Goal: Task Accomplishment & Management: Manage account settings

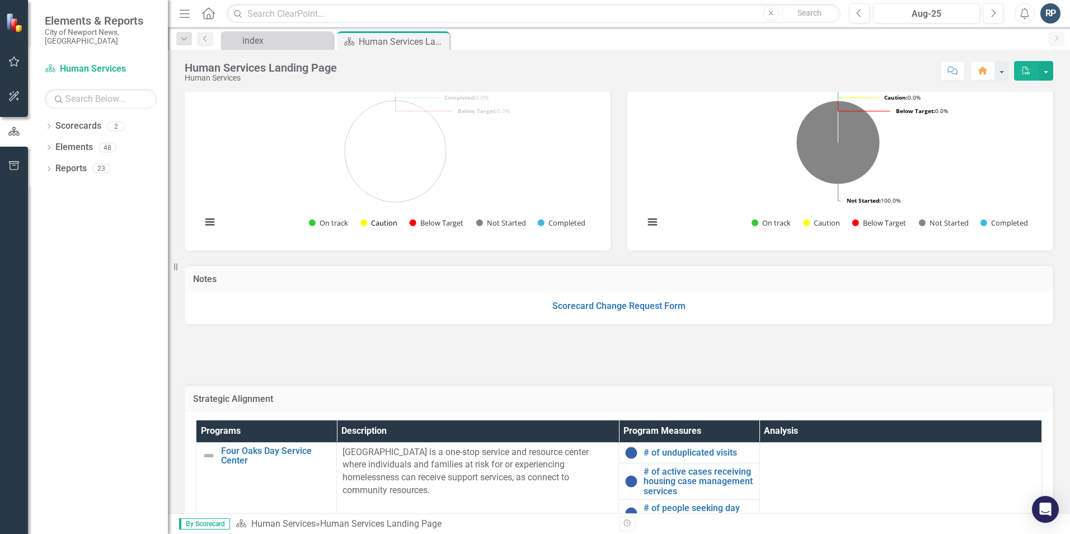
scroll to position [336, 0]
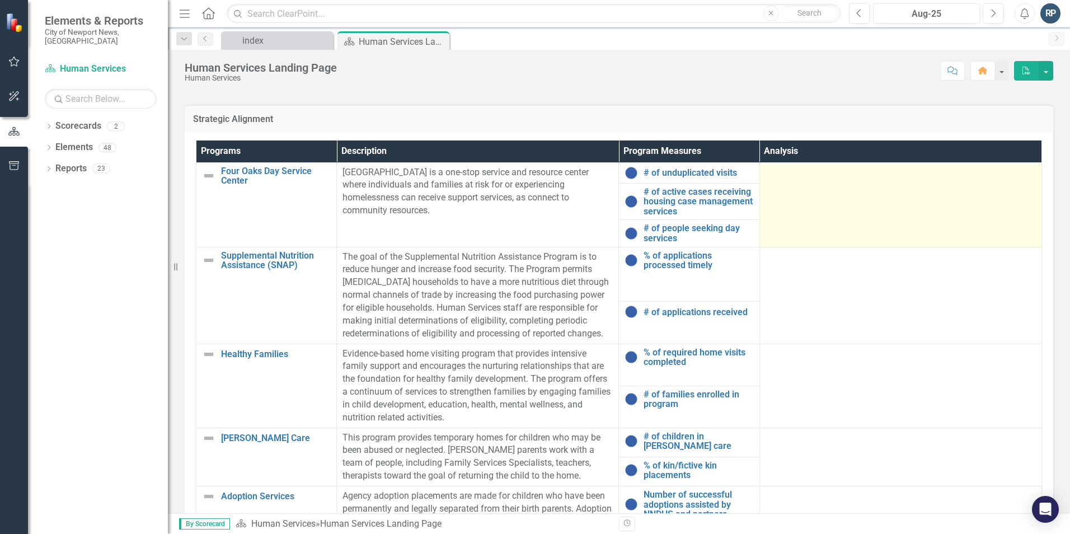
click at [889, 194] on td at bounding box center [900, 204] width 282 height 84
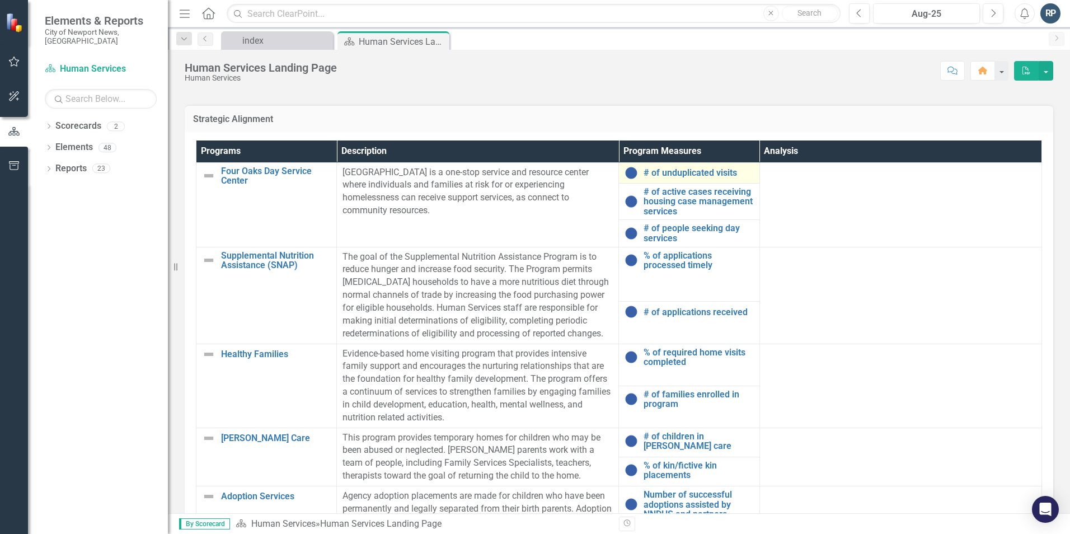
click at [697, 178] on div "# of unduplicated visits" at bounding box center [688, 172] width 129 height 13
click at [72, 123] on link "Scorecards" at bounding box center [78, 126] width 46 height 13
click at [49, 124] on icon "Dropdown" at bounding box center [49, 127] width 8 height 6
click at [92, 141] on link "City of Newport News, [GEOGRAPHIC_DATA]" at bounding box center [115, 147] width 106 height 13
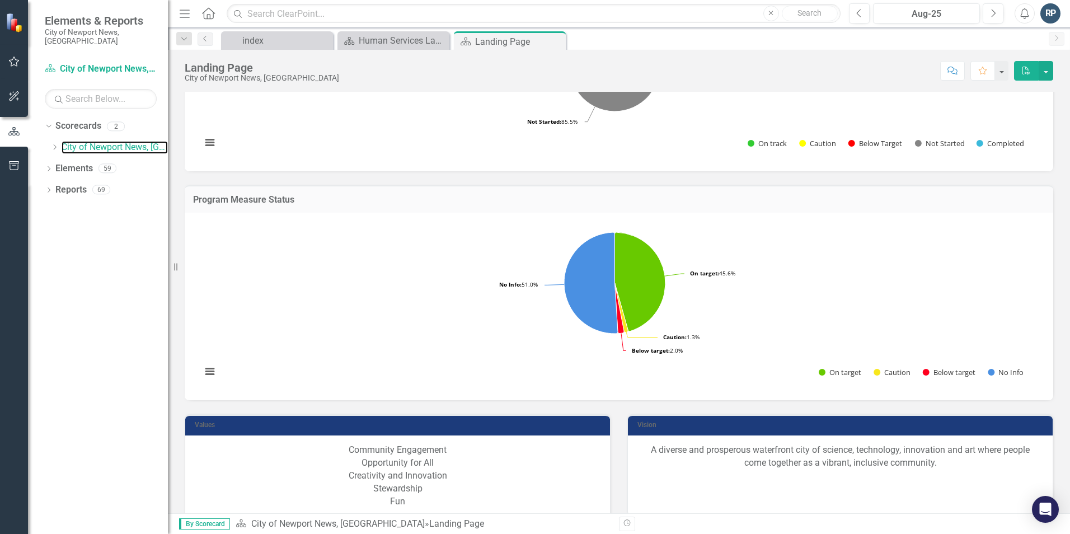
scroll to position [273, 0]
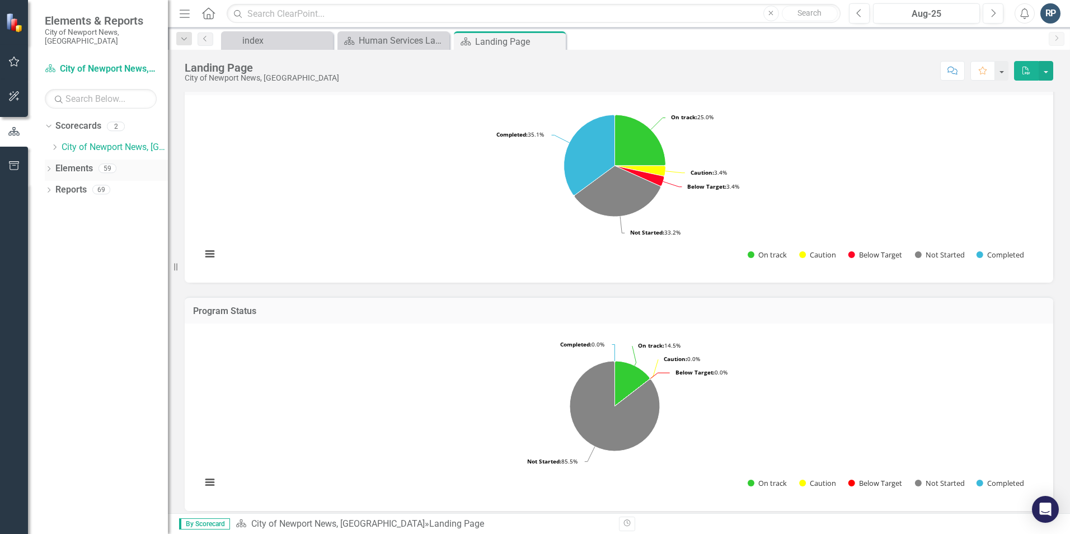
click at [46, 167] on icon "Dropdown" at bounding box center [49, 170] width 8 height 6
click at [46, 164] on icon "Dropdown" at bounding box center [47, 168] width 6 height 8
click at [82, 117] on div "Scorecards" at bounding box center [78, 126] width 46 height 18
click at [406, 35] on div "Human Services Landing Page" at bounding box center [396, 41] width 74 height 14
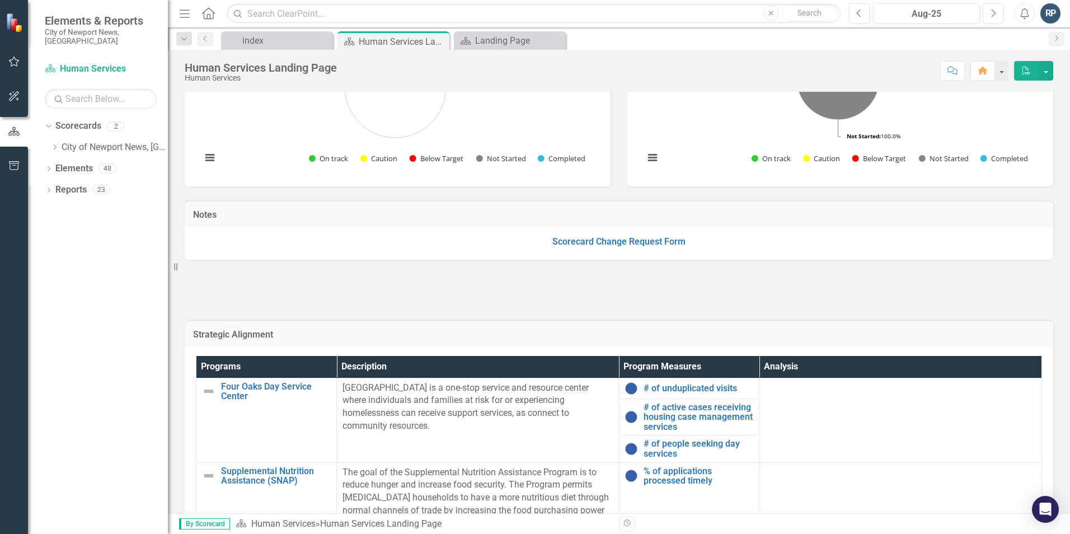
scroll to position [336, 0]
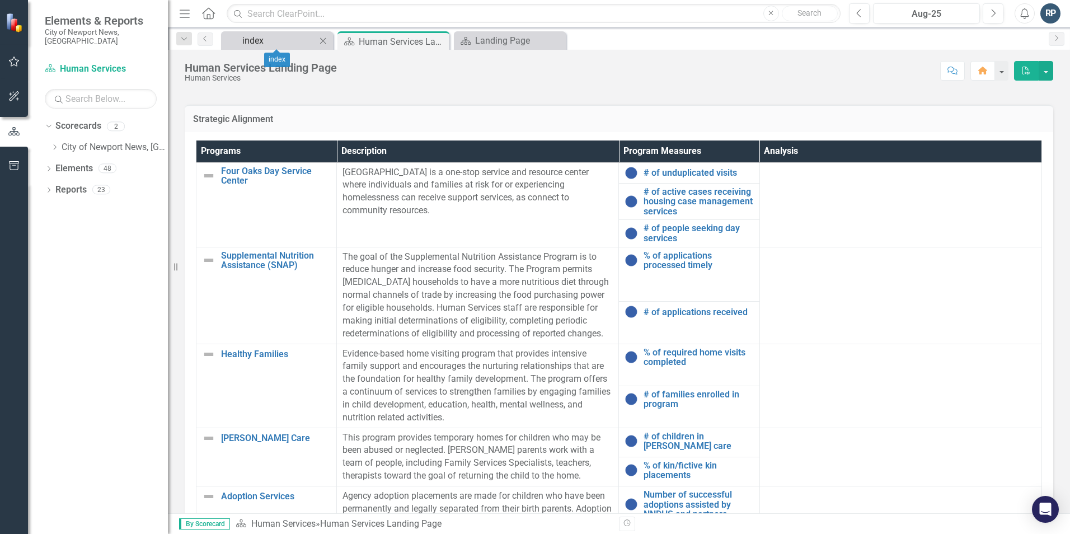
click at [276, 44] on div "index" at bounding box center [279, 41] width 74 height 14
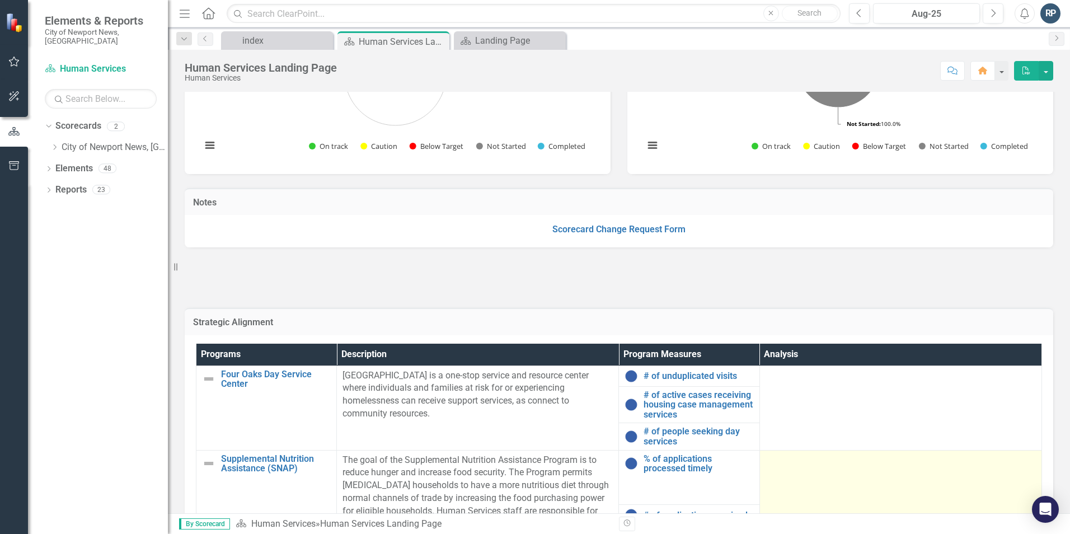
scroll to position [78, 0]
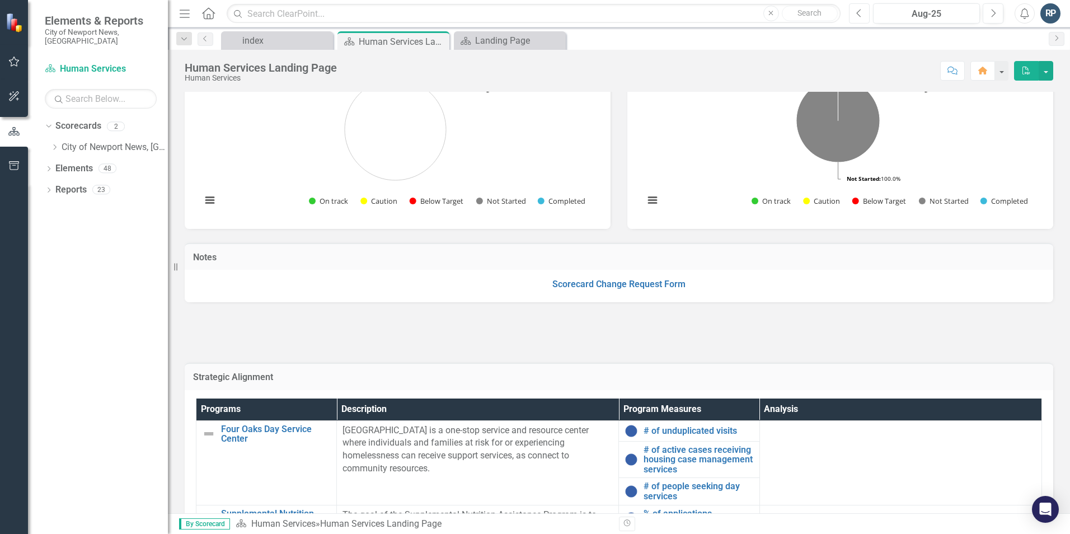
click at [854, 12] on button "Previous" at bounding box center [859, 13] width 21 height 20
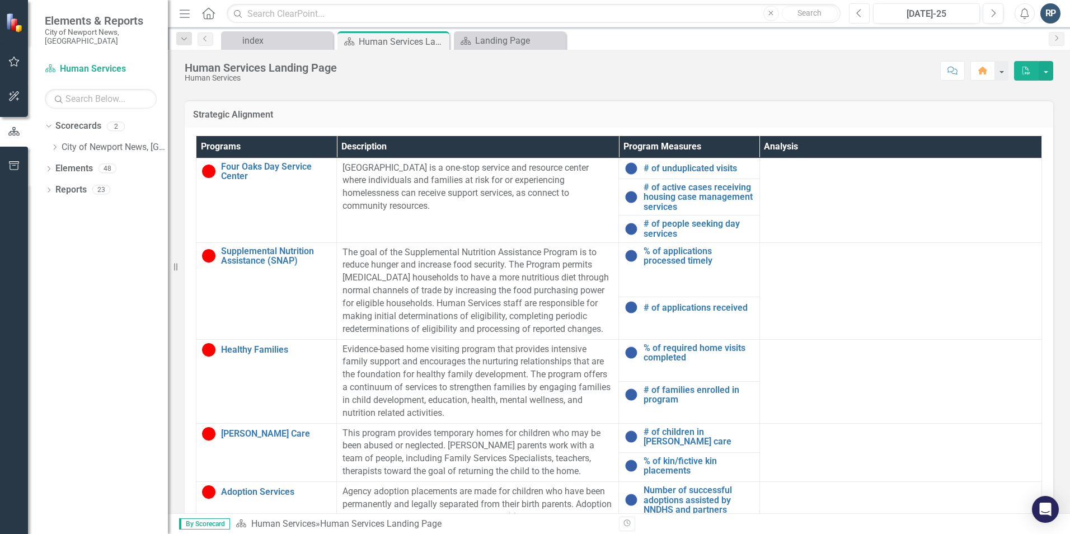
click at [856, 17] on icon "Previous" at bounding box center [859, 13] width 6 height 10
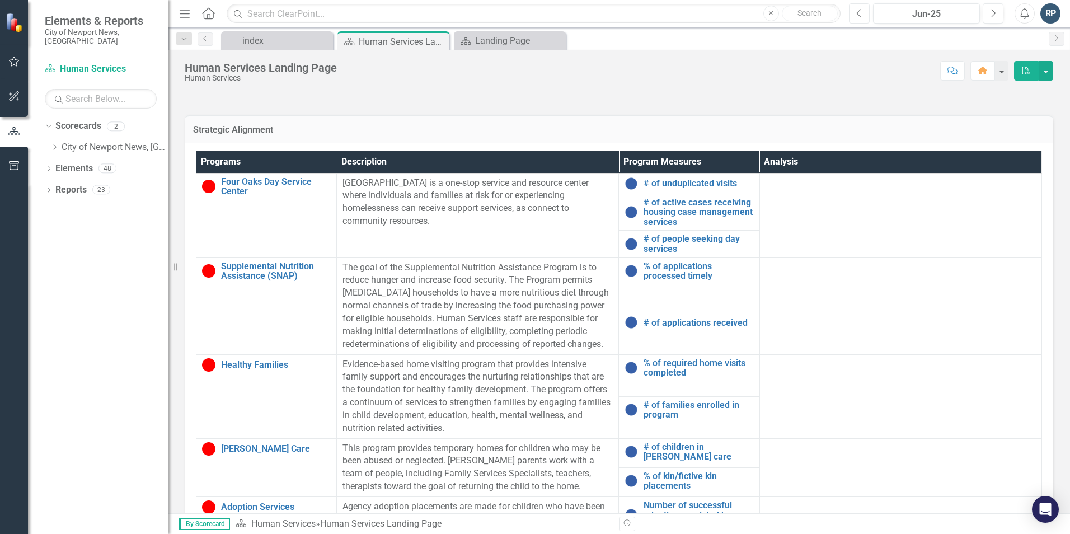
scroll to position [336, 0]
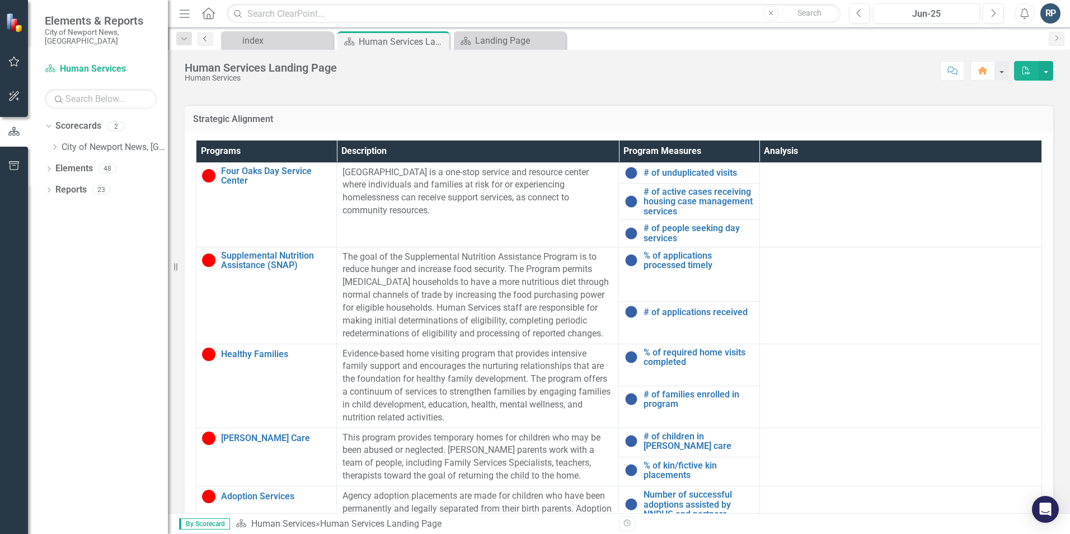
click at [206, 35] on icon "Previous" at bounding box center [205, 38] width 9 height 7
click at [1007, 71] on button "button" at bounding box center [1001, 71] width 15 height 20
click at [1050, 75] on button "button" at bounding box center [1045, 71] width 15 height 20
click at [845, 87] on div "Human Services Landing Page Human Services Score: N/A Jun-25 Completed Comment …" at bounding box center [619, 281] width 902 height 463
click at [370, 45] on div "Human Services Landing Page" at bounding box center [389, 42] width 60 height 14
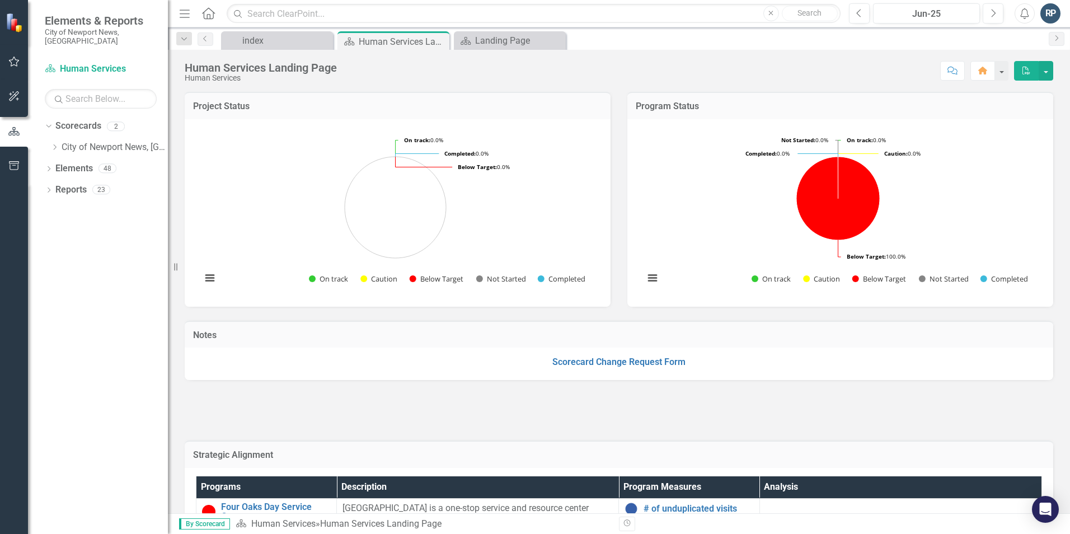
click at [952, 74] on button "Comment" at bounding box center [952, 71] width 25 height 20
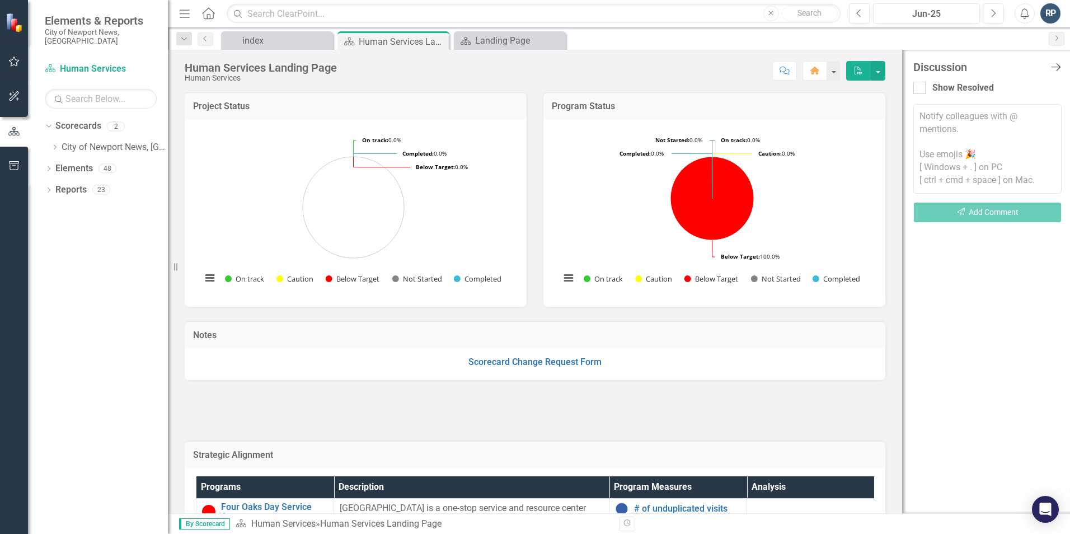
click at [1056, 65] on icon "Close Discussion Bar" at bounding box center [1055, 67] width 14 height 11
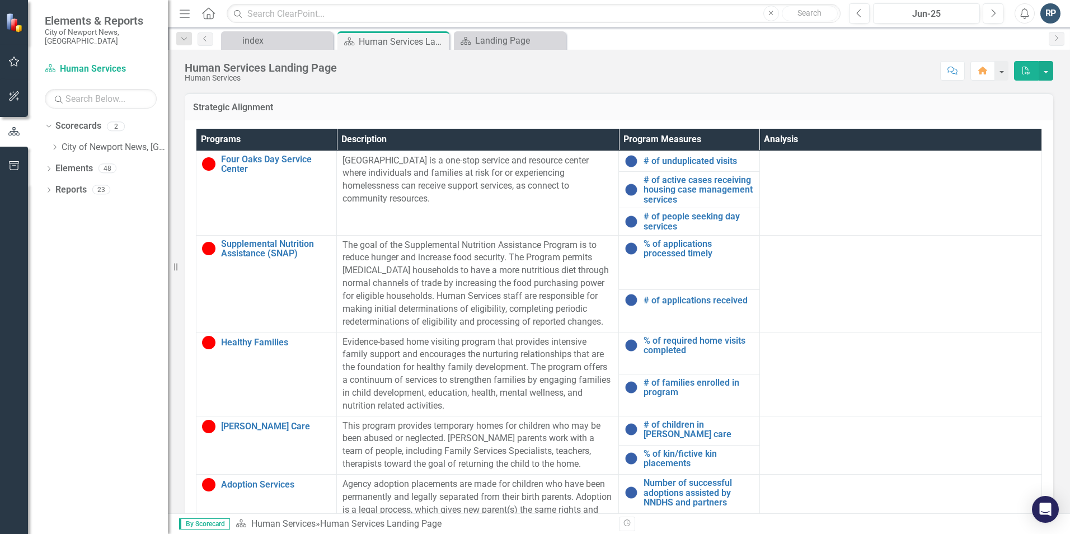
scroll to position [392, 0]
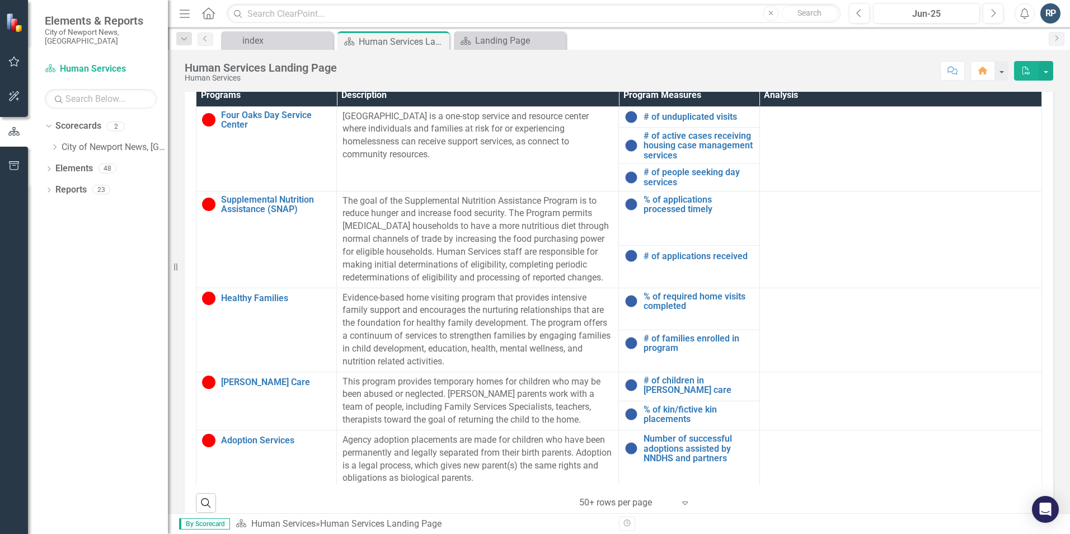
click at [518, 157] on td "[GEOGRAPHIC_DATA] is a one-stop service and resource center where individuals a…" at bounding box center [478, 148] width 282 height 84
click at [690, 114] on link "# of unduplicated visits" at bounding box center [698, 117] width 110 height 10
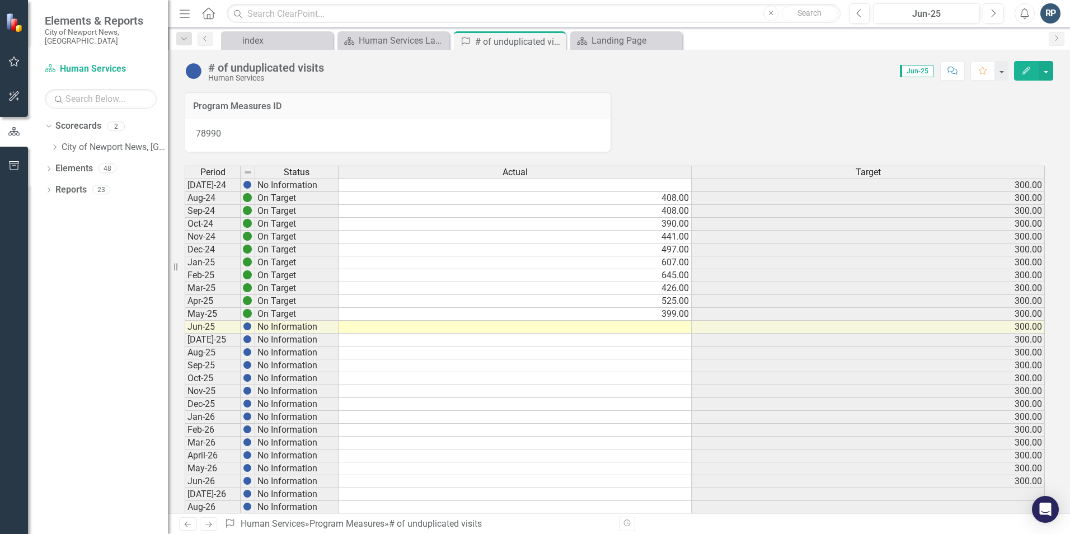
click at [677, 328] on td at bounding box center [514, 327] width 353 height 13
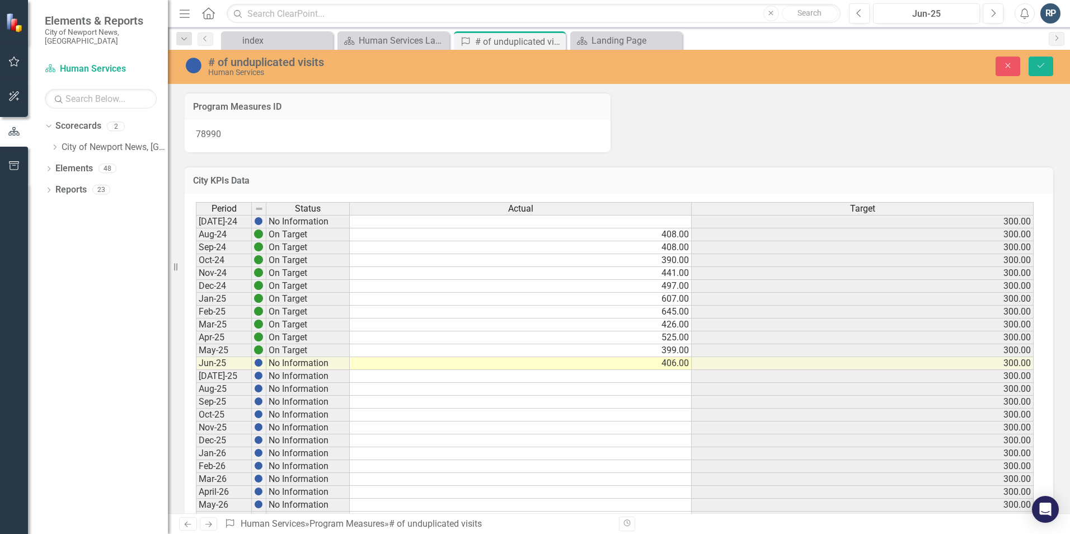
click at [196, 376] on div "Period Status Actual Target Jul-24 No Information 300.00 Aug-24 On Target 408.0…" at bounding box center [196, 479] width 0 height 554
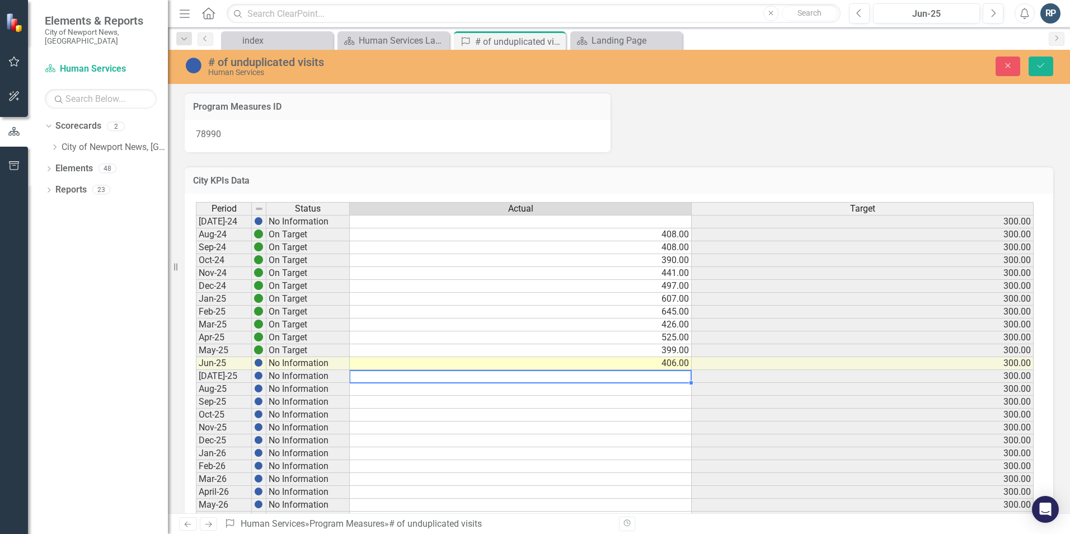
click at [666, 376] on td at bounding box center [521, 376] width 342 height 13
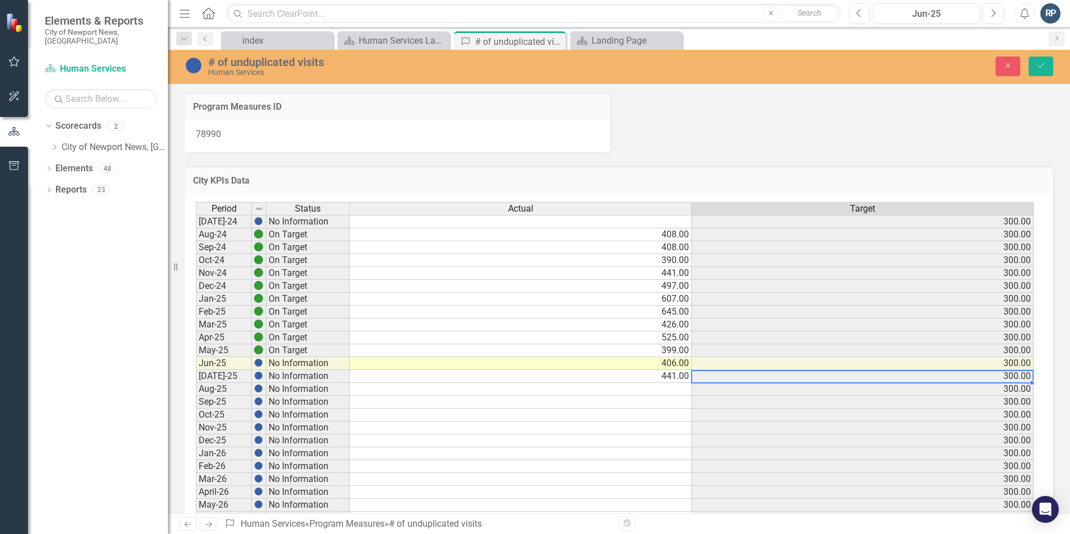
click at [667, 391] on td at bounding box center [521, 389] width 342 height 13
type textarea "408"
click at [274, 361] on td "No Information" at bounding box center [307, 363] width 83 height 13
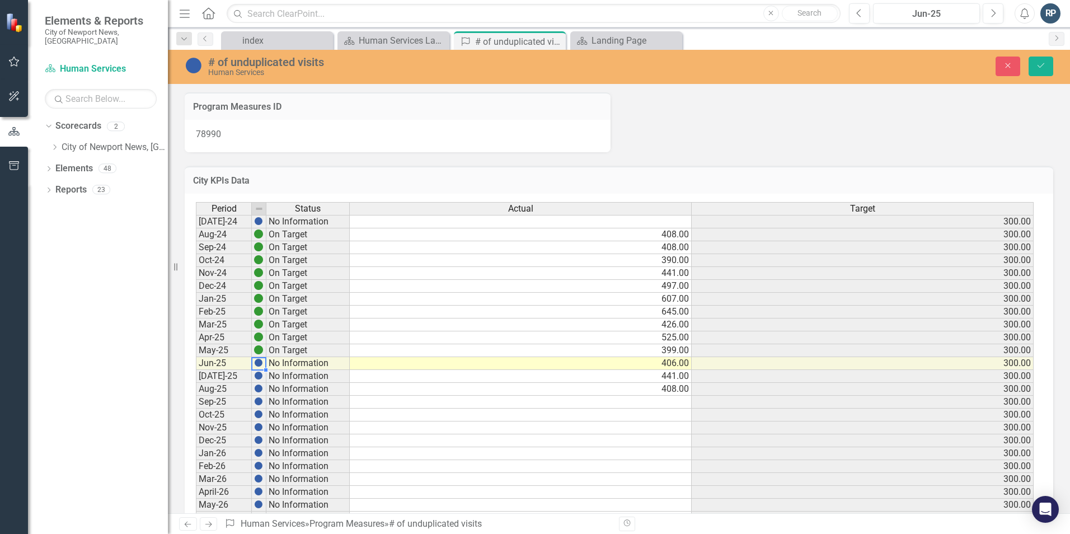
click at [262, 363] on img at bounding box center [258, 362] width 9 height 9
click at [260, 363] on img at bounding box center [258, 362] width 9 height 9
click at [303, 363] on td "No Information" at bounding box center [307, 363] width 83 height 13
click at [316, 351] on td "On Target" at bounding box center [307, 350] width 83 height 13
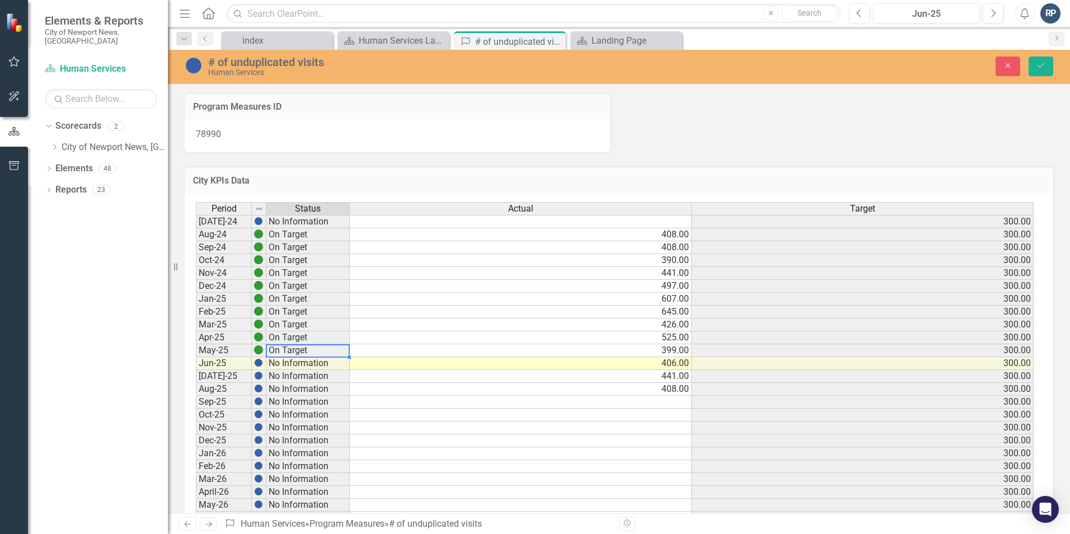
drag, startPoint x: 351, startPoint y: 356, endPoint x: 350, endPoint y: 368, distance: 11.2
click at [350, 368] on div "Period Status Jul-24 No Information Aug-24 On Target Sep-24 On Target Oct-24 On…" at bounding box center [274, 479] width 156 height 554
drag, startPoint x: 349, startPoint y: 357, endPoint x: 346, endPoint y: 386, distance: 29.2
click at [196, 386] on div "Period Status Jul-24 No Information Aug-24 On Target Sep-24 On Target Oct-24 On…" at bounding box center [196, 479] width 0 height 554
drag, startPoint x: 300, startPoint y: 340, endPoint x: 290, endPoint y: 357, distance: 20.1
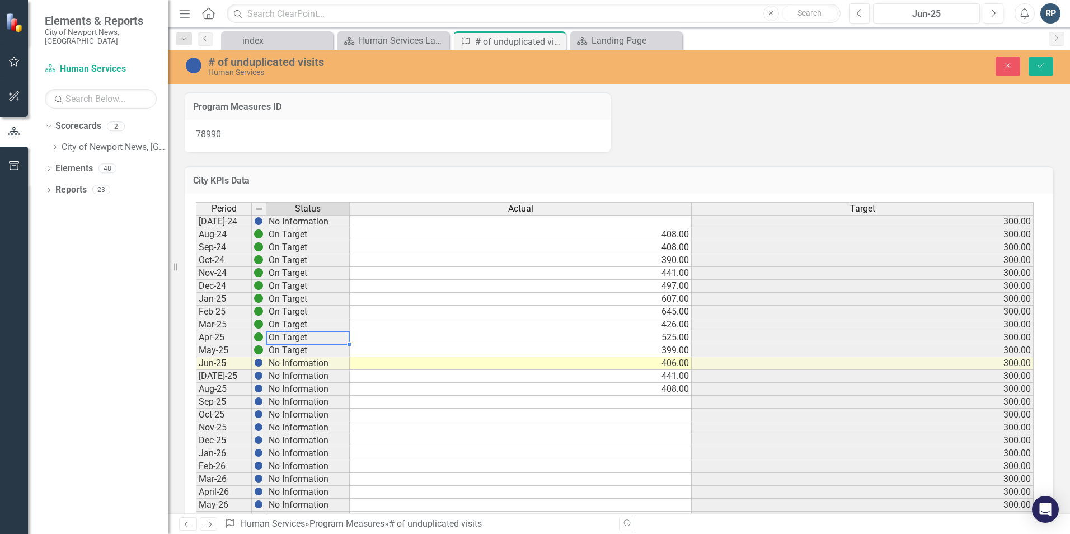
click at [299, 340] on td "On Target" at bounding box center [307, 337] width 83 height 13
click at [292, 355] on td "On Target" at bounding box center [307, 350] width 83 height 13
click at [293, 351] on td "On Target" at bounding box center [307, 350] width 83 height 13
drag, startPoint x: 349, startPoint y: 356, endPoint x: 345, endPoint y: 392, distance: 35.5
click at [196, 392] on div "Period Status Jul-24 No Information Aug-24 On Target Sep-24 On Target Oct-24 On…" at bounding box center [196, 479] width 0 height 554
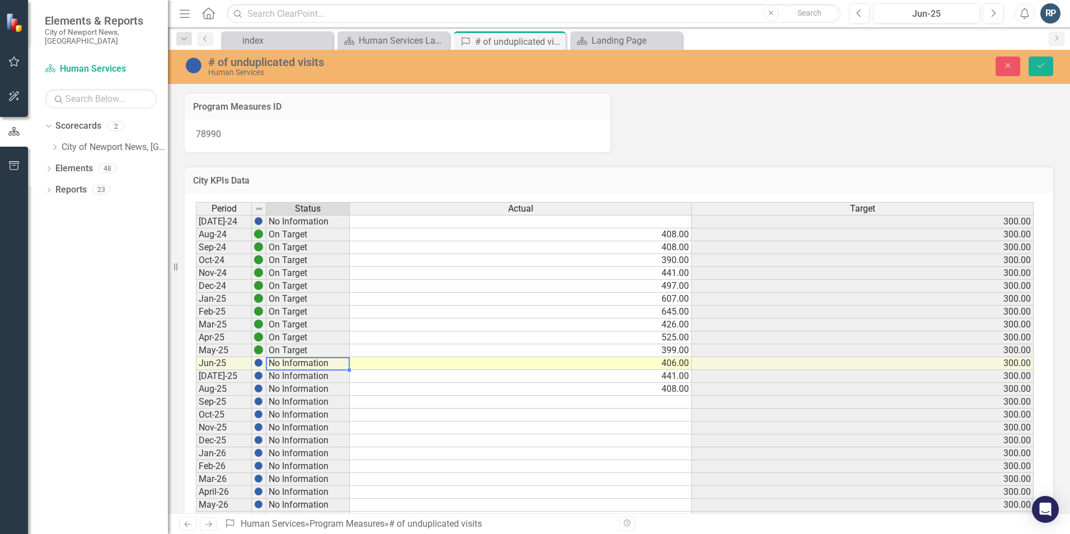
click at [302, 360] on td "No Information" at bounding box center [307, 363] width 83 height 13
click at [258, 363] on img at bounding box center [258, 362] width 9 height 9
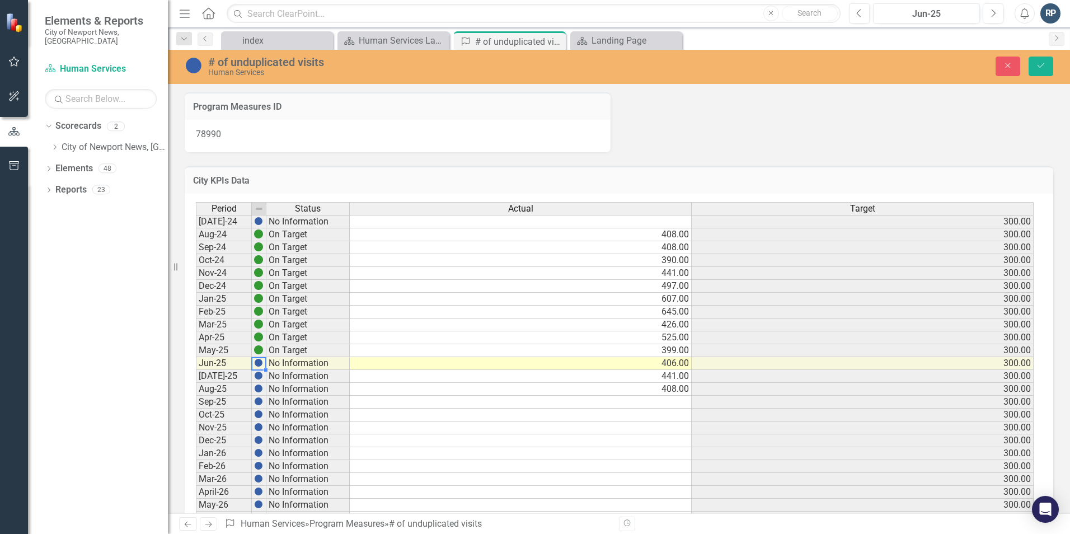
click at [258, 363] on img at bounding box center [258, 362] width 9 height 9
click at [258, 348] on img at bounding box center [258, 349] width 9 height 9
click at [257, 361] on img at bounding box center [258, 362] width 9 height 9
click at [392, 337] on td "525.00" at bounding box center [521, 337] width 342 height 13
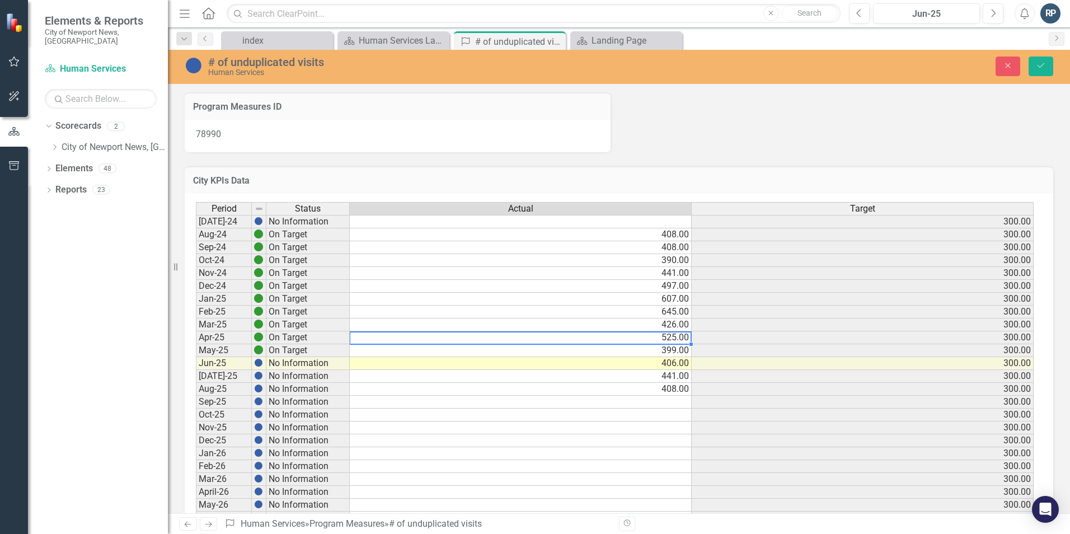
click at [294, 360] on td "No Information" at bounding box center [307, 363] width 83 height 13
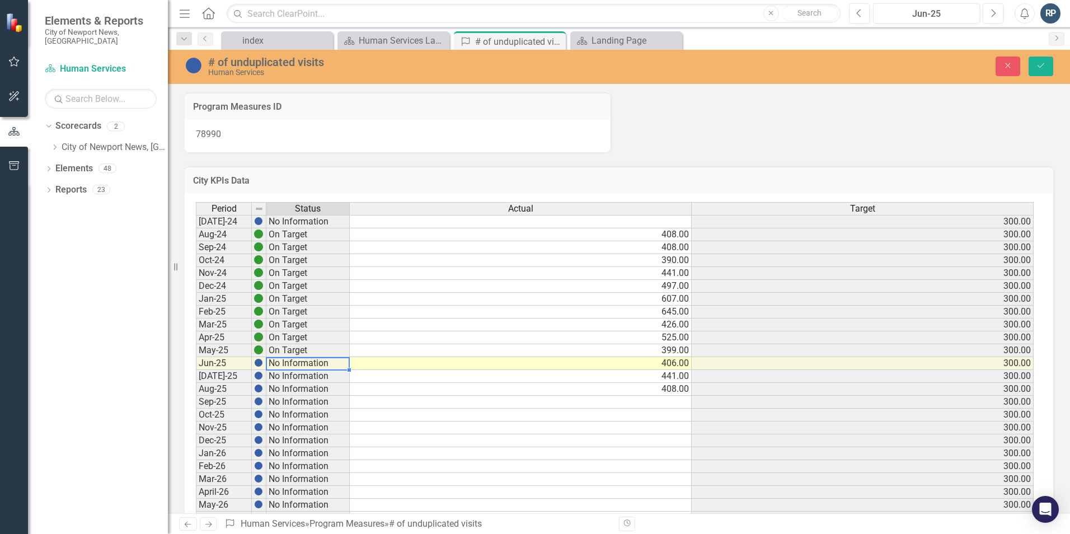
click at [631, 360] on td "406.00" at bounding box center [521, 363] width 342 height 13
click at [1039, 66] on icon "Save" at bounding box center [1040, 66] width 10 height 8
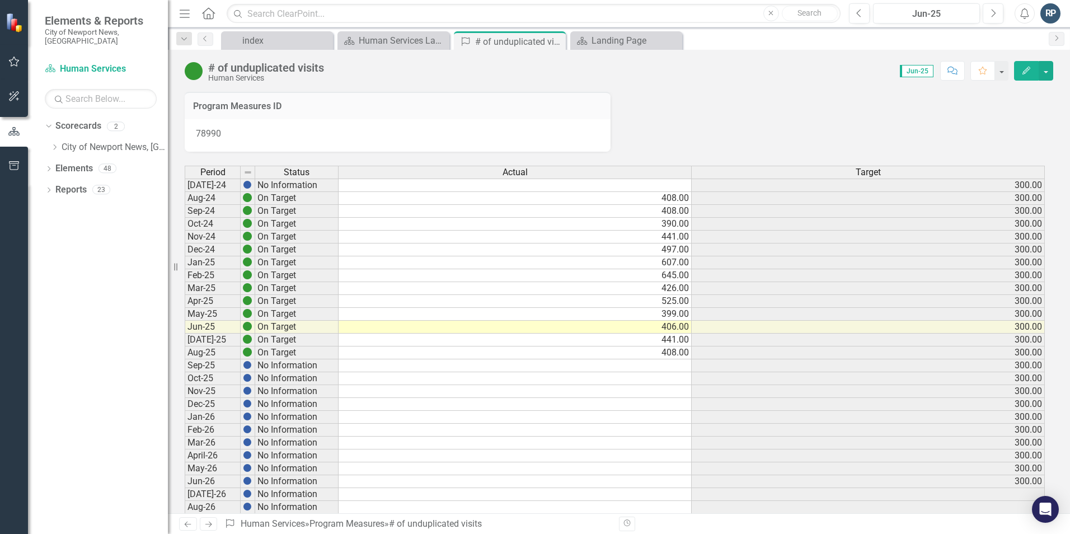
click at [281, 324] on td "On Target" at bounding box center [296, 327] width 83 height 13
click at [387, 33] on div "Scorecard Human Services Landing Page Close" at bounding box center [393, 40] width 112 height 18
click at [558, 40] on icon "Close" at bounding box center [554, 41] width 11 height 9
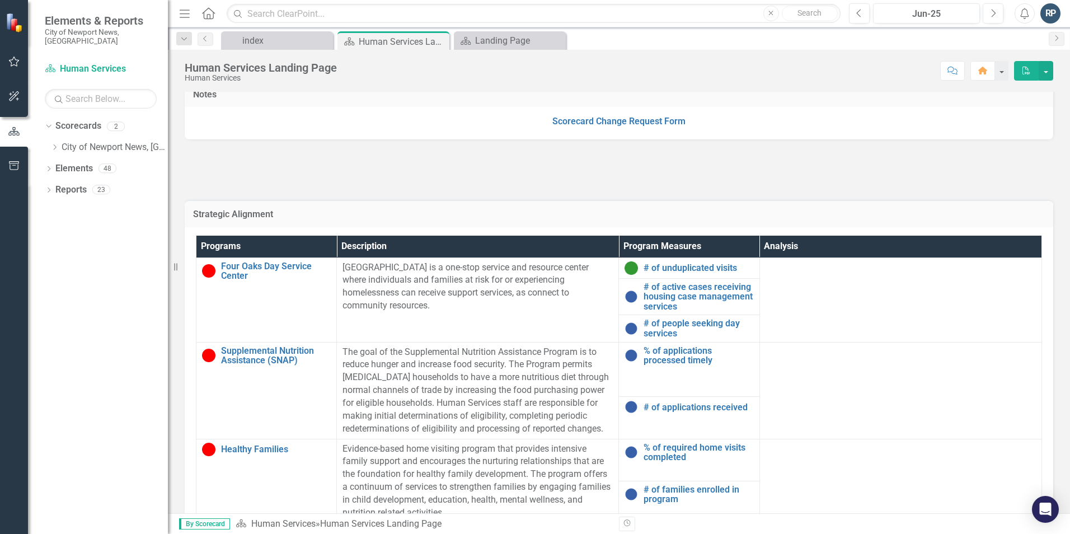
scroll to position [280, 0]
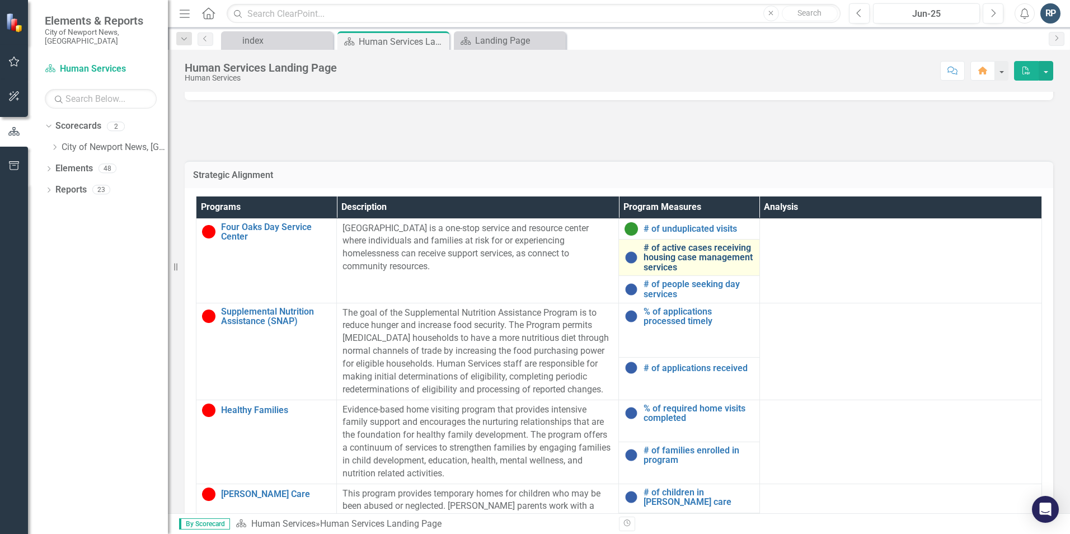
click at [679, 254] on link "# of active cases receiving housing case management services" at bounding box center [698, 258] width 110 height 30
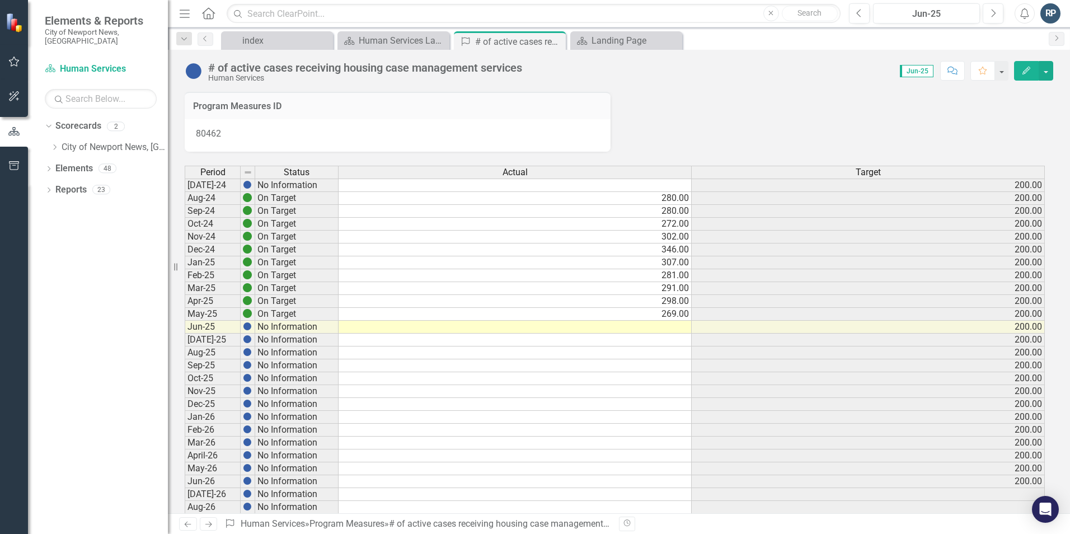
click at [185, 332] on div "Period Status Actual Target Jul-24 No Information 200.00 Aug-24 On Target 280.0…" at bounding box center [185, 443] width 0 height 554
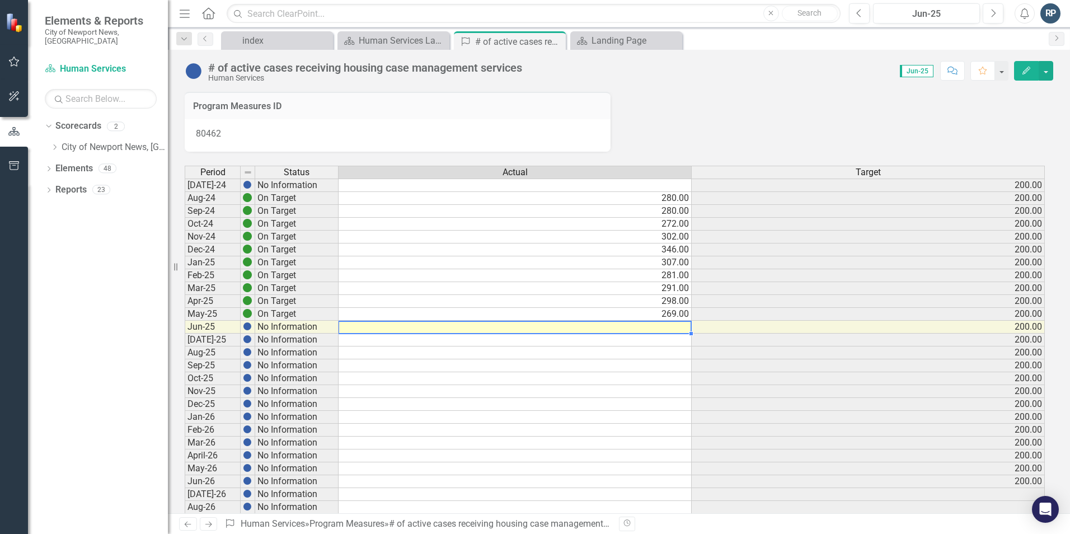
click at [671, 327] on td at bounding box center [514, 327] width 353 height 13
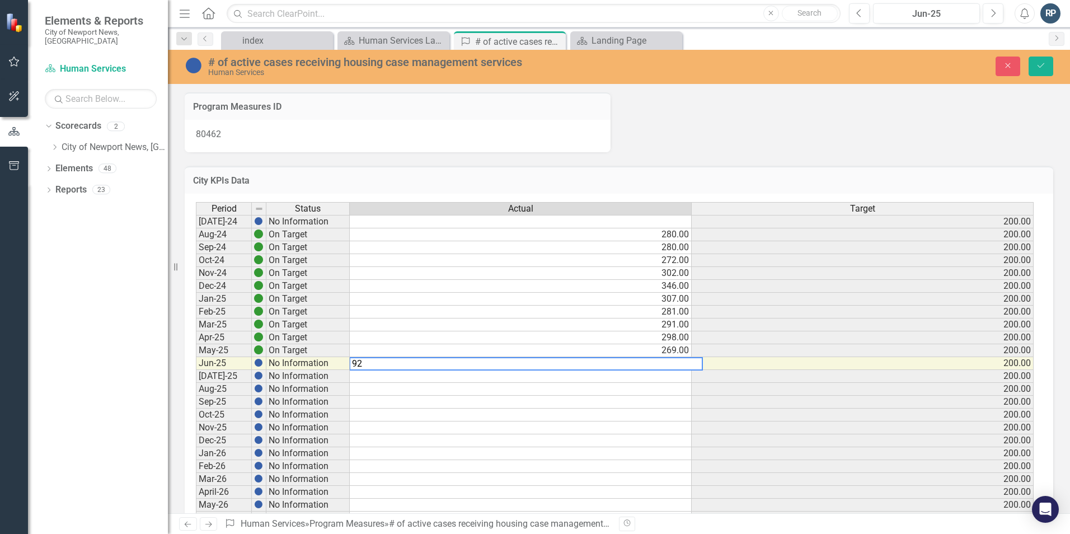
type textarea "9"
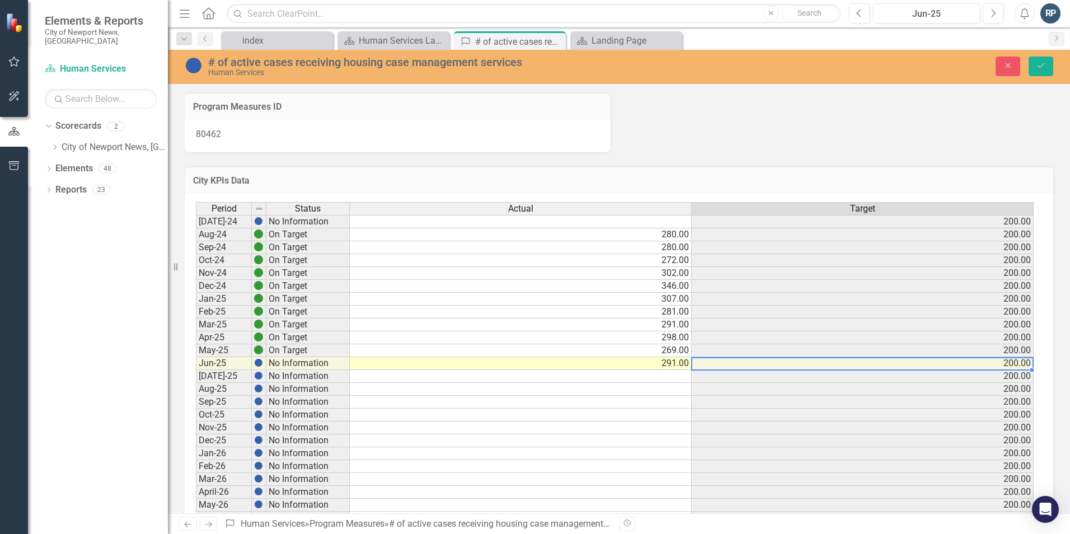
click at [671, 375] on td at bounding box center [521, 376] width 342 height 13
click at [672, 390] on td at bounding box center [521, 389] width 342 height 13
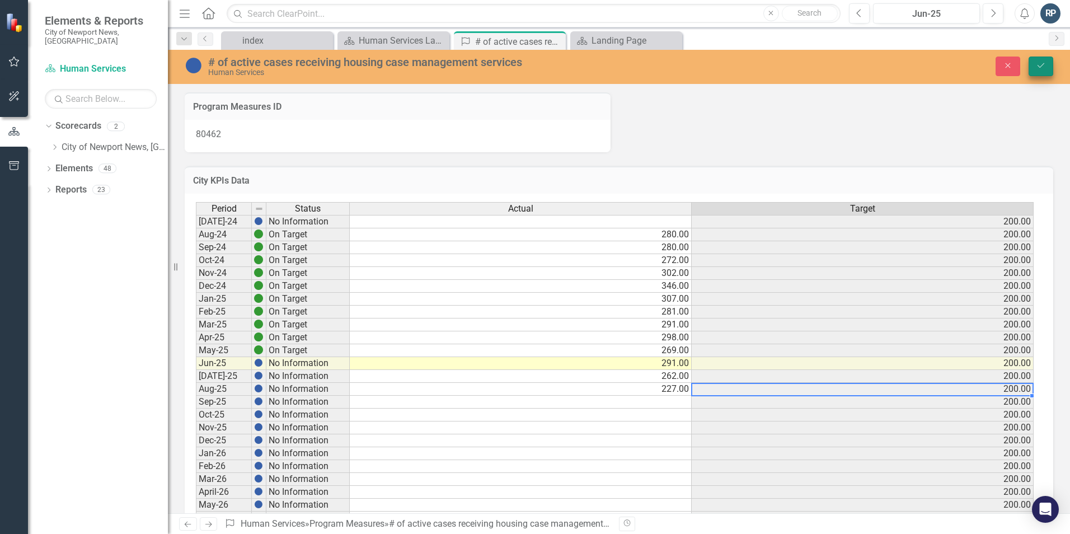
type textarea "227"
click at [1046, 64] on button "Save" at bounding box center [1040, 67] width 25 height 20
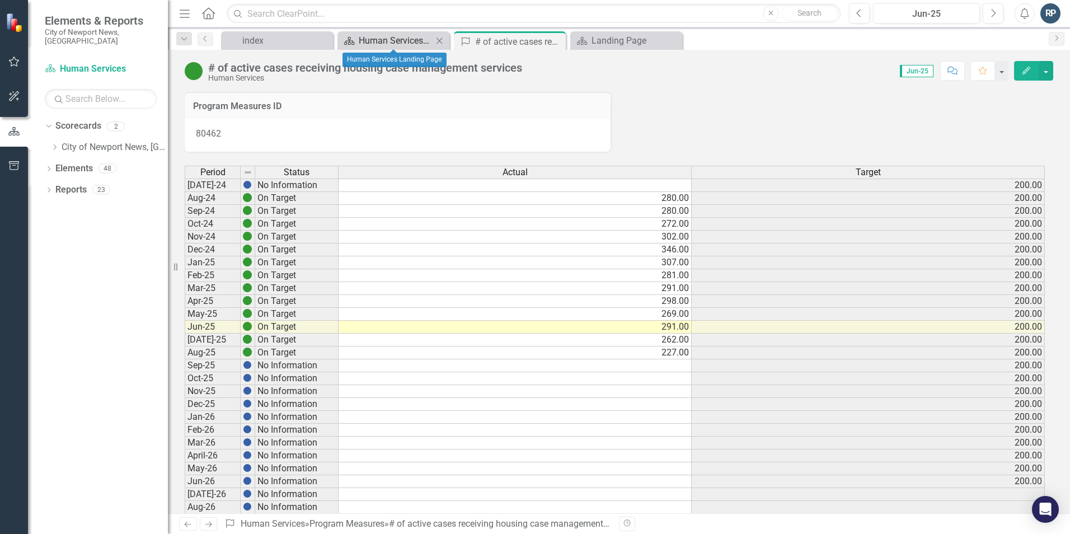
click at [401, 39] on div "Human Services Landing Page" at bounding box center [396, 41] width 74 height 14
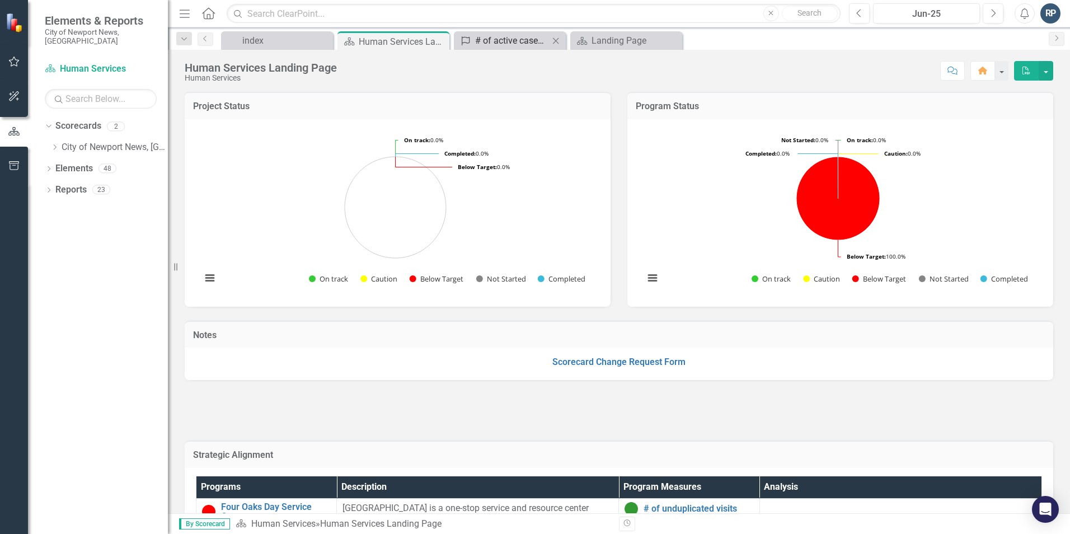
click at [501, 35] on div "# of active cases receiving housing case management services" at bounding box center [512, 41] width 74 height 14
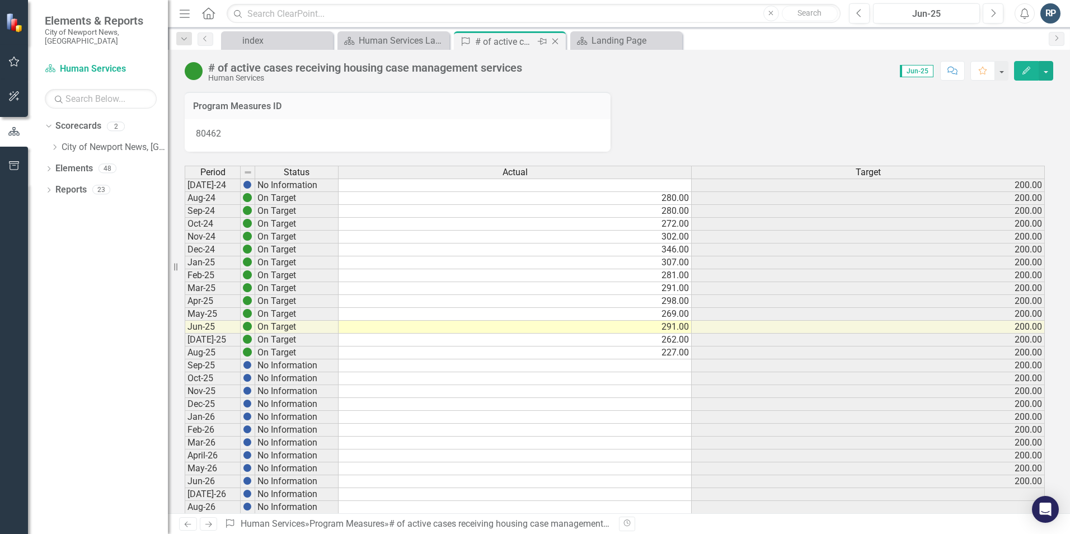
click at [558, 40] on icon "Close" at bounding box center [554, 41] width 11 height 9
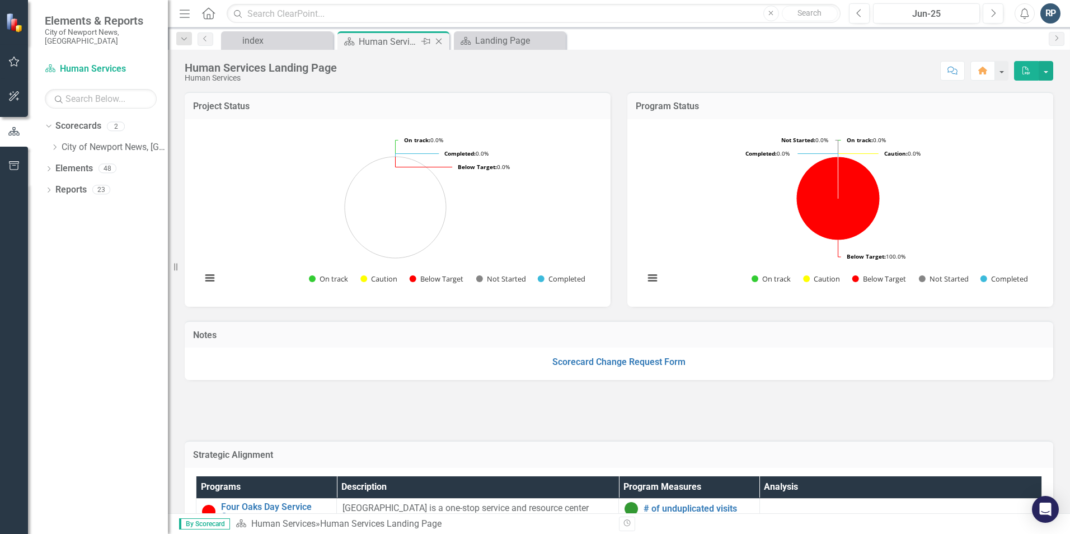
click at [389, 36] on div "Human Services Landing Page" at bounding box center [389, 42] width 60 height 14
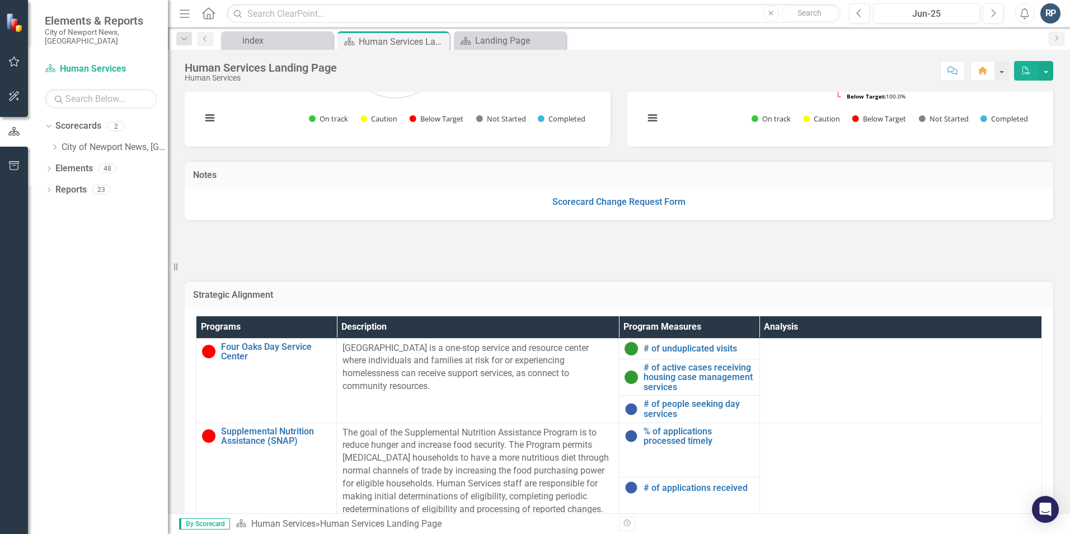
scroll to position [336, 0]
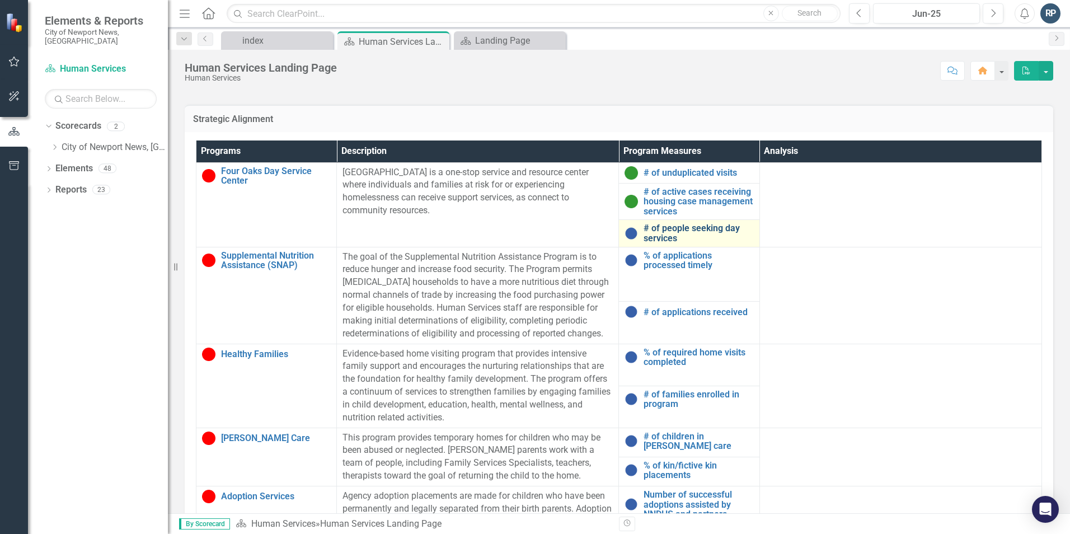
click at [668, 228] on link "# of people seeking day services" at bounding box center [698, 233] width 110 height 20
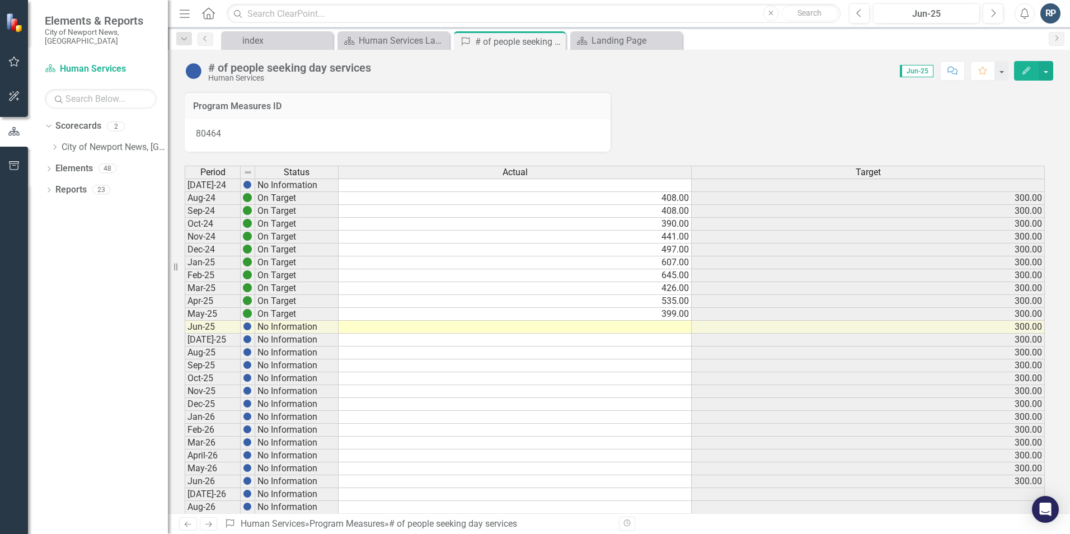
click at [669, 324] on td at bounding box center [514, 327] width 353 height 13
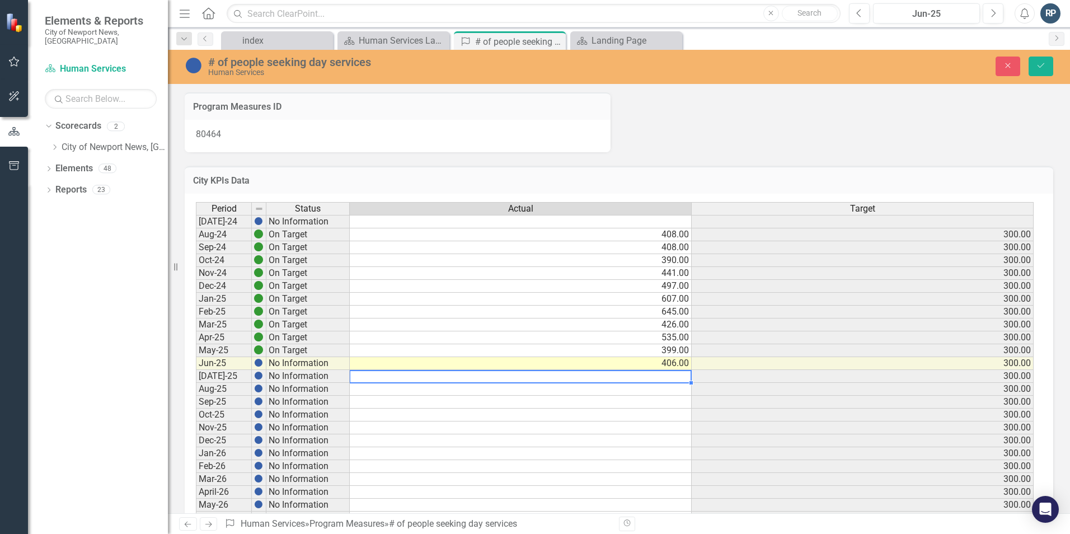
click at [684, 375] on td at bounding box center [521, 376] width 342 height 13
click at [665, 388] on td at bounding box center [521, 389] width 342 height 13
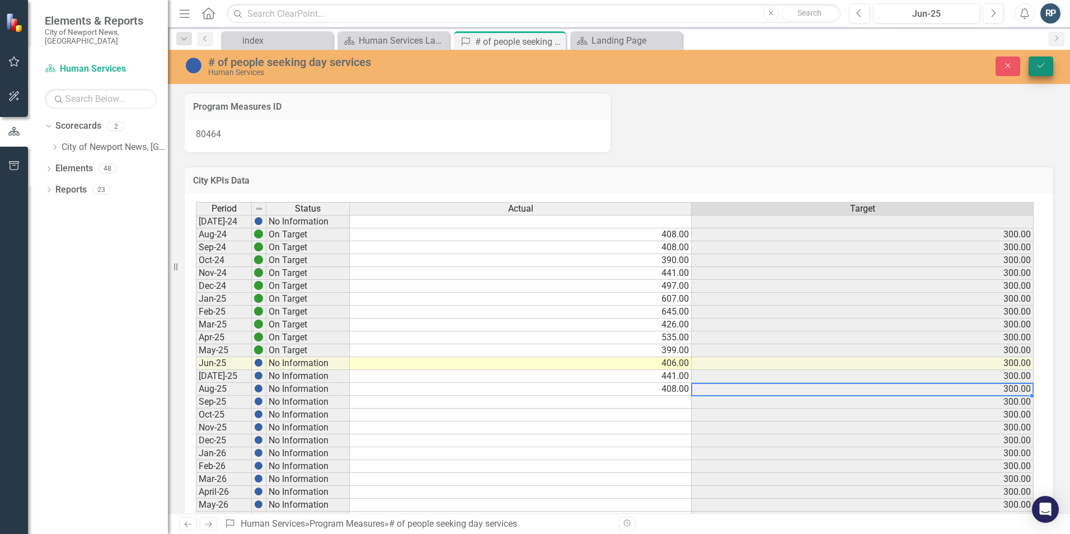
type textarea "408"
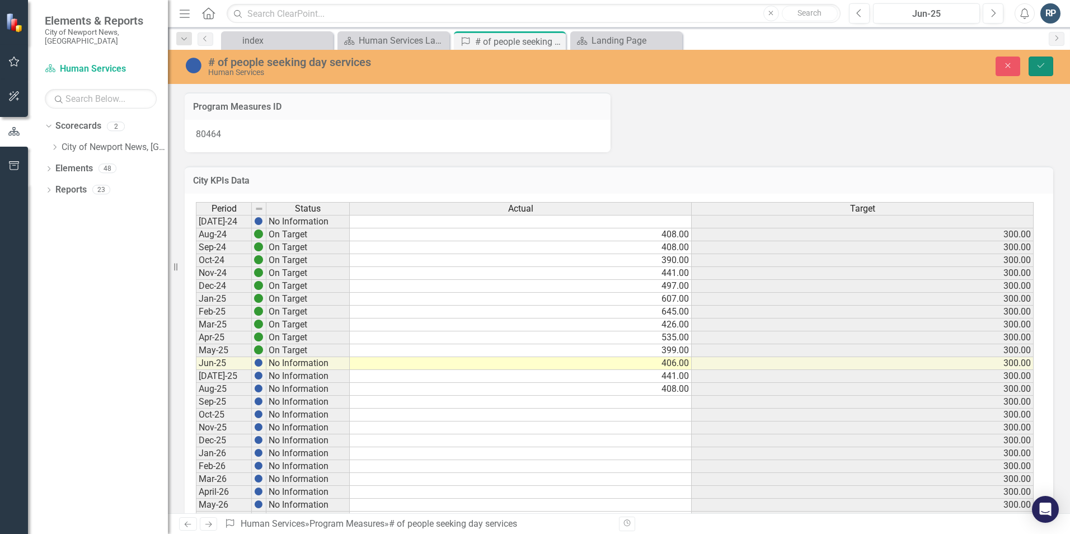
click at [1041, 68] on icon "Save" at bounding box center [1040, 66] width 10 height 8
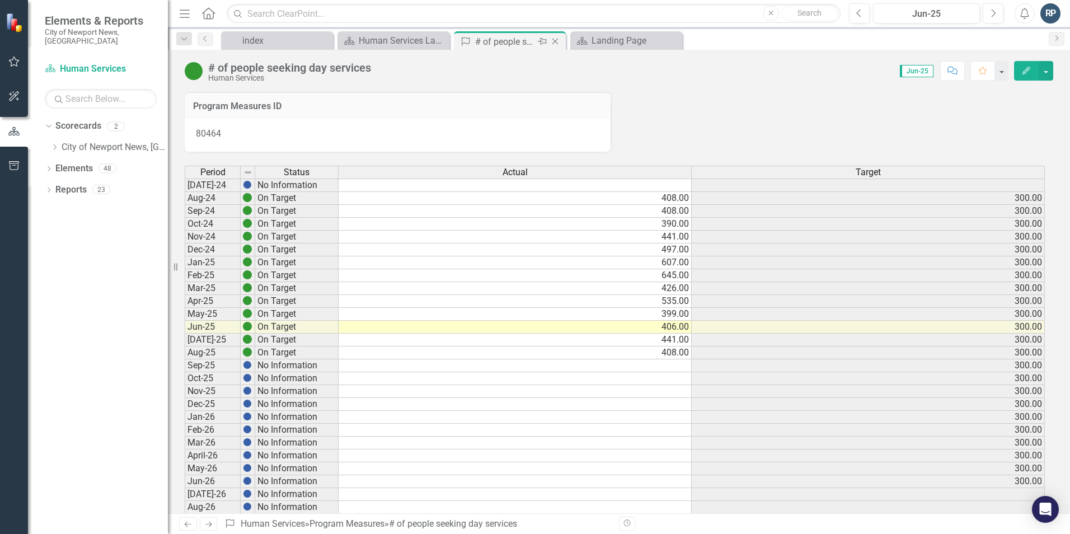
click at [557, 39] on icon "Close" at bounding box center [554, 41] width 11 height 9
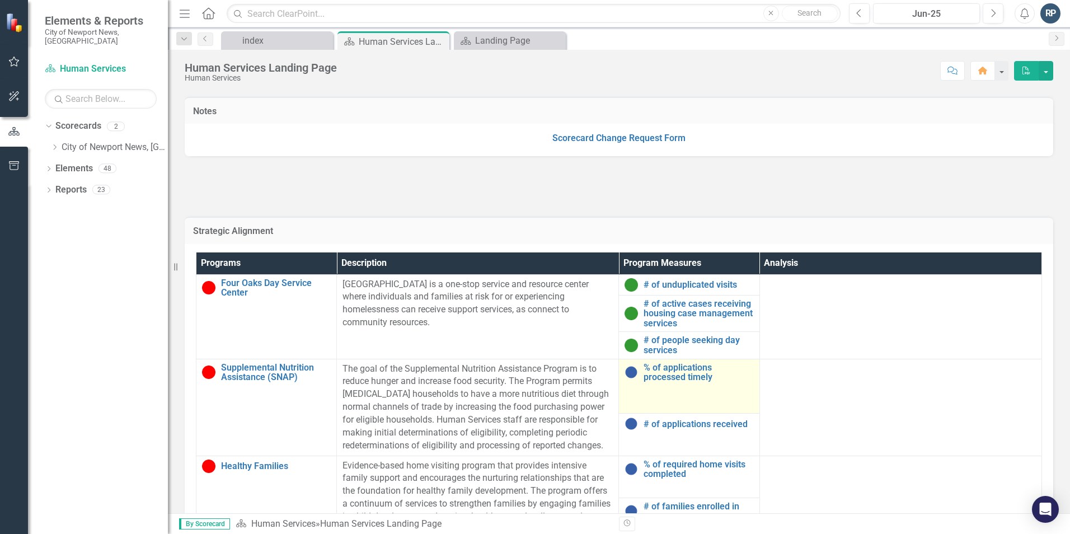
scroll to position [56, 0]
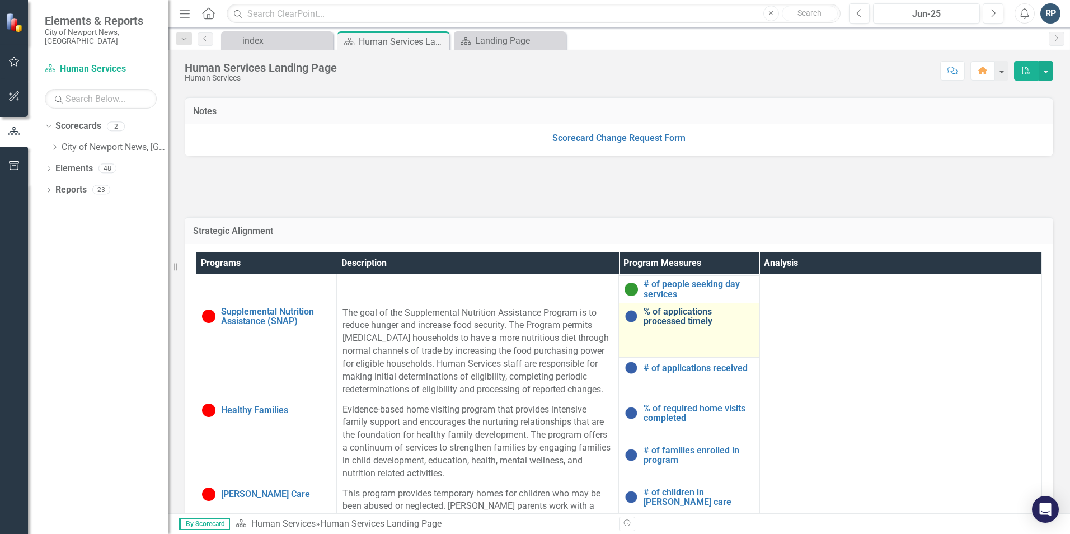
click at [680, 319] on link "% of applications processed timely" at bounding box center [698, 317] width 110 height 20
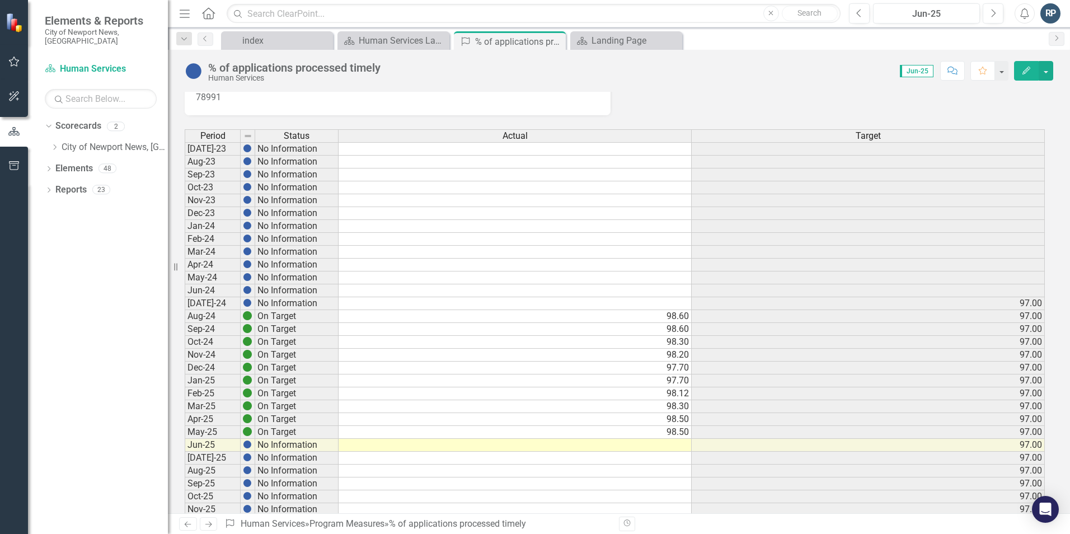
scroll to position [56, 0]
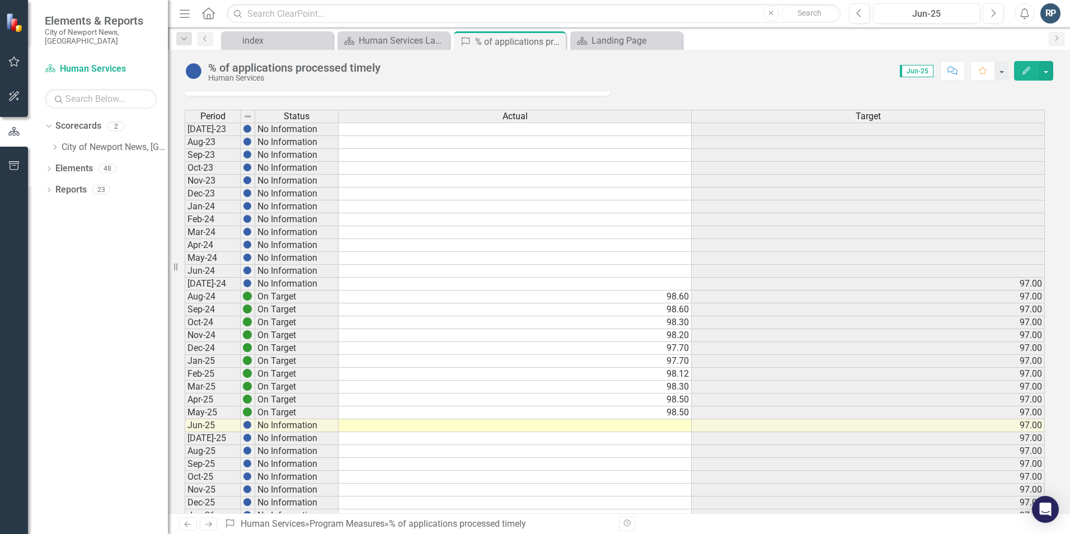
click at [293, 437] on td "No Information" at bounding box center [296, 438] width 83 height 13
click at [369, 439] on td at bounding box center [514, 438] width 353 height 13
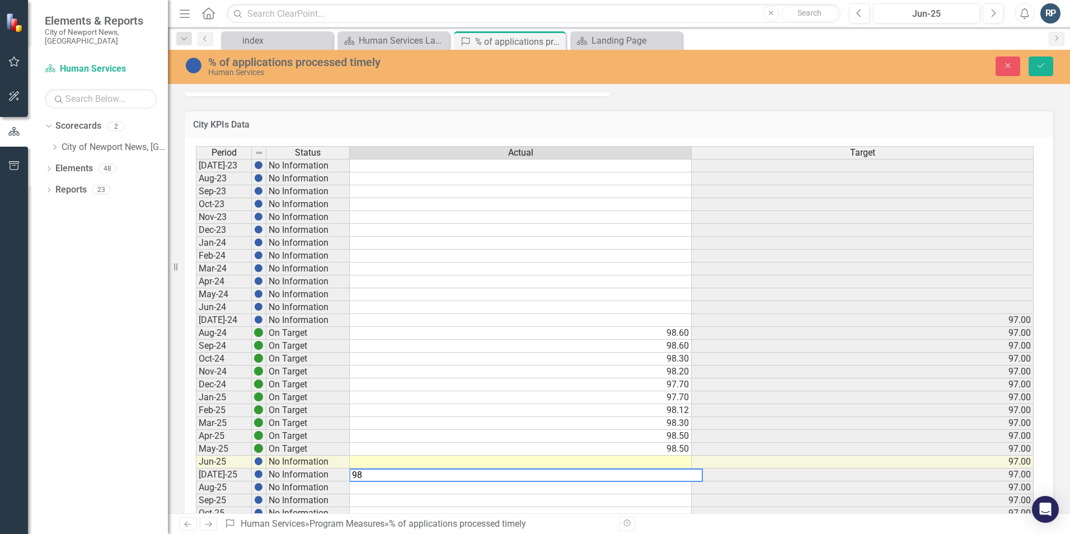
type textarea "98."
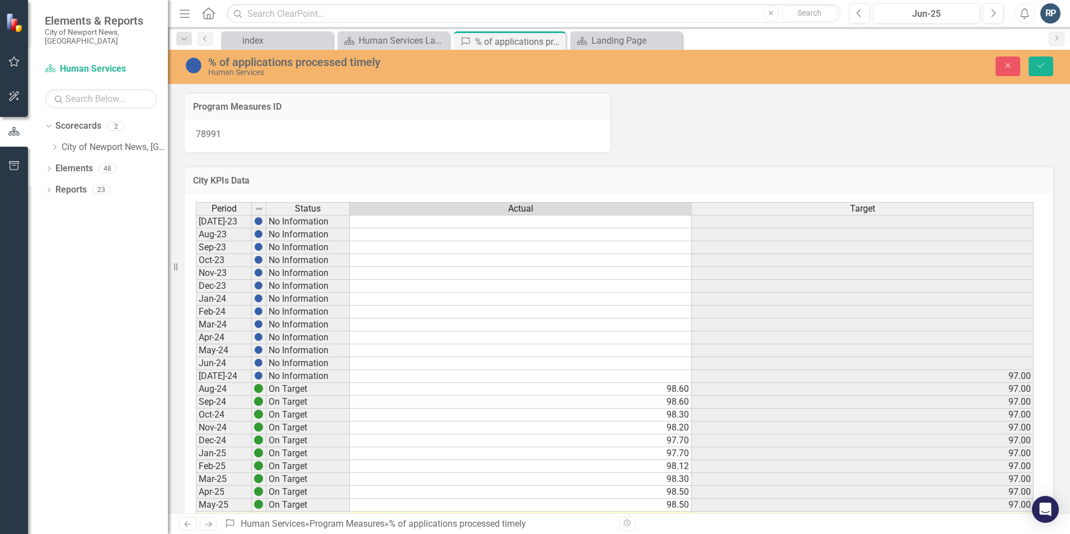
scroll to position [56, 0]
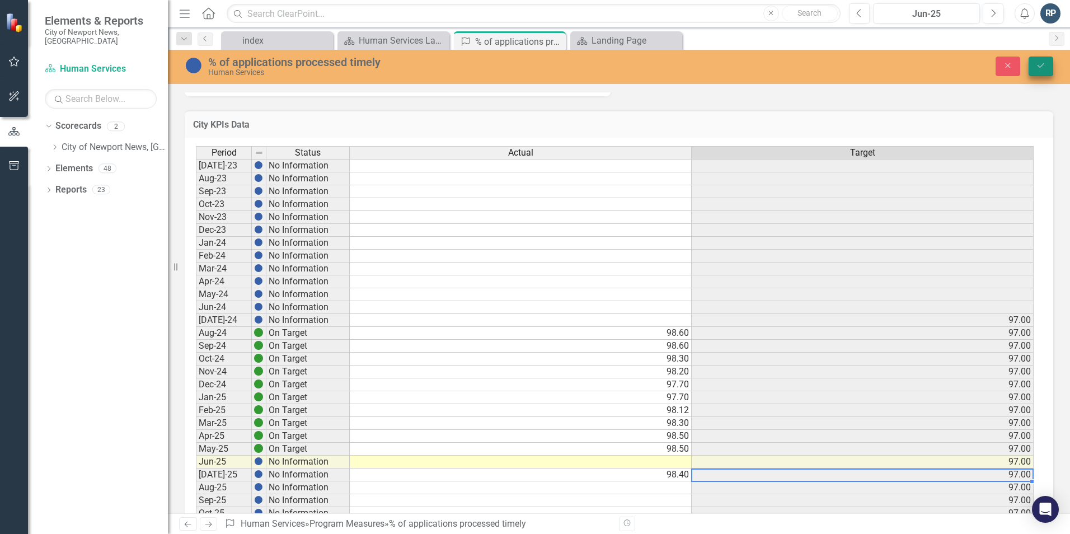
type textarea "98.4"
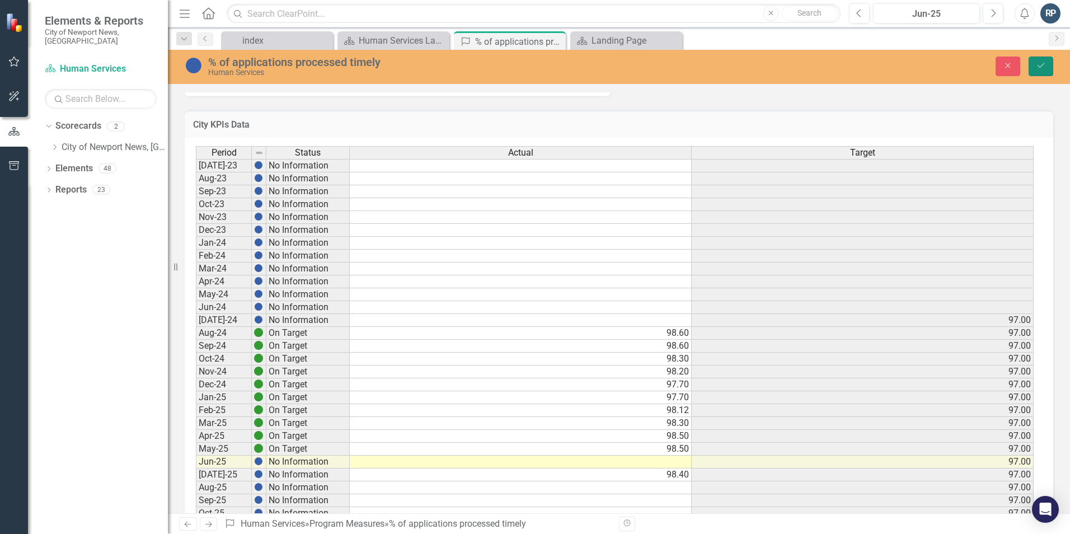
click at [1044, 63] on icon "Save" at bounding box center [1040, 66] width 10 height 8
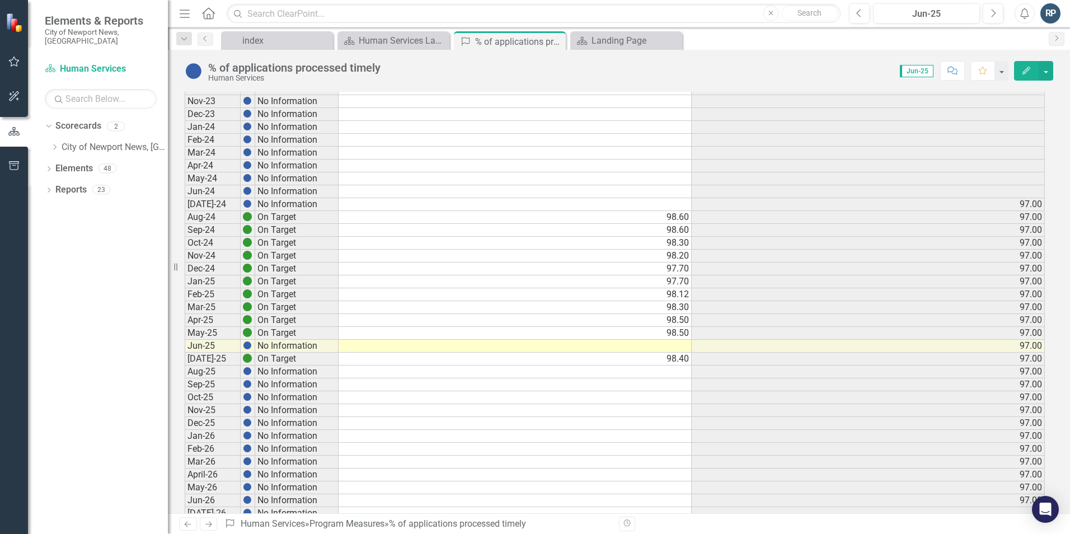
scroll to position [168, 0]
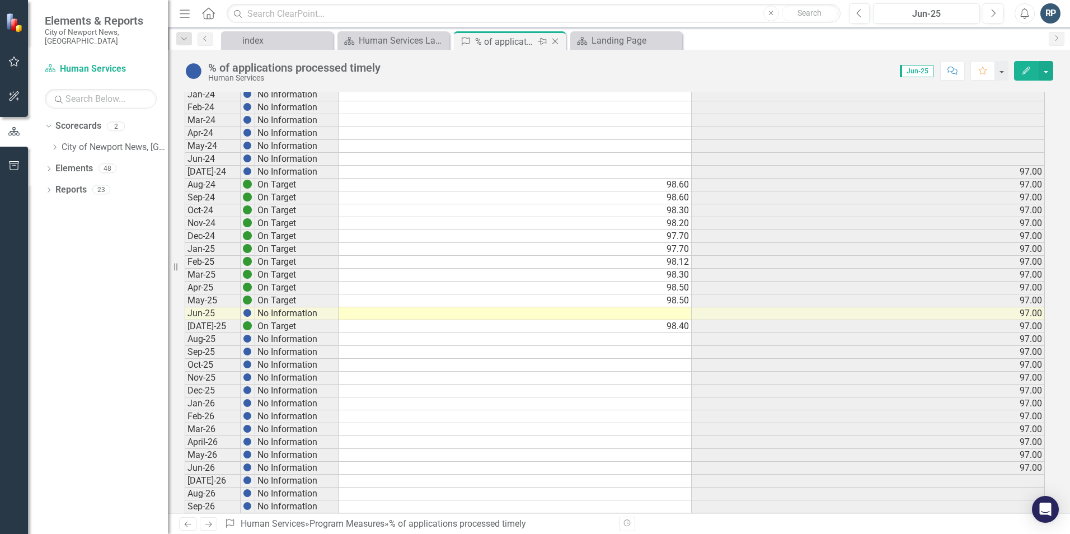
click at [556, 38] on icon "Close" at bounding box center [554, 41] width 11 height 9
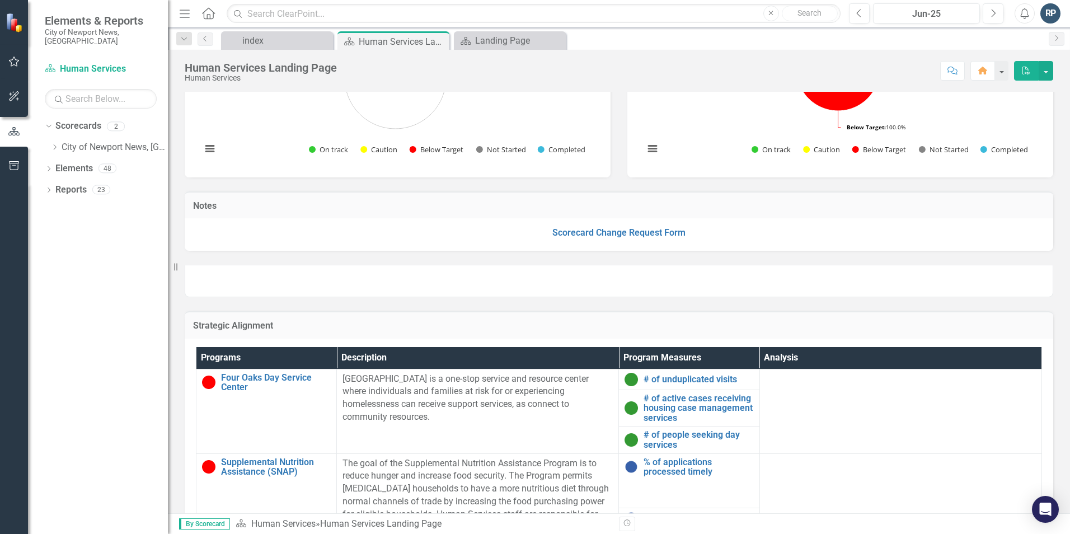
scroll to position [280, 0]
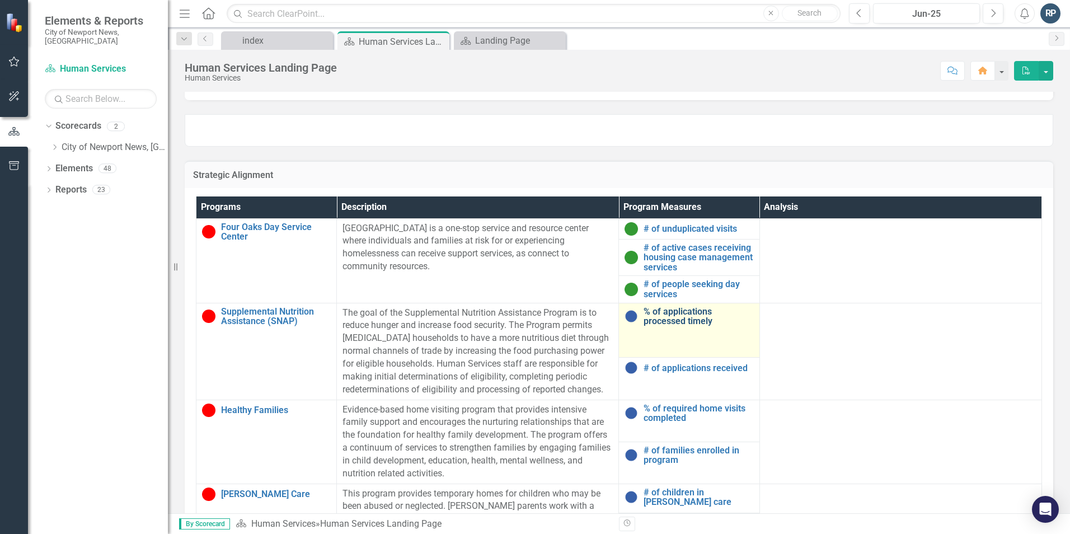
click at [676, 318] on link "% of applications processed timely" at bounding box center [698, 317] width 110 height 20
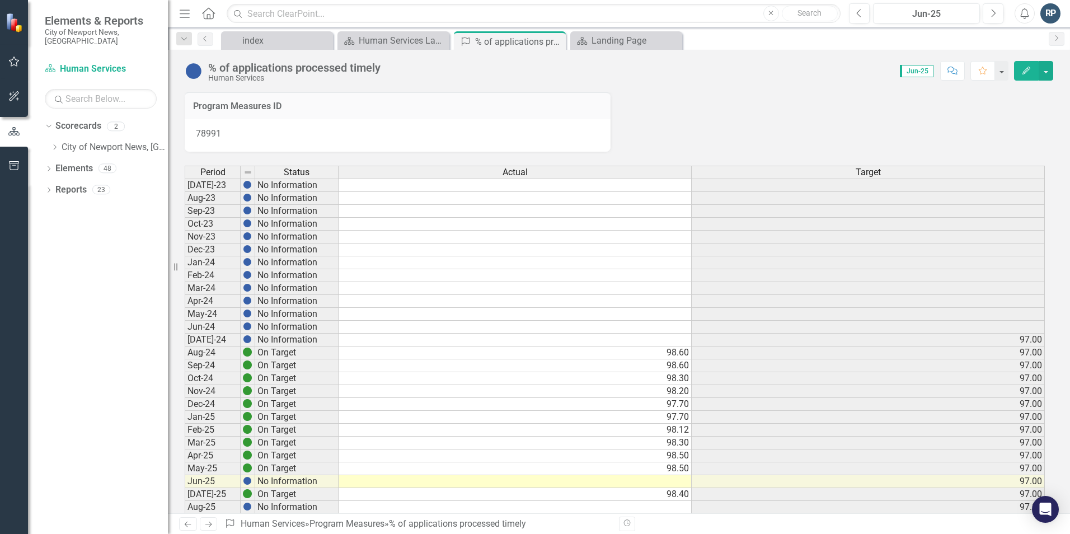
click at [678, 482] on td at bounding box center [514, 481] width 353 height 13
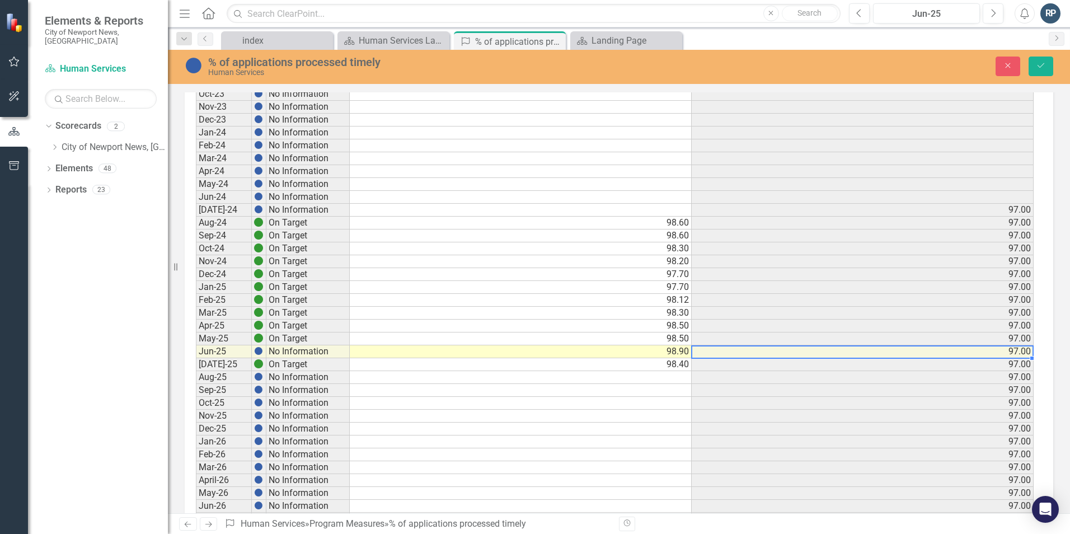
scroll to position [178, 0]
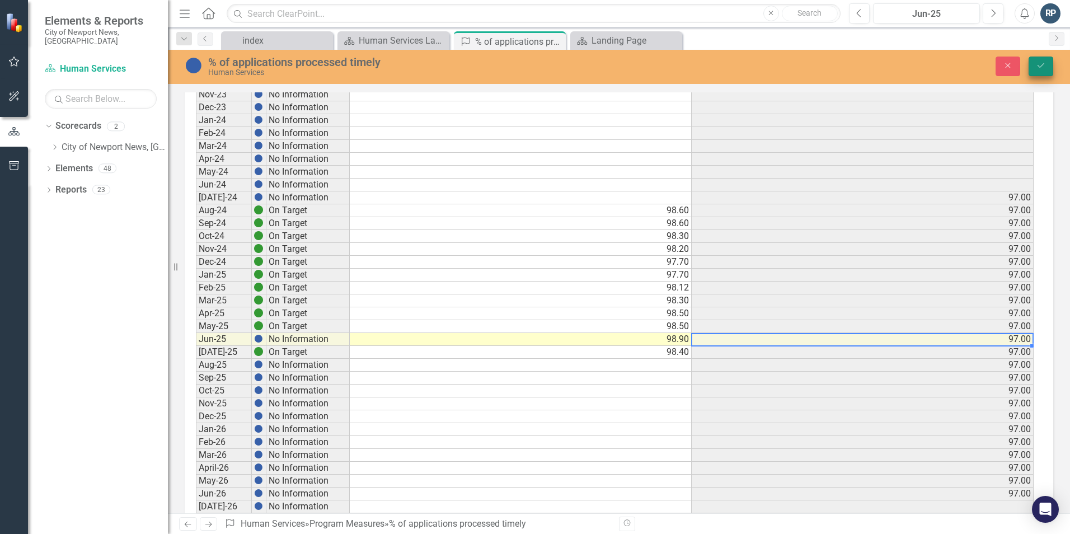
type textarea "98.9"
click at [1042, 59] on button "Save" at bounding box center [1040, 67] width 25 height 20
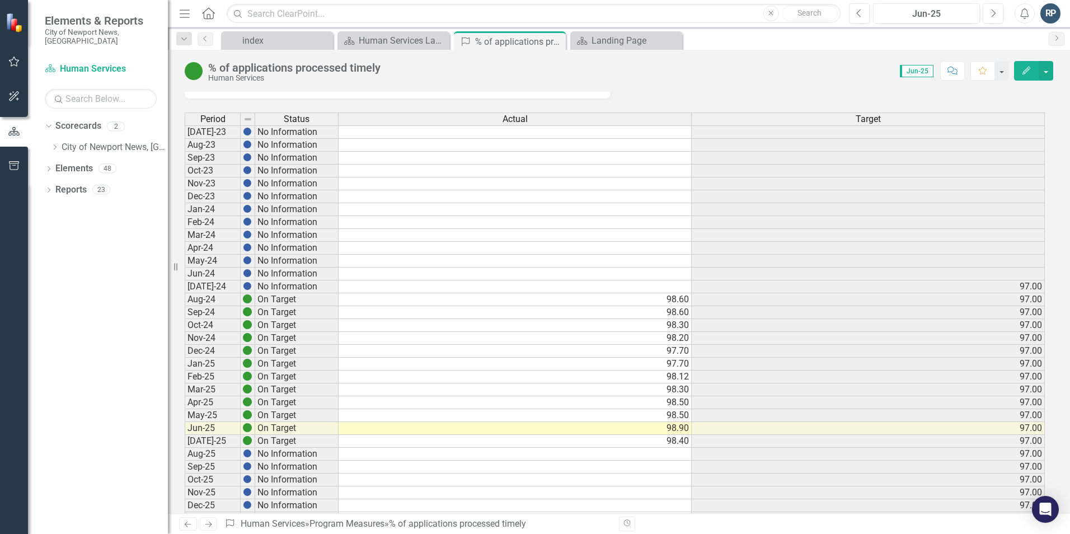
scroll to position [0, 0]
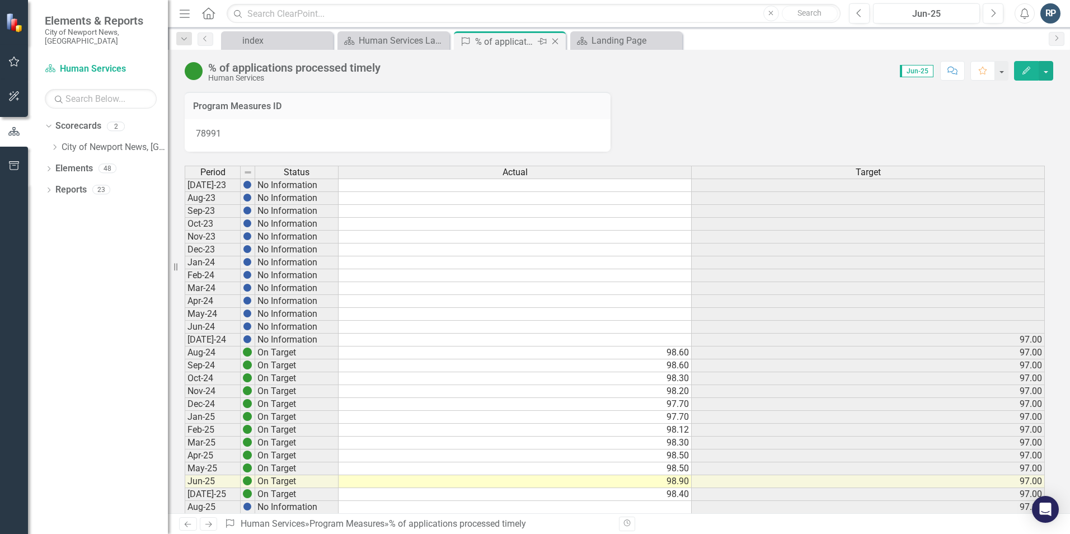
click at [557, 41] on icon "Close" at bounding box center [554, 41] width 11 height 9
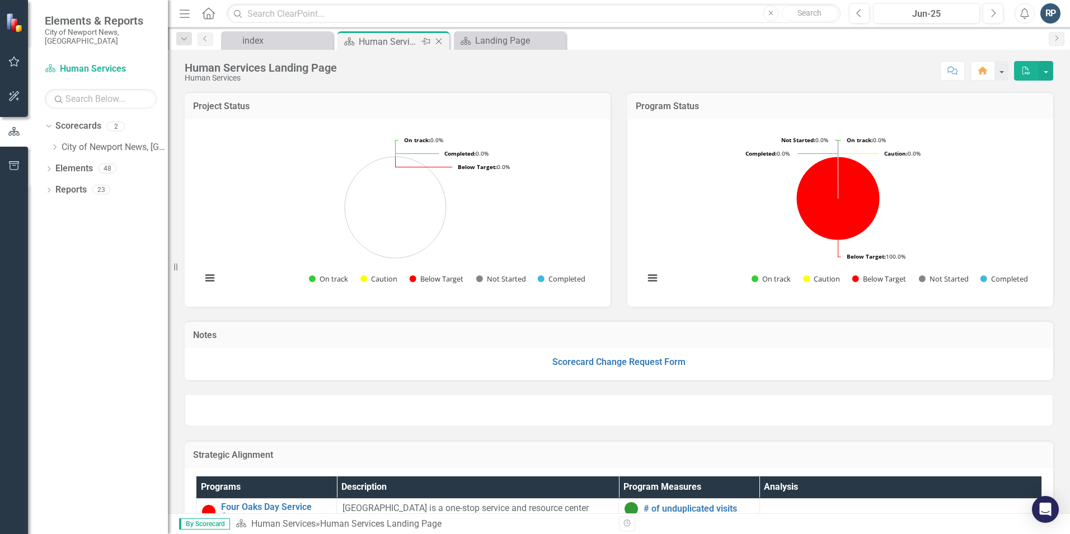
click at [396, 37] on div "Human Services Landing Page" at bounding box center [389, 42] width 60 height 14
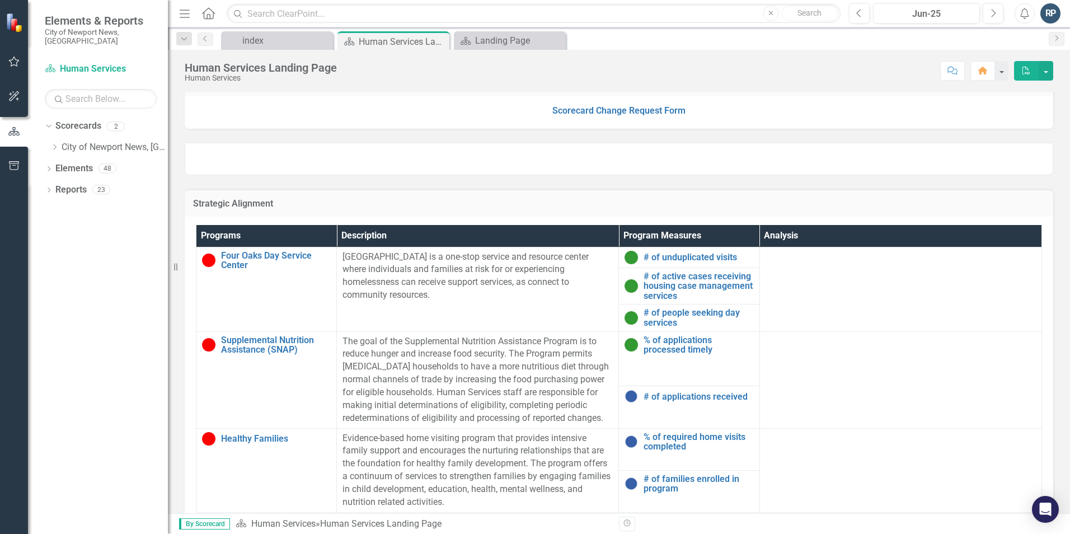
scroll to position [224, 0]
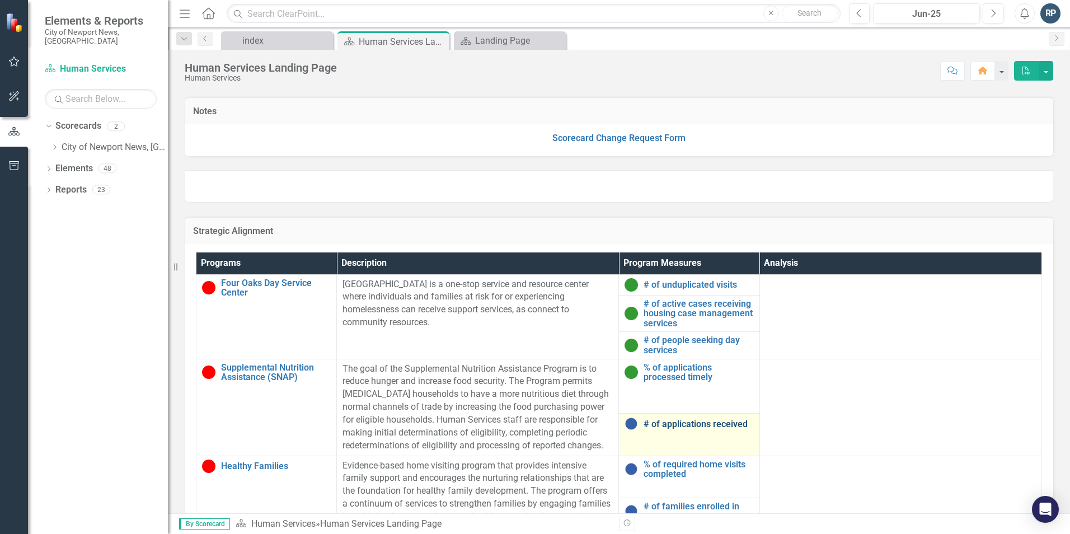
click at [670, 424] on link "# of applications received" at bounding box center [698, 424] width 110 height 10
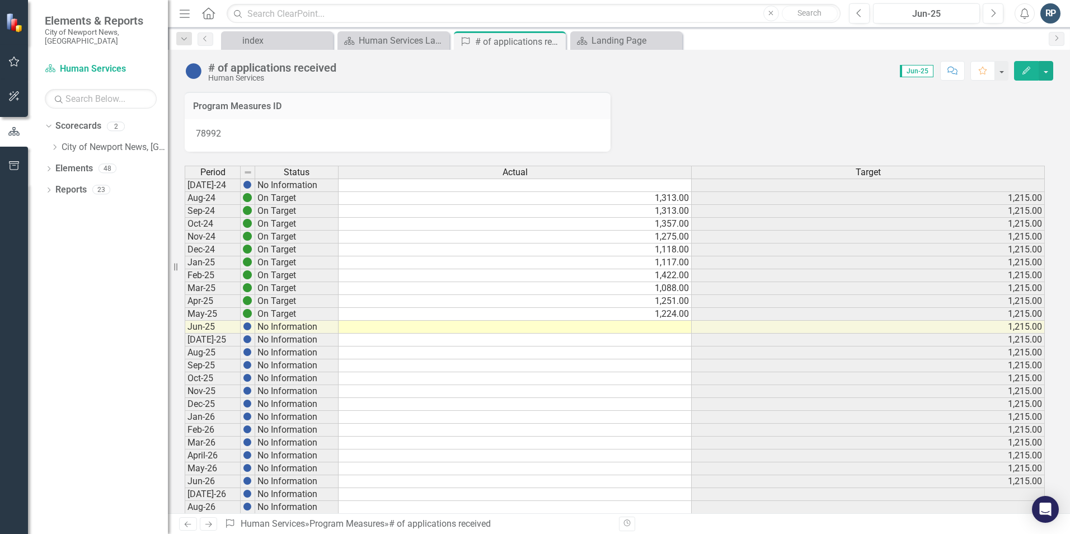
click at [669, 341] on td at bounding box center [514, 339] width 353 height 13
click at [674, 339] on td at bounding box center [514, 339] width 353 height 13
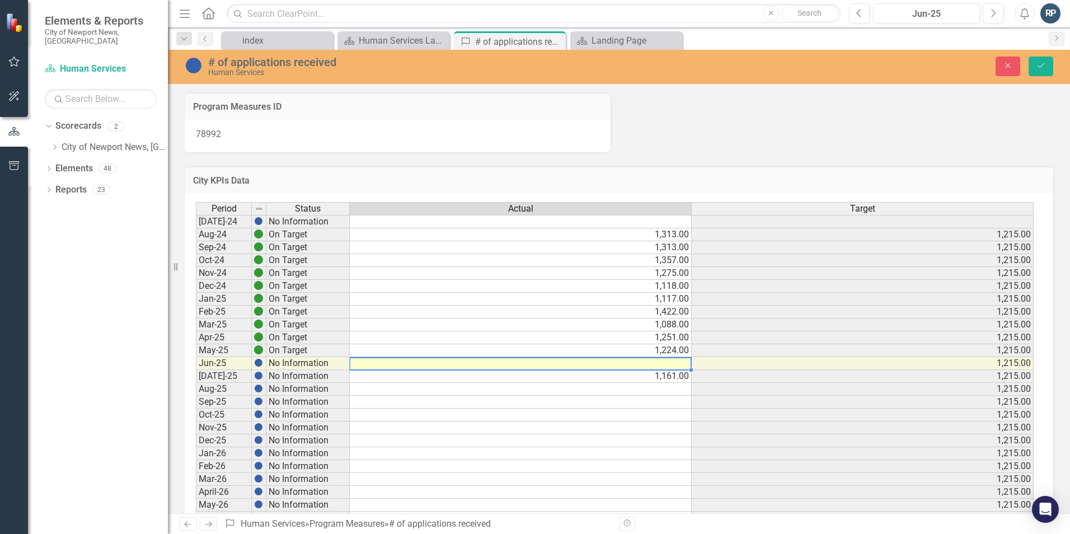
click at [674, 363] on td at bounding box center [521, 363] width 342 height 13
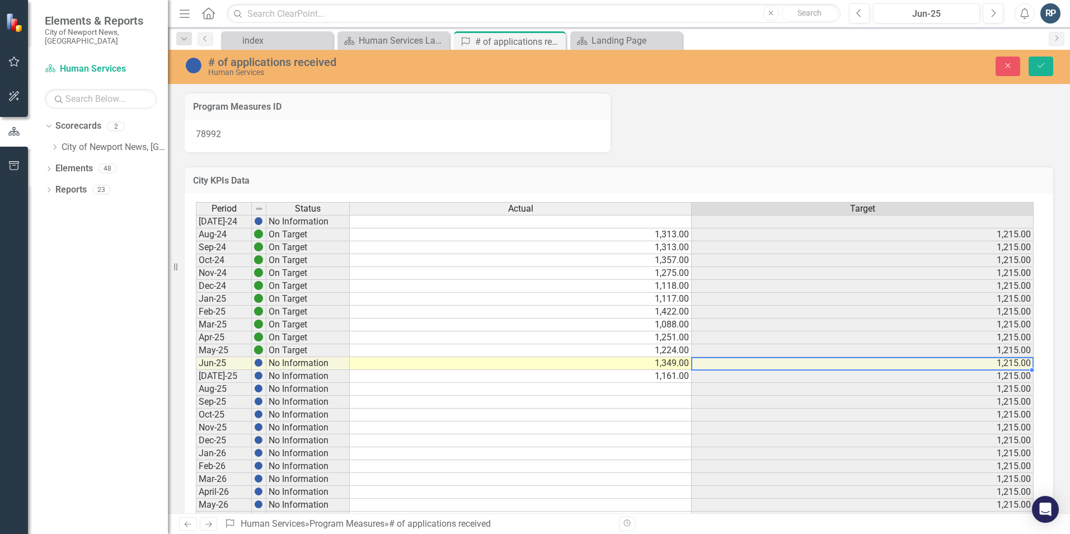
type textarea "1349"
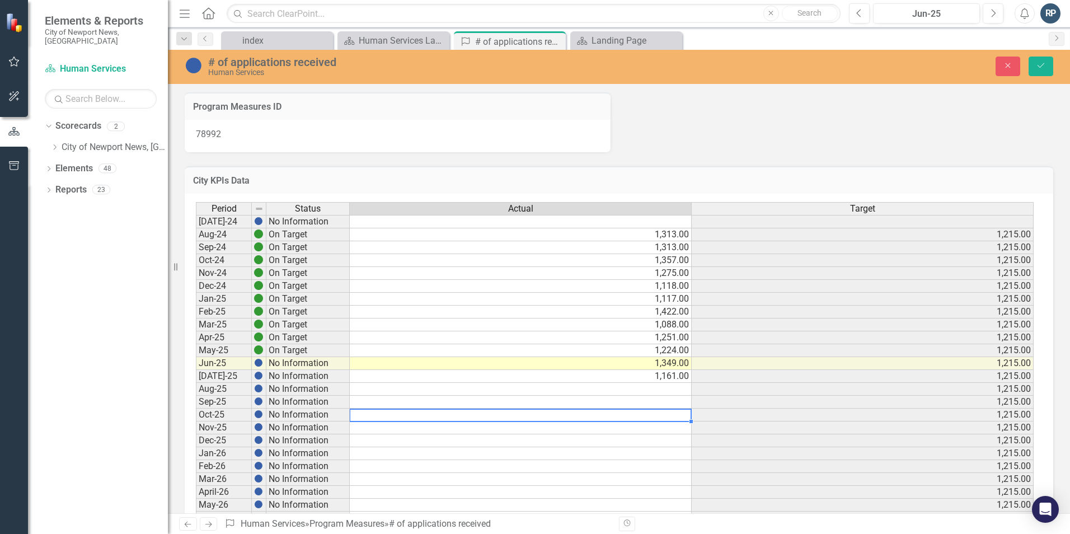
click at [649, 413] on td at bounding box center [521, 414] width 342 height 13
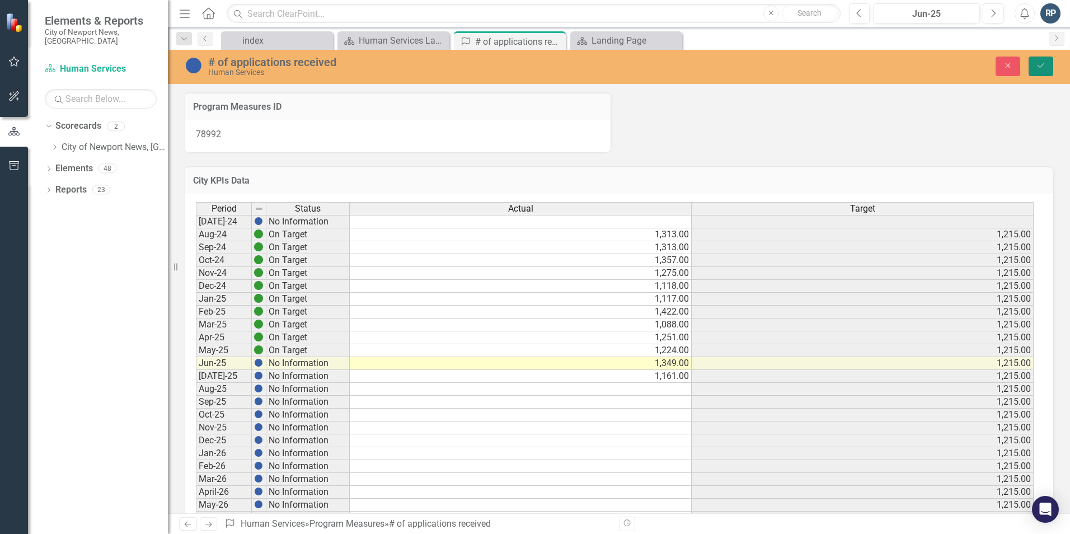
click at [1041, 63] on icon "Save" at bounding box center [1040, 66] width 10 height 8
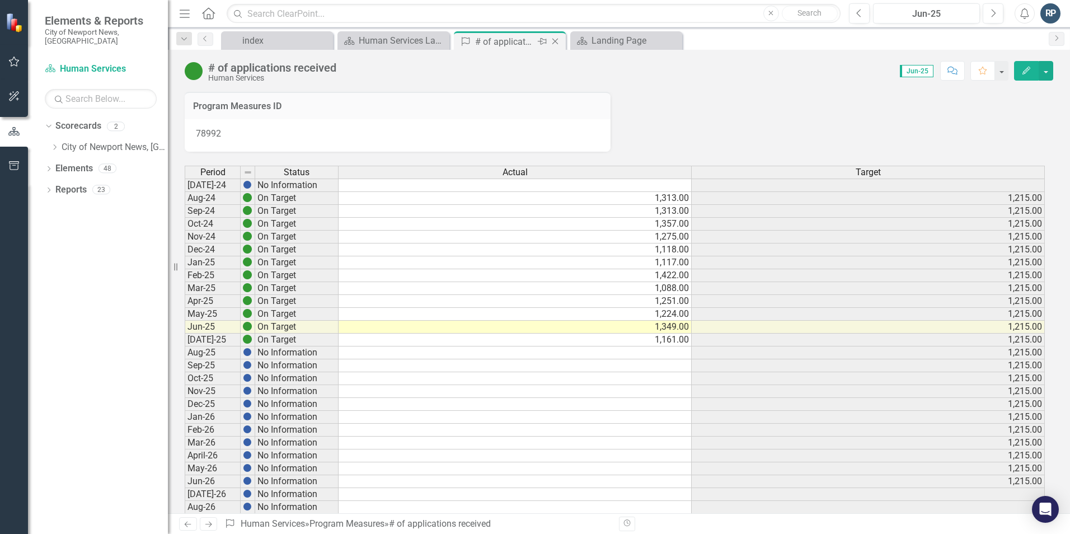
click at [557, 43] on icon at bounding box center [555, 42] width 6 height 6
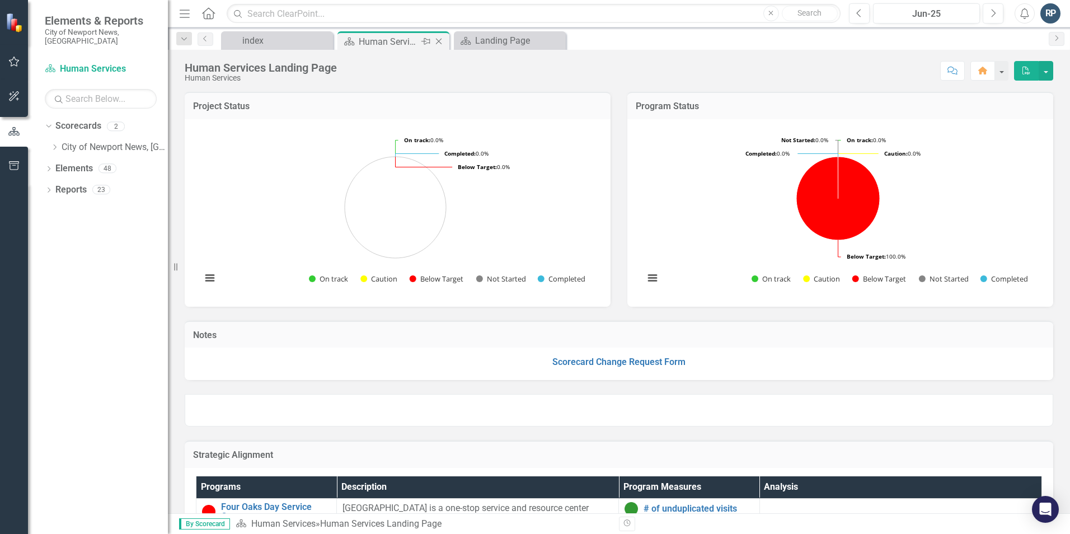
click at [382, 46] on div "Human Services Landing Page" at bounding box center [389, 42] width 60 height 14
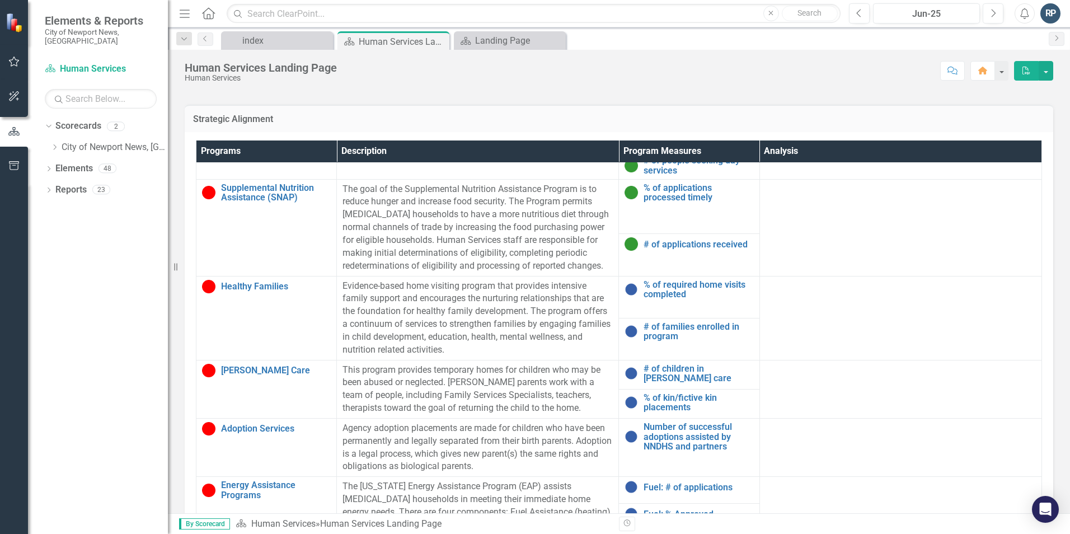
scroll to position [112, 0]
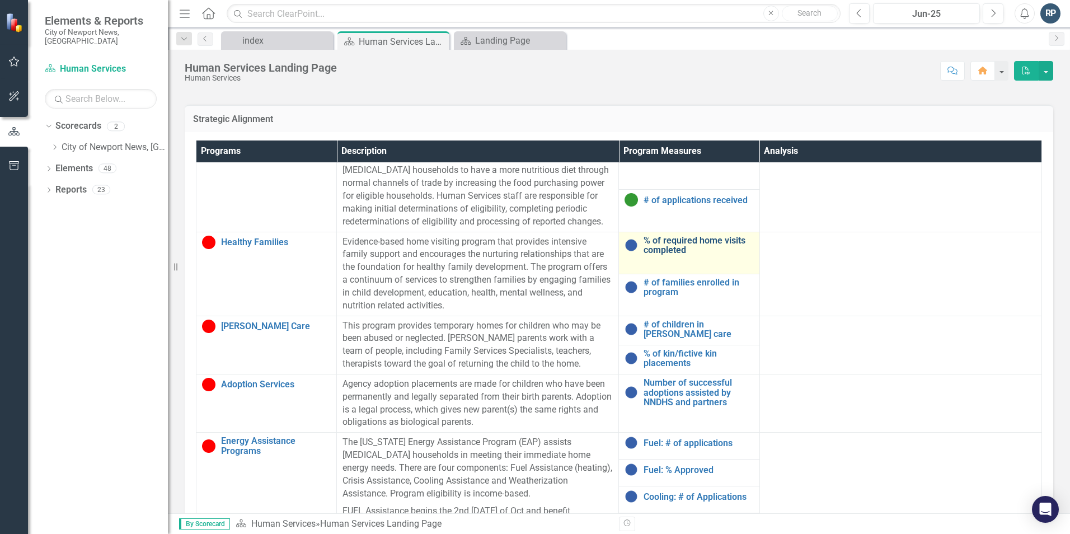
click at [669, 240] on link "% of required home visits completed" at bounding box center [698, 246] width 110 height 20
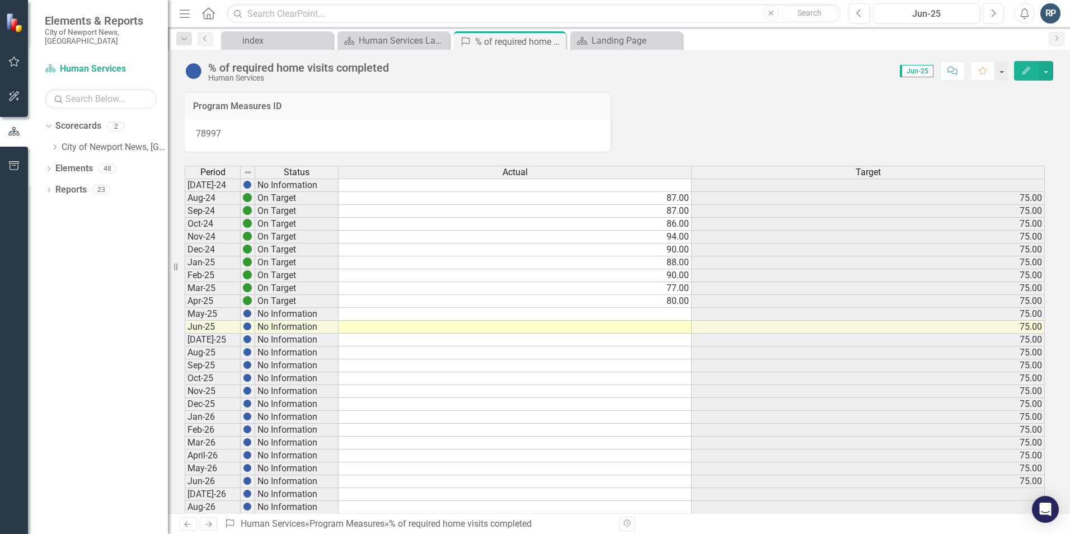
click at [657, 338] on td at bounding box center [514, 339] width 353 height 13
click at [557, 41] on icon "Close" at bounding box center [554, 41] width 11 height 9
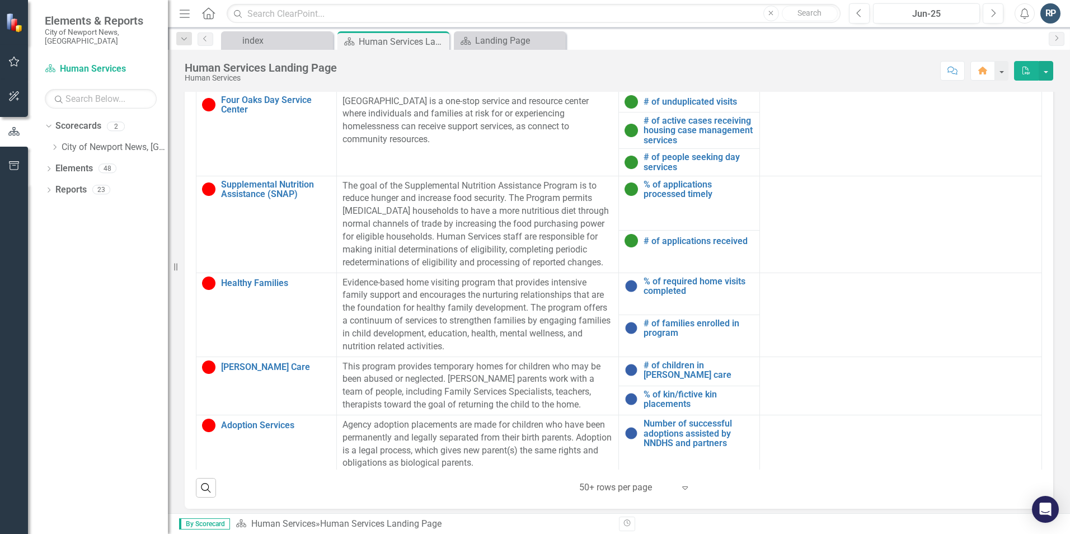
scroll to position [413, 0]
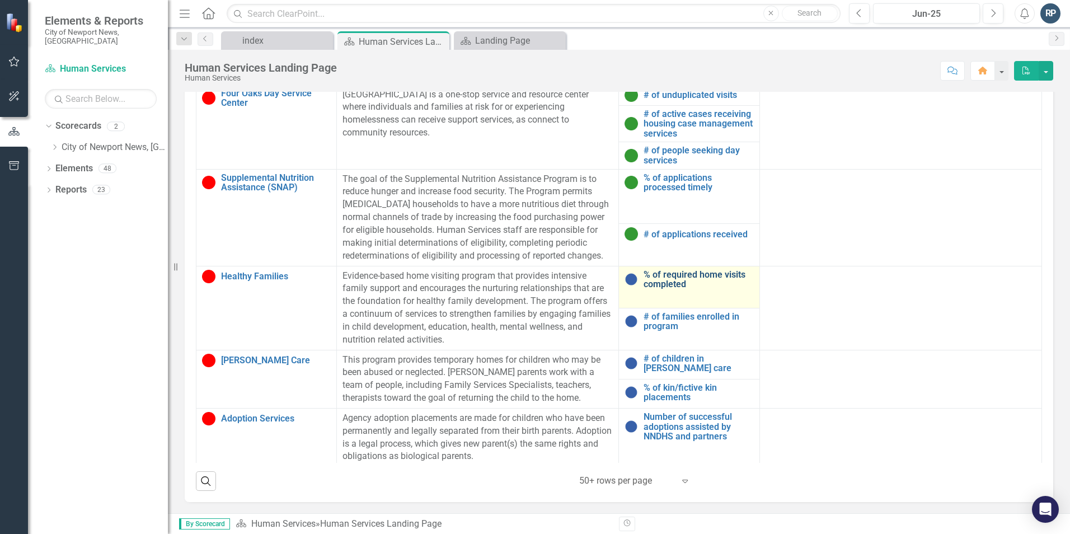
click at [671, 275] on link "% of required home visits completed" at bounding box center [698, 280] width 110 height 20
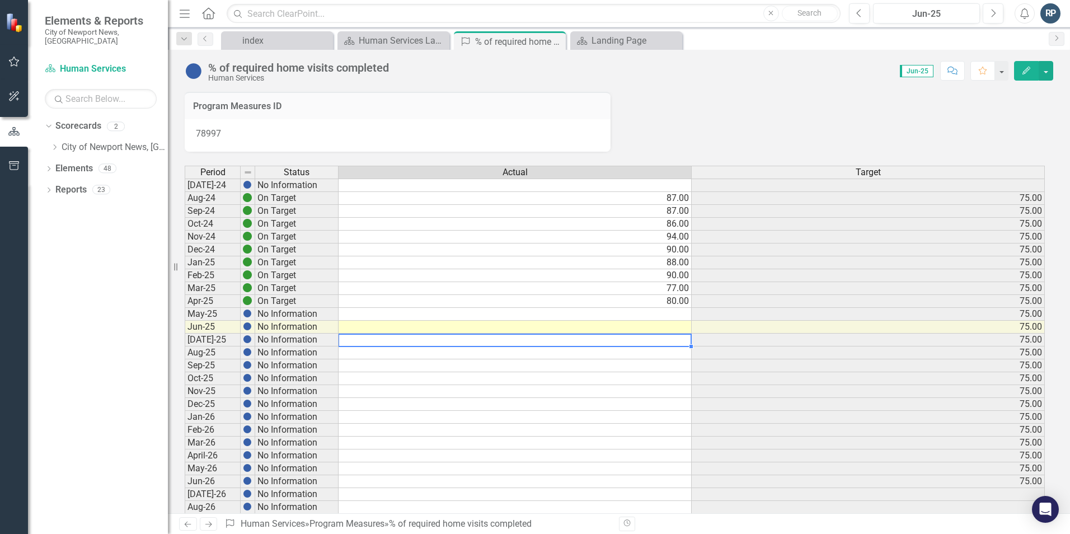
click at [667, 341] on td at bounding box center [514, 339] width 353 height 13
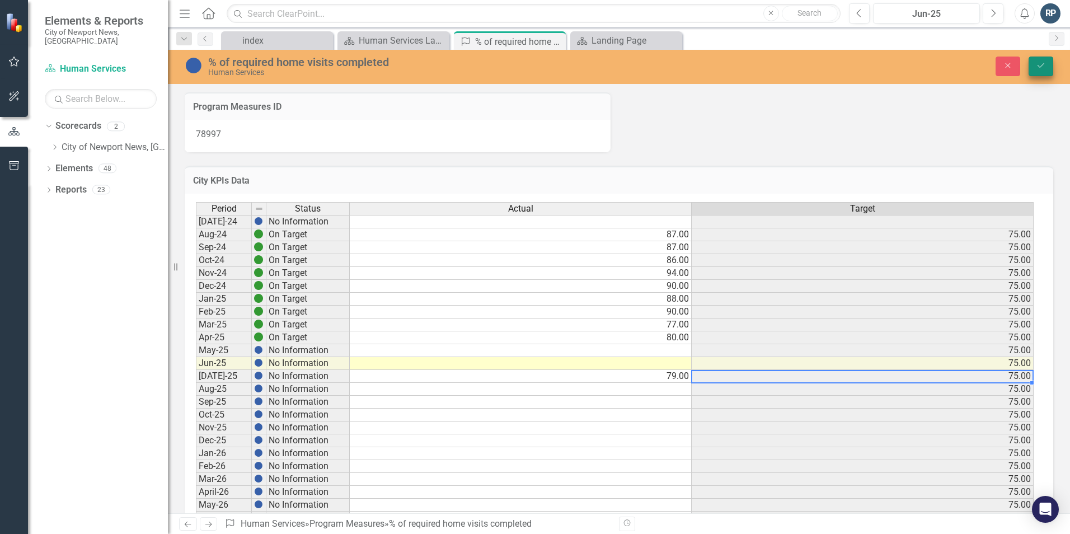
type textarea "79"
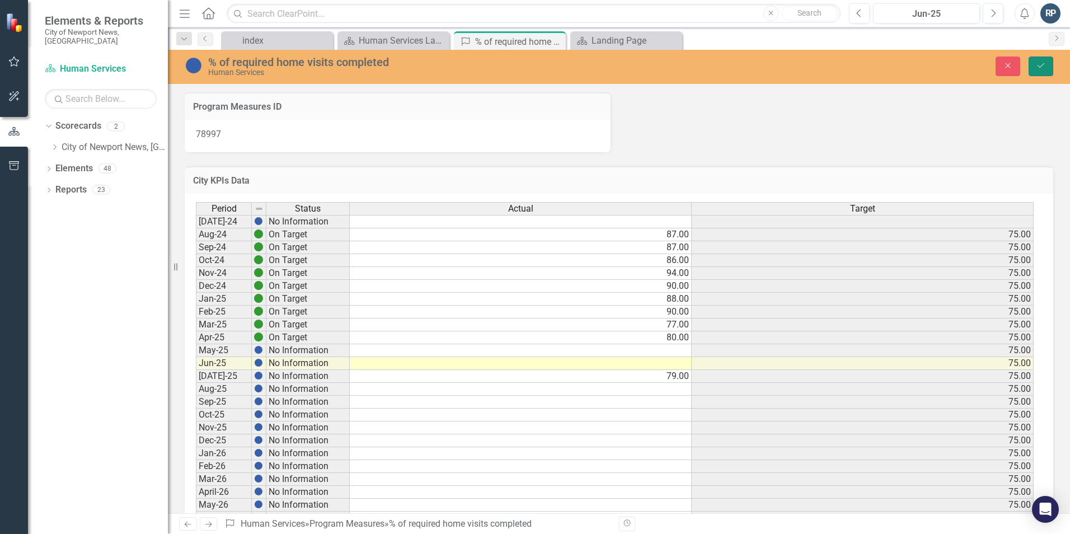
click at [1043, 68] on icon "Save" at bounding box center [1040, 66] width 10 height 8
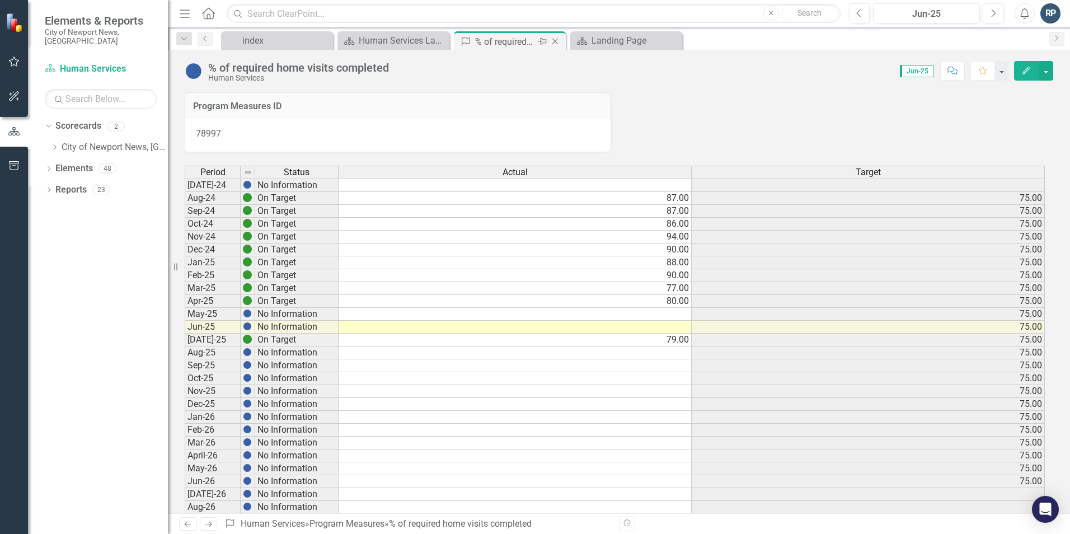
click at [556, 40] on icon "Close" at bounding box center [554, 41] width 11 height 9
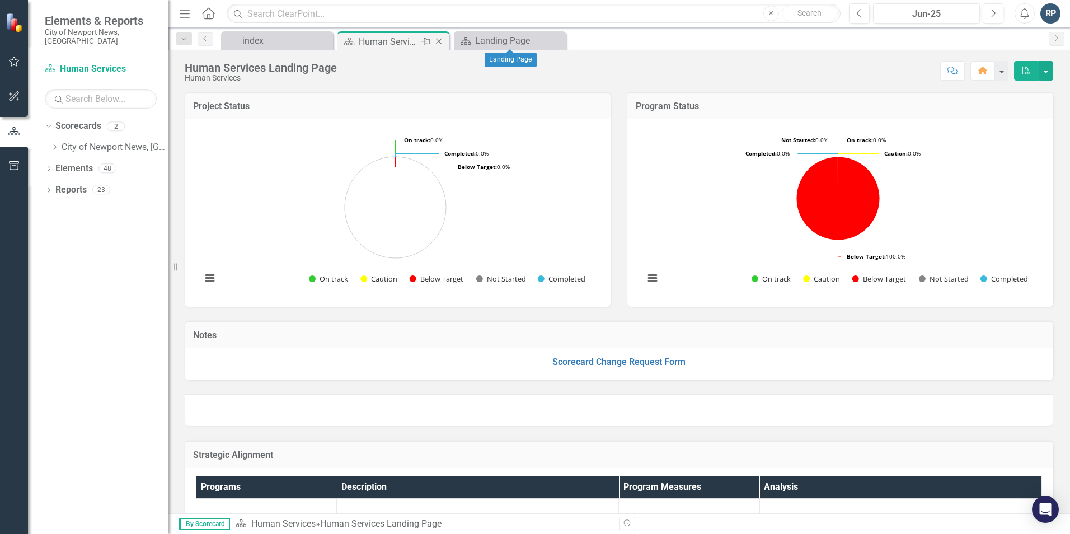
click at [400, 40] on div "Human Services Landing Page" at bounding box center [389, 42] width 60 height 14
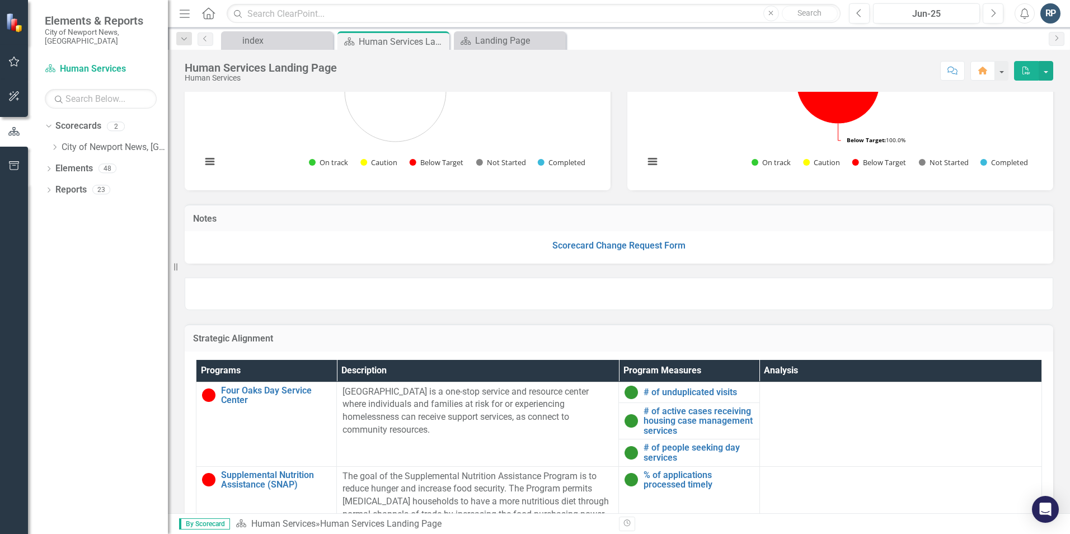
scroll to position [336, 0]
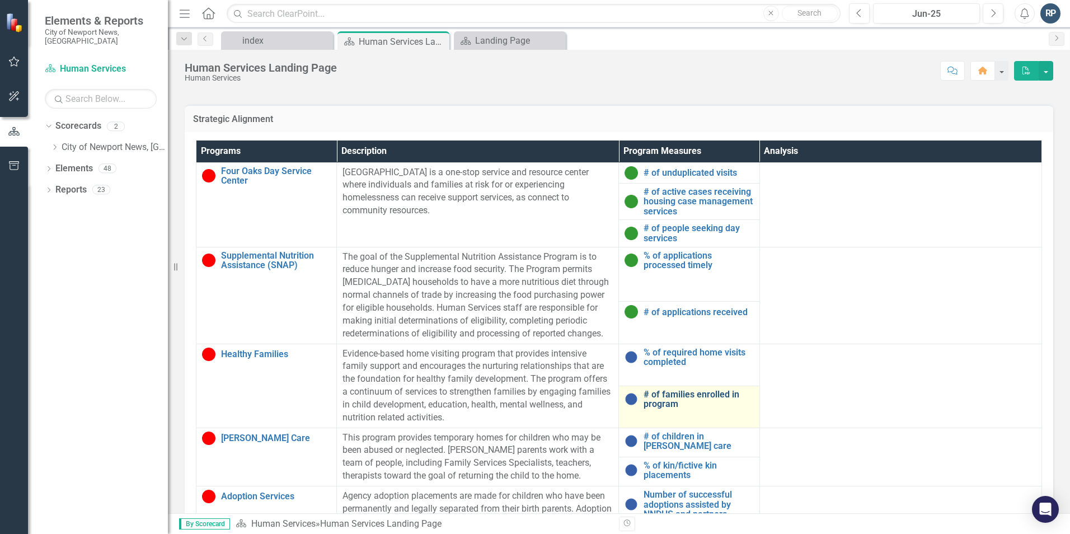
click at [658, 394] on link "# of families enrolled in program" at bounding box center [698, 399] width 110 height 20
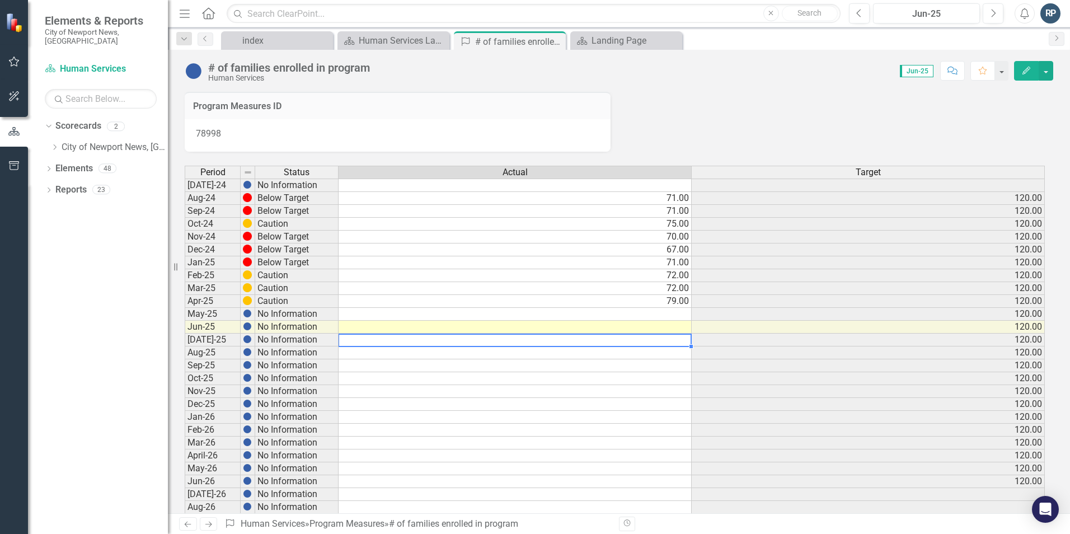
click at [685, 339] on td at bounding box center [514, 339] width 353 height 13
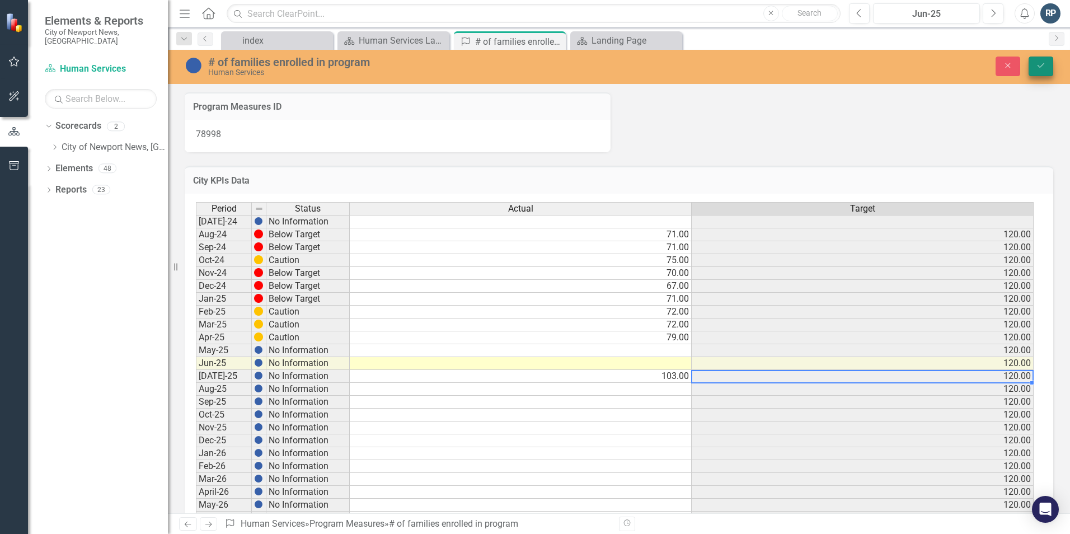
type textarea "103"
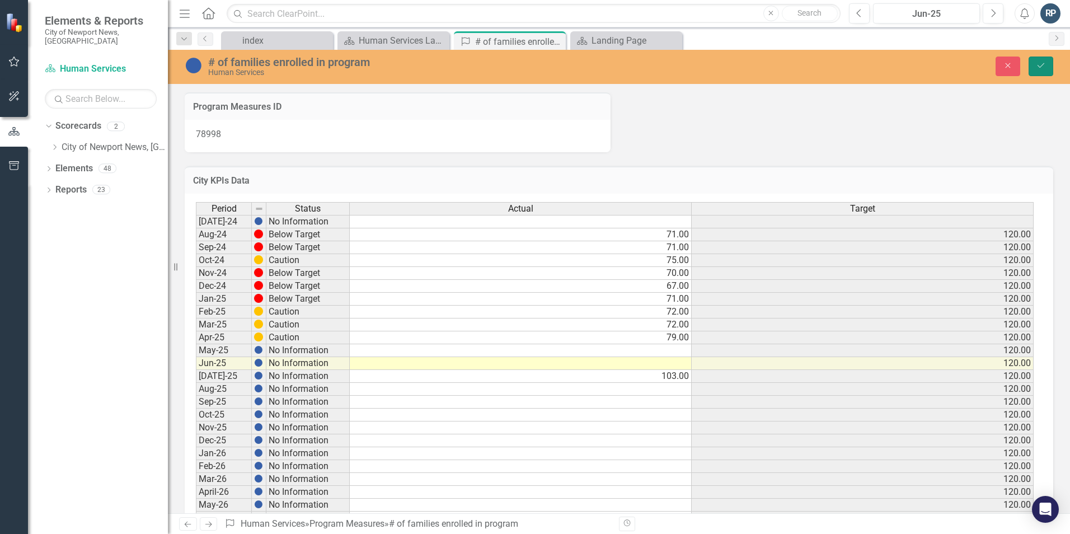
click at [1043, 60] on button "Save" at bounding box center [1040, 67] width 25 height 20
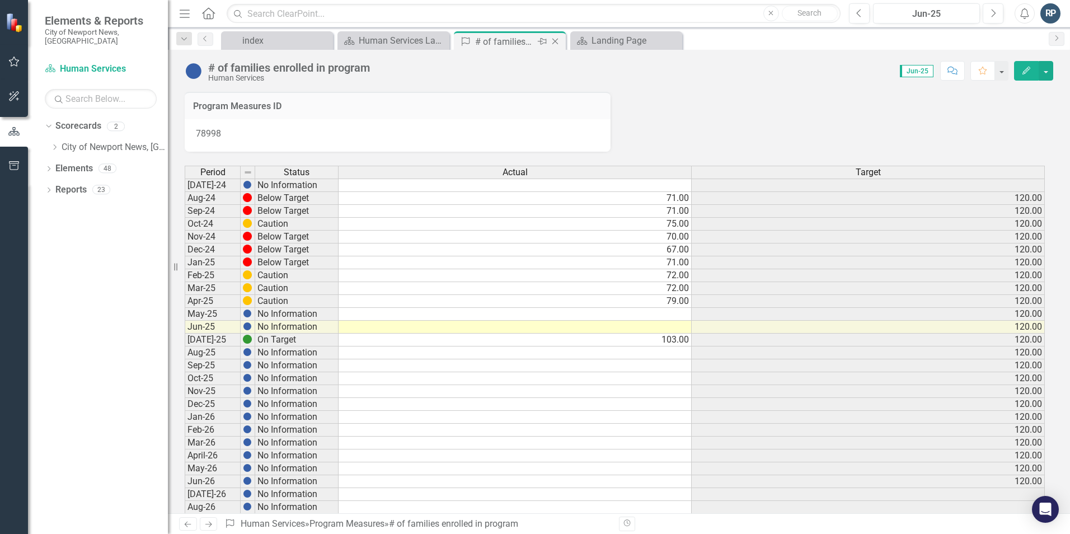
click at [557, 41] on icon "Close" at bounding box center [554, 41] width 11 height 9
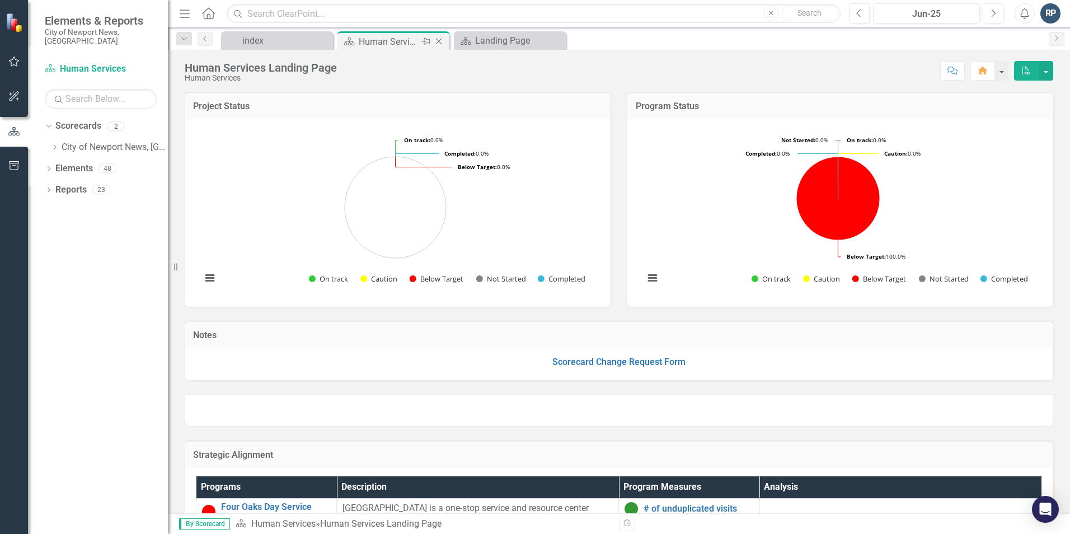
click at [399, 36] on div "Human Services Landing Page" at bounding box center [389, 42] width 60 height 14
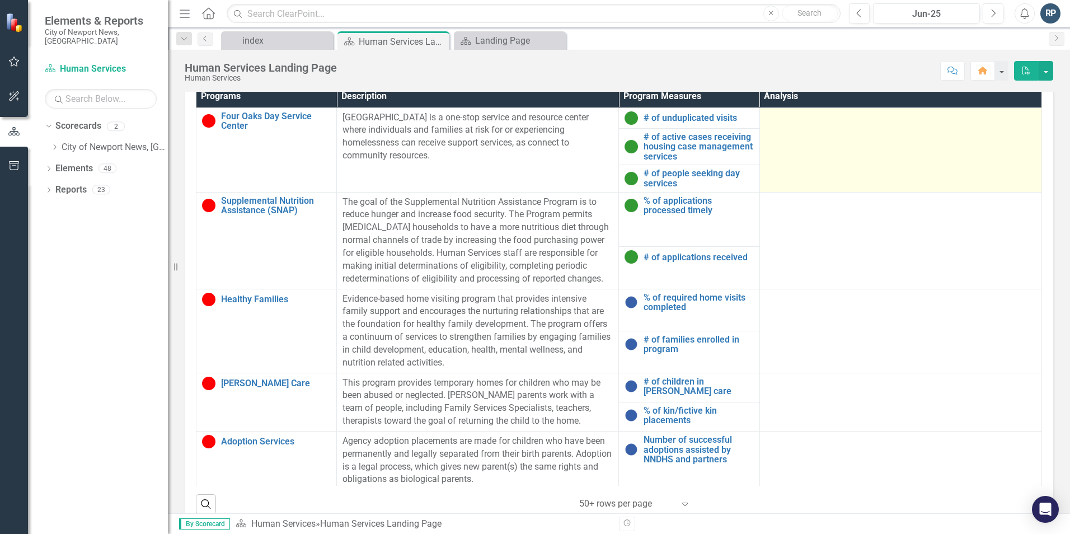
scroll to position [392, 0]
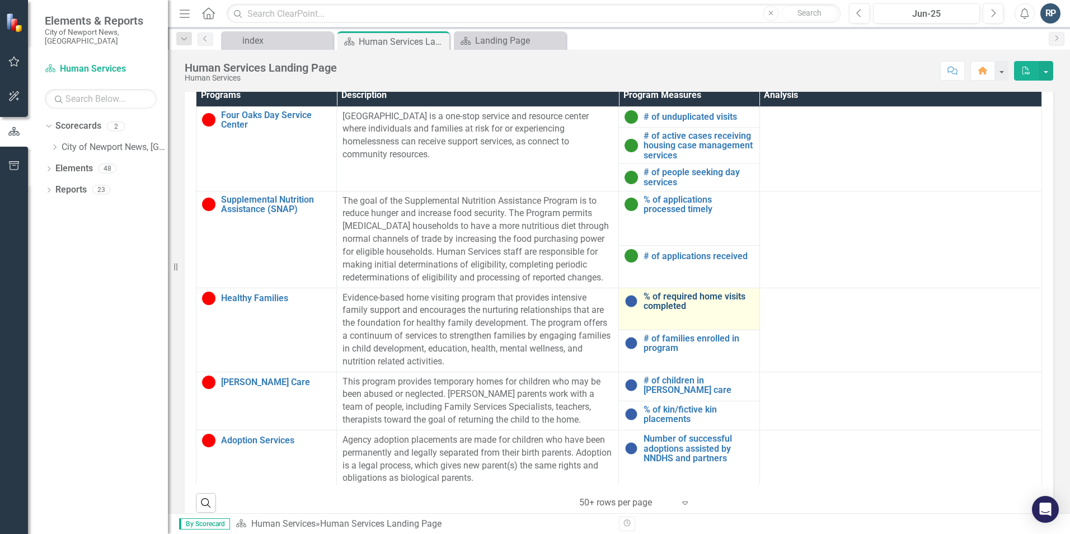
click at [674, 304] on link "% of required home visits completed" at bounding box center [698, 301] width 110 height 20
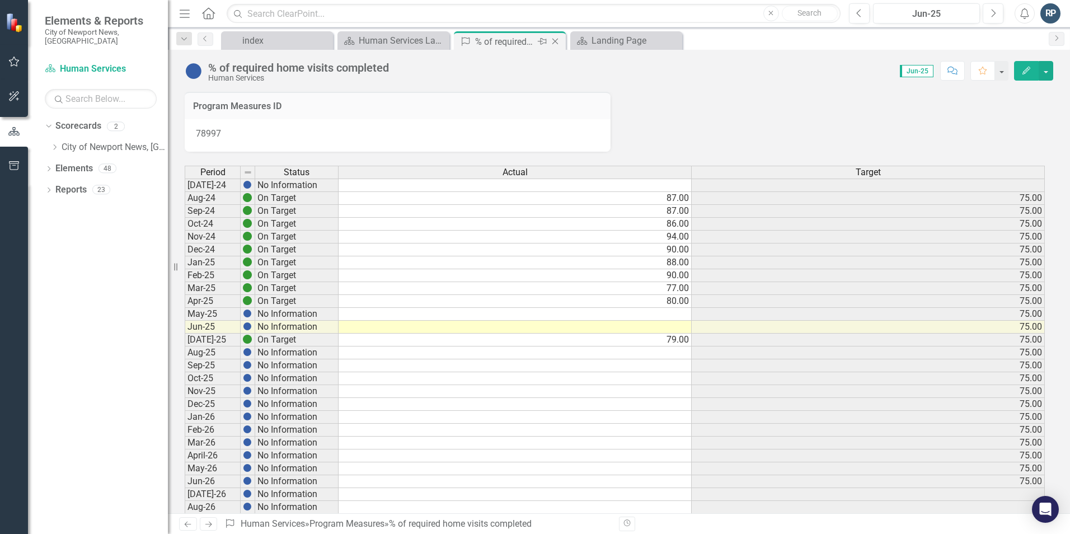
click at [556, 41] on icon "Close" at bounding box center [554, 41] width 11 height 9
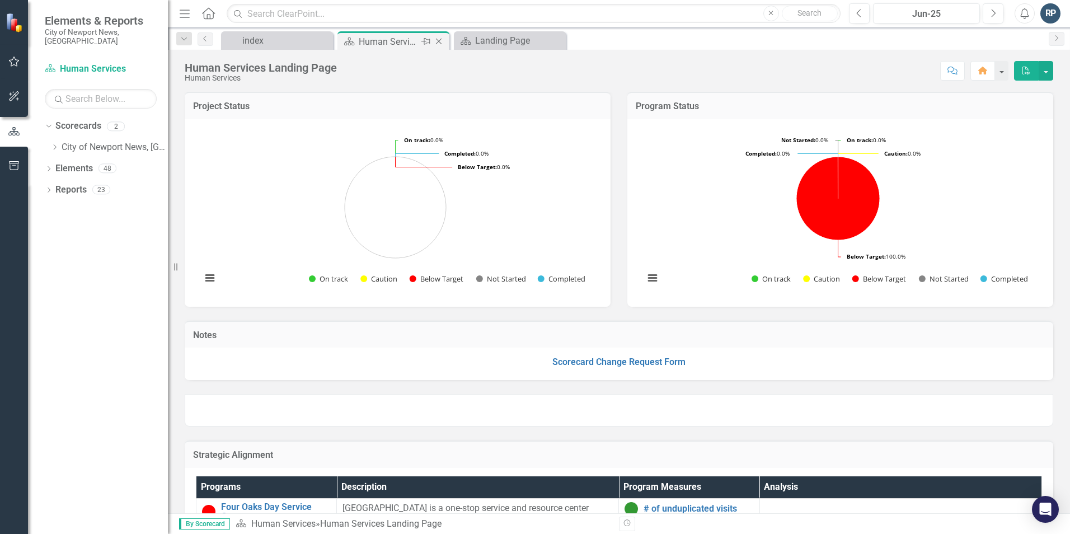
click at [390, 43] on div "Human Services Landing Page" at bounding box center [389, 42] width 60 height 14
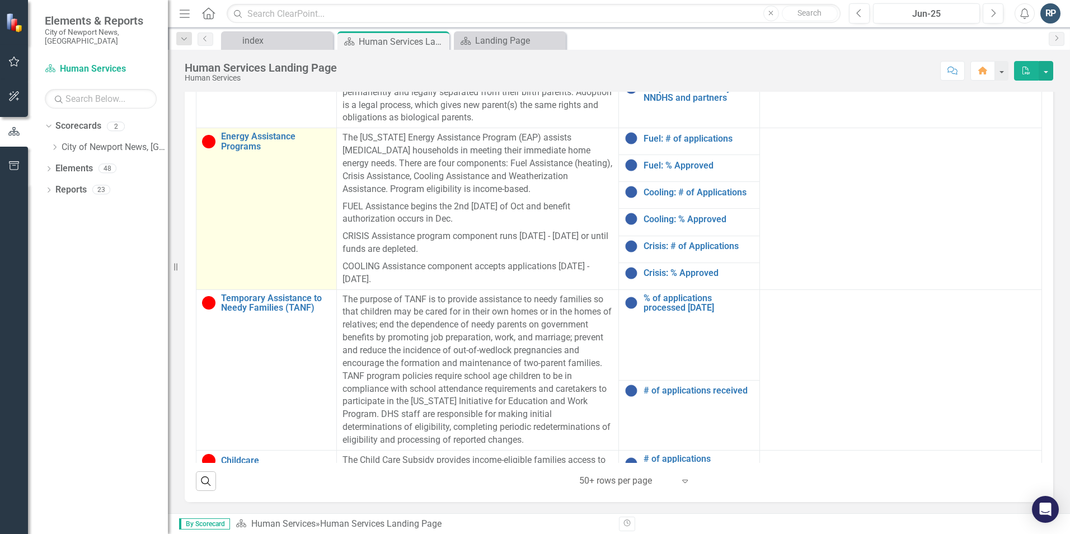
scroll to position [280, 0]
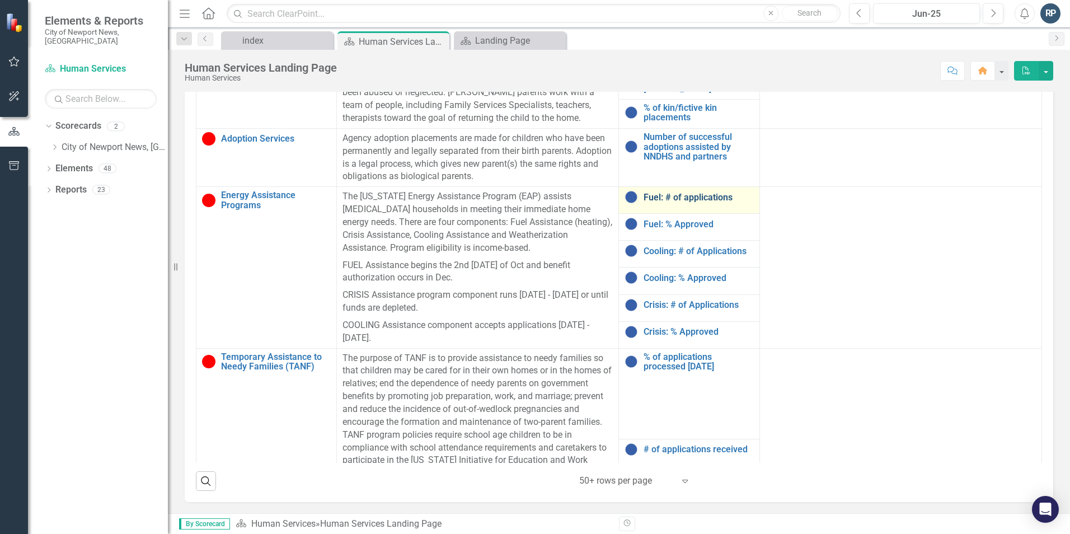
click at [671, 195] on link "Fuel: # of applications" at bounding box center [698, 197] width 110 height 10
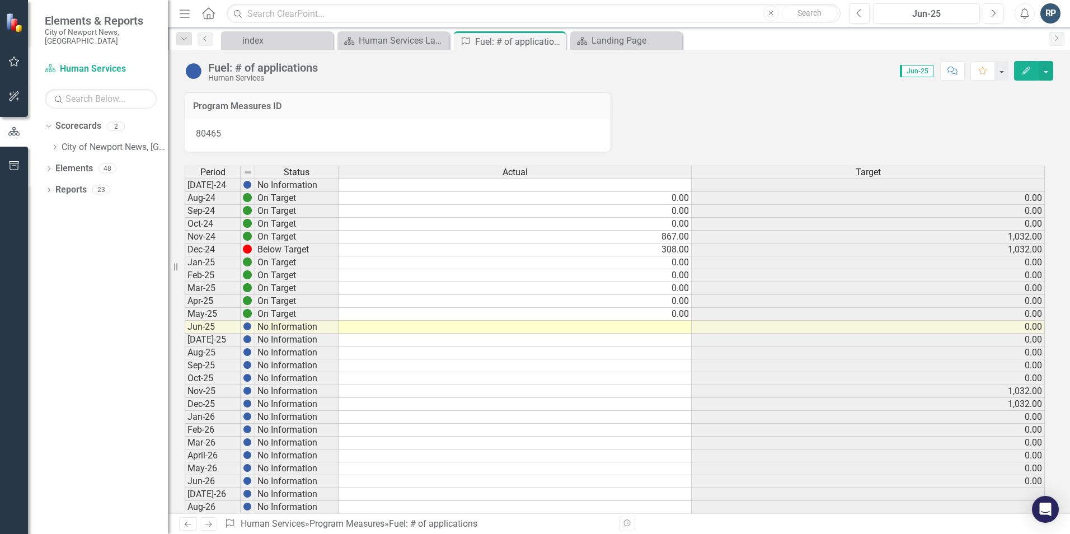
click at [421, 341] on td at bounding box center [514, 339] width 353 height 13
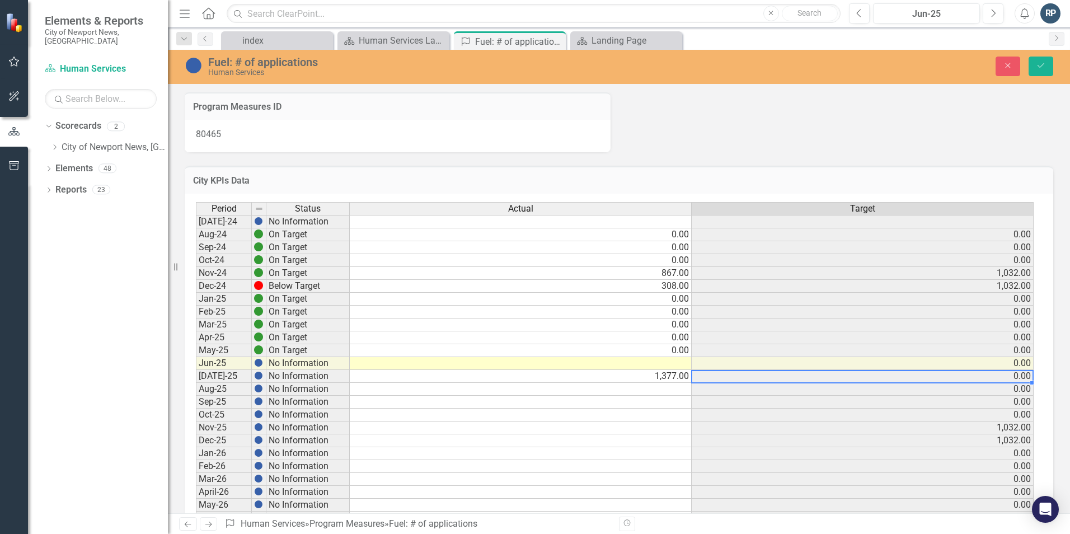
type textarea "1377"
click at [731, 381] on td "0.00" at bounding box center [862, 376] width 342 height 13
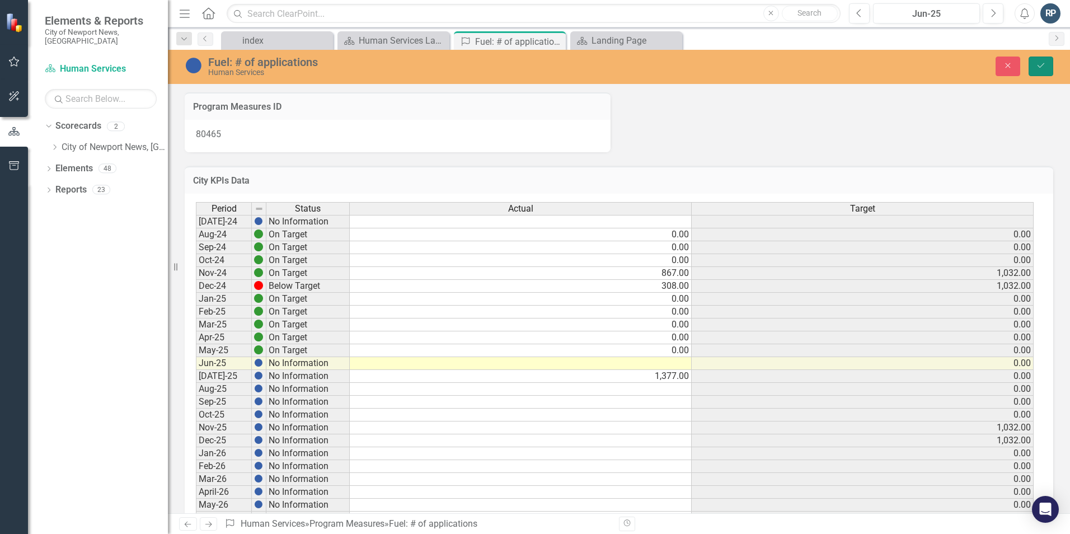
click at [1044, 61] on button "Save" at bounding box center [1040, 67] width 25 height 20
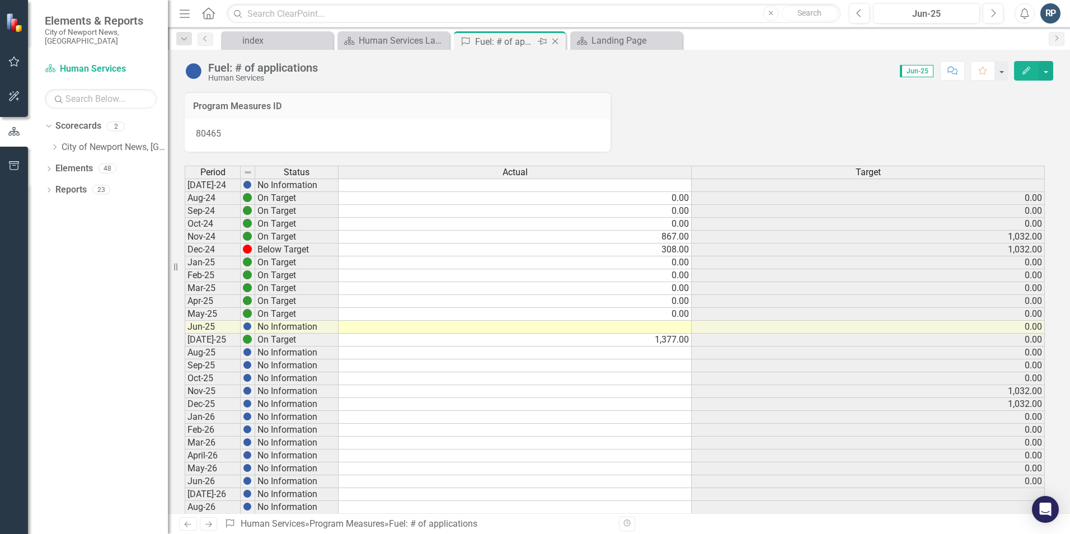
click at [556, 41] on icon "Close" at bounding box center [554, 41] width 11 height 9
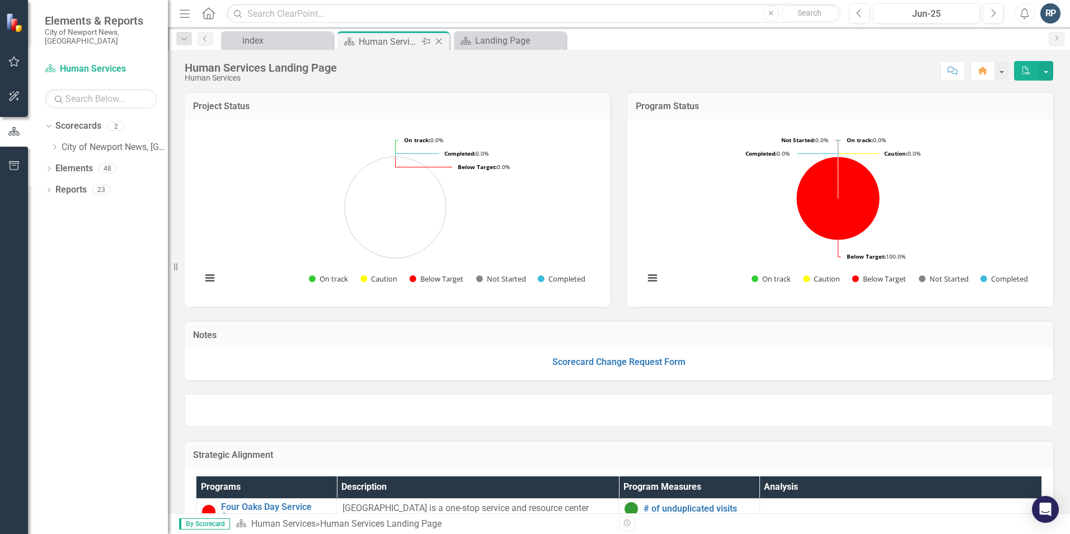
click at [384, 33] on div "Scorecard Human Services Landing Page Pin Close" at bounding box center [393, 40] width 112 height 18
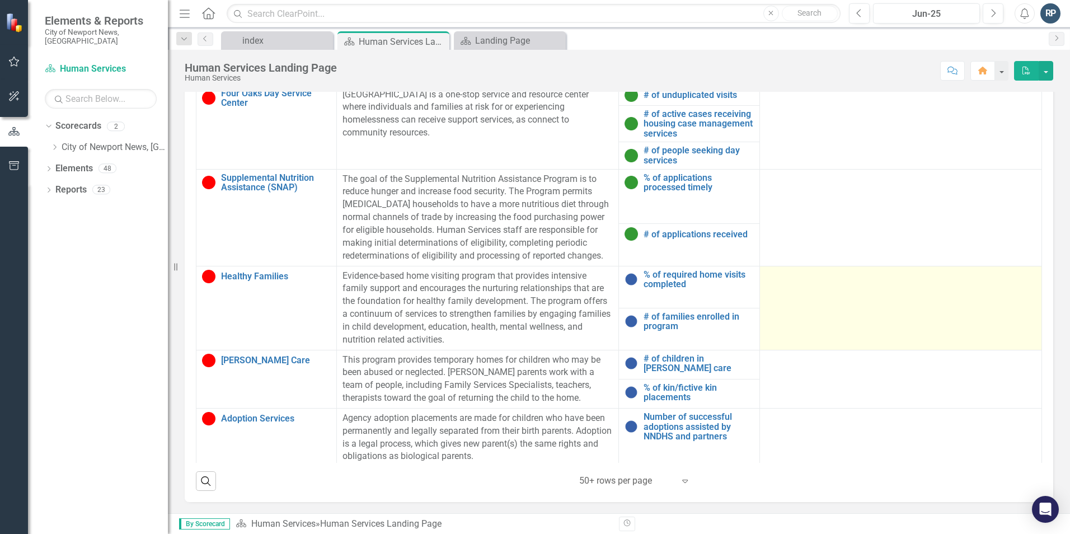
click at [888, 275] on div at bounding box center [900, 276] width 270 height 13
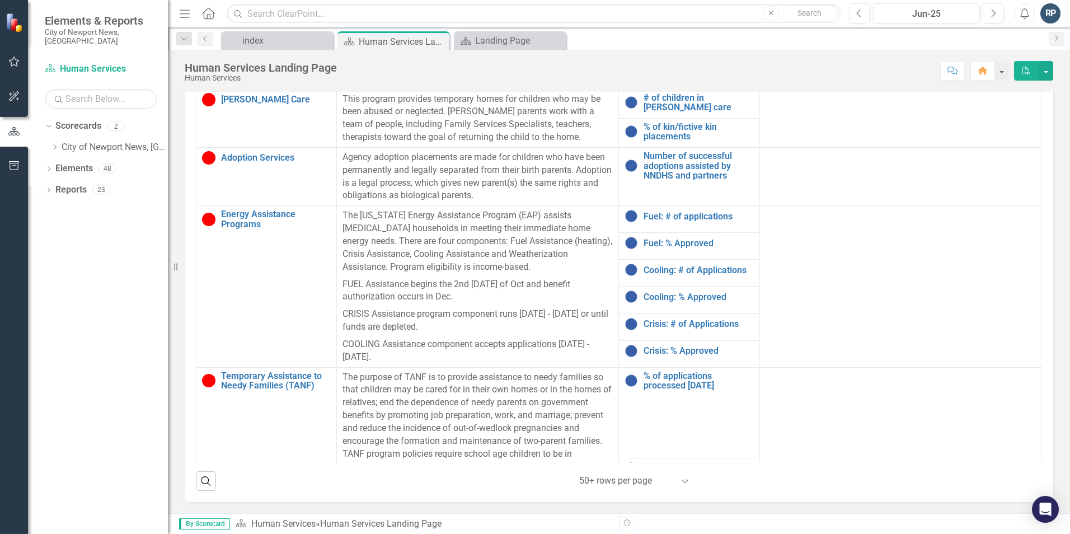
scroll to position [280, 0]
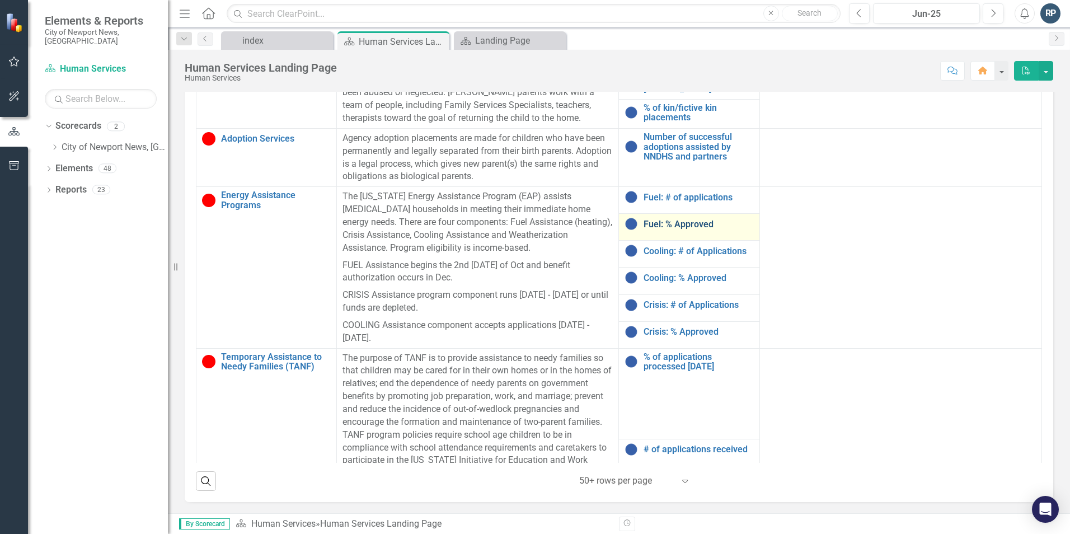
click at [681, 223] on link "Fuel: % Approved" at bounding box center [698, 224] width 110 height 10
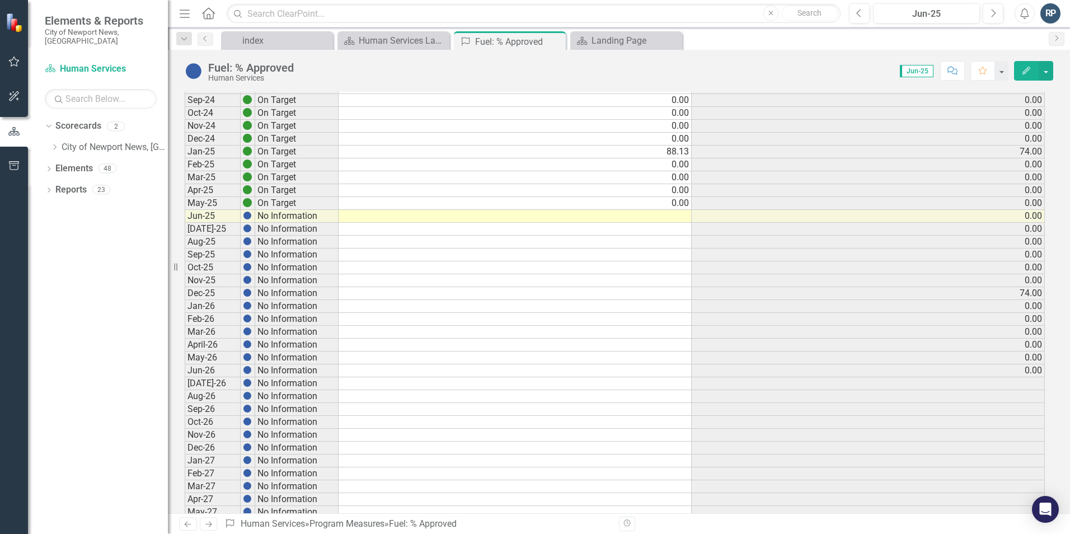
scroll to position [112, 0]
click at [556, 40] on icon "Close" at bounding box center [554, 41] width 11 height 9
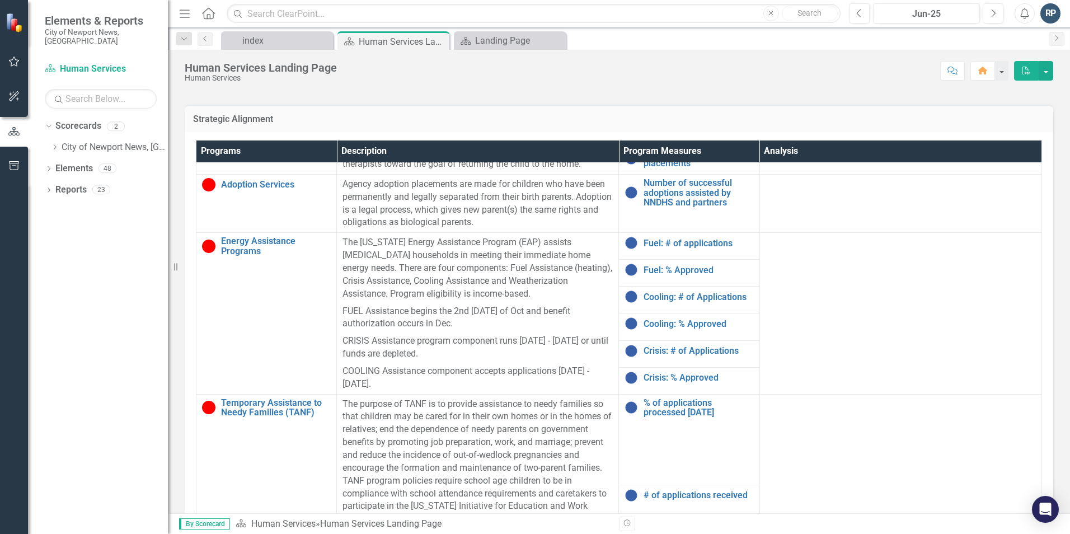
scroll to position [448, 0]
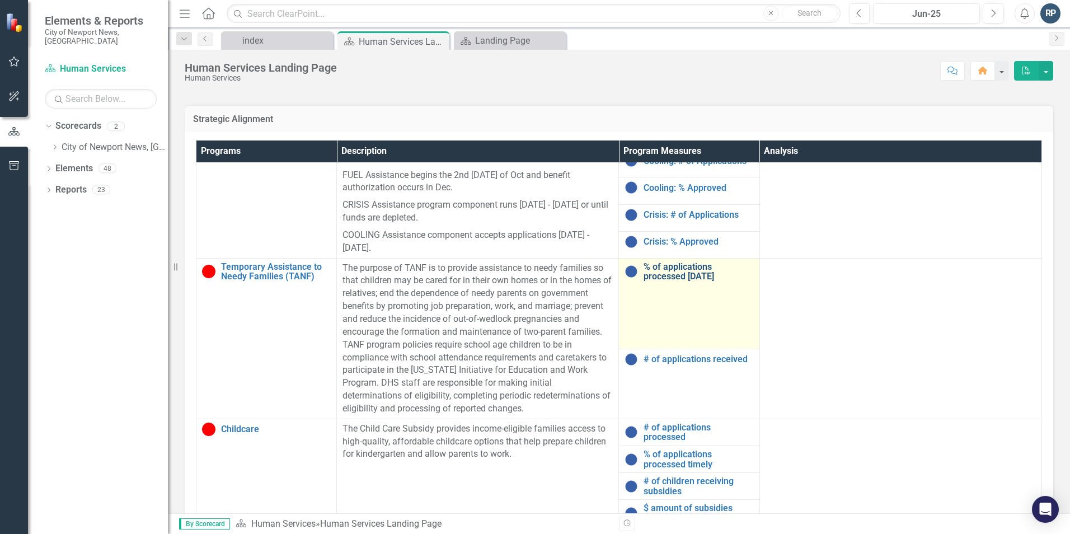
click at [665, 276] on link "% of applications processed [DATE]" at bounding box center [698, 272] width 110 height 20
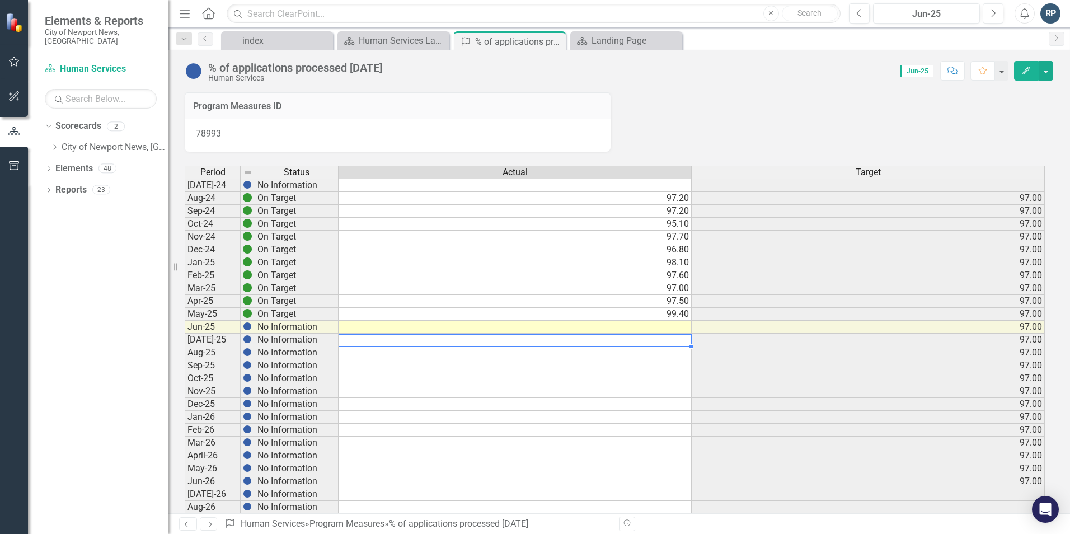
click at [667, 341] on td at bounding box center [514, 339] width 353 height 13
click at [669, 340] on td at bounding box center [514, 339] width 353 height 13
click at [682, 341] on td at bounding box center [514, 339] width 353 height 13
click at [673, 353] on td at bounding box center [514, 352] width 353 height 13
click at [554, 41] on icon at bounding box center [555, 42] width 6 height 6
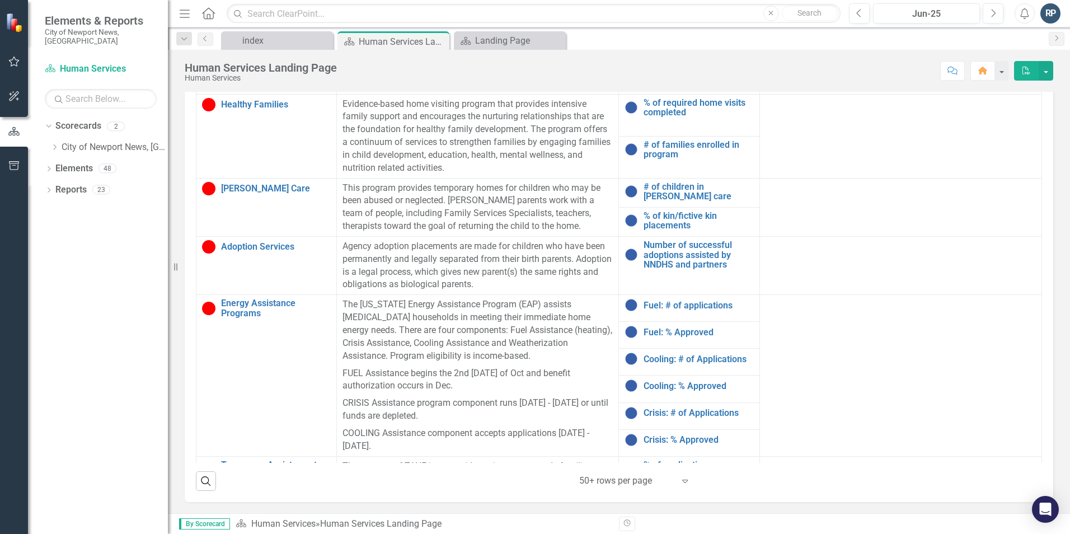
scroll to position [168, 0]
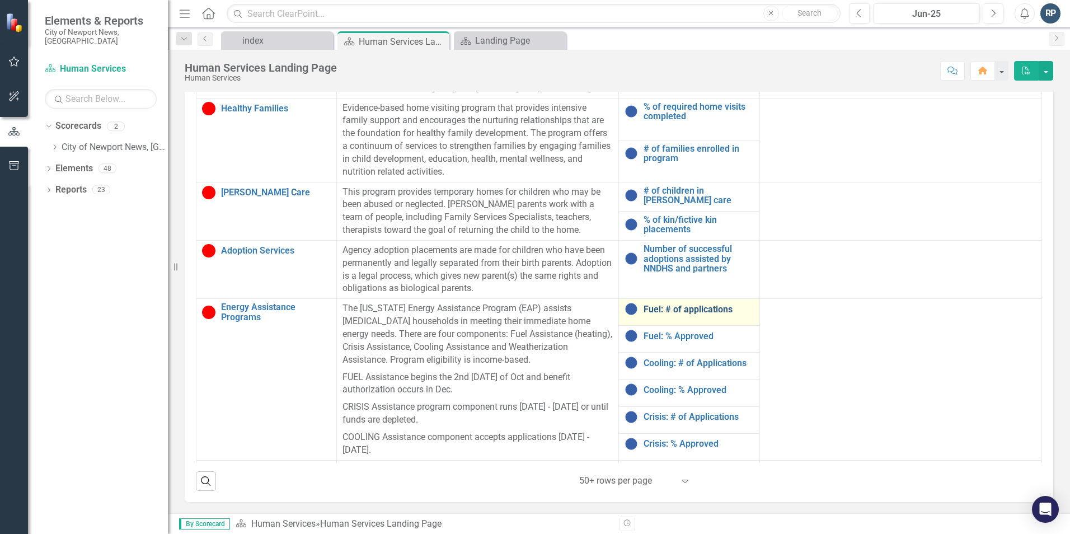
click at [702, 309] on link "Fuel: # of applications" at bounding box center [698, 309] width 110 height 10
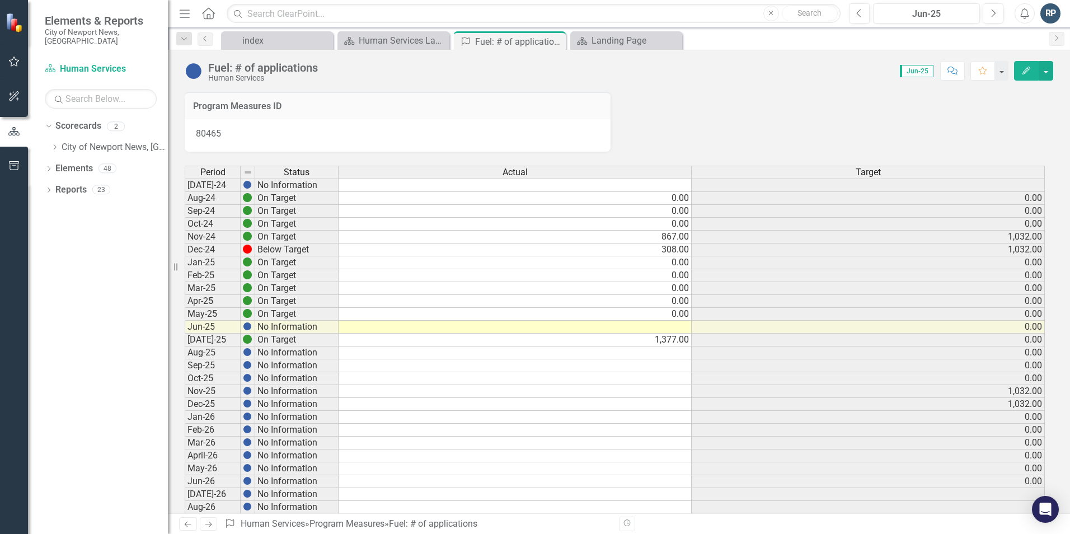
click at [679, 327] on td at bounding box center [514, 327] width 353 height 13
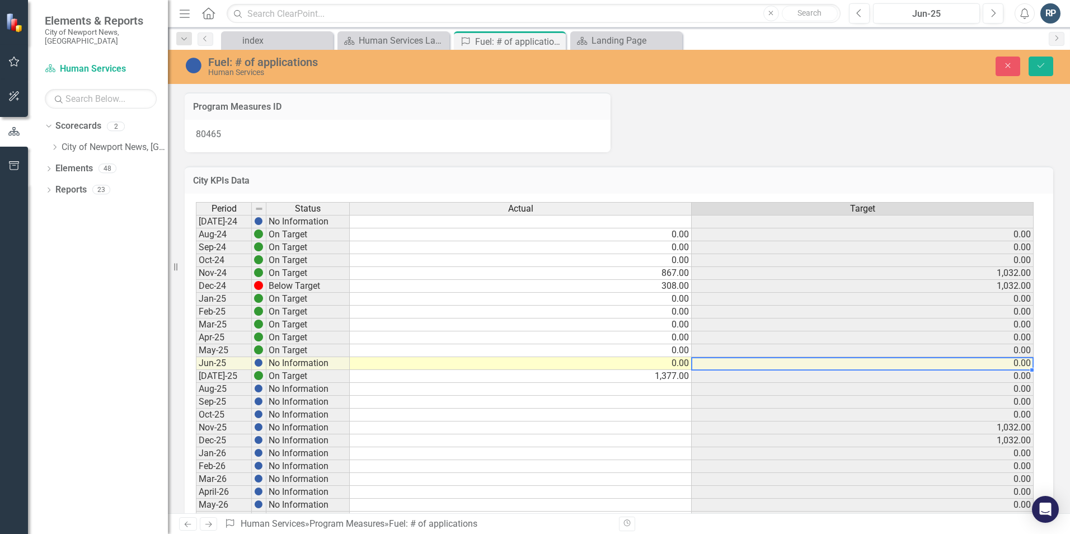
click at [665, 375] on td "1,377.00" at bounding box center [521, 376] width 342 height 13
click at [672, 388] on td at bounding box center [521, 389] width 342 height 13
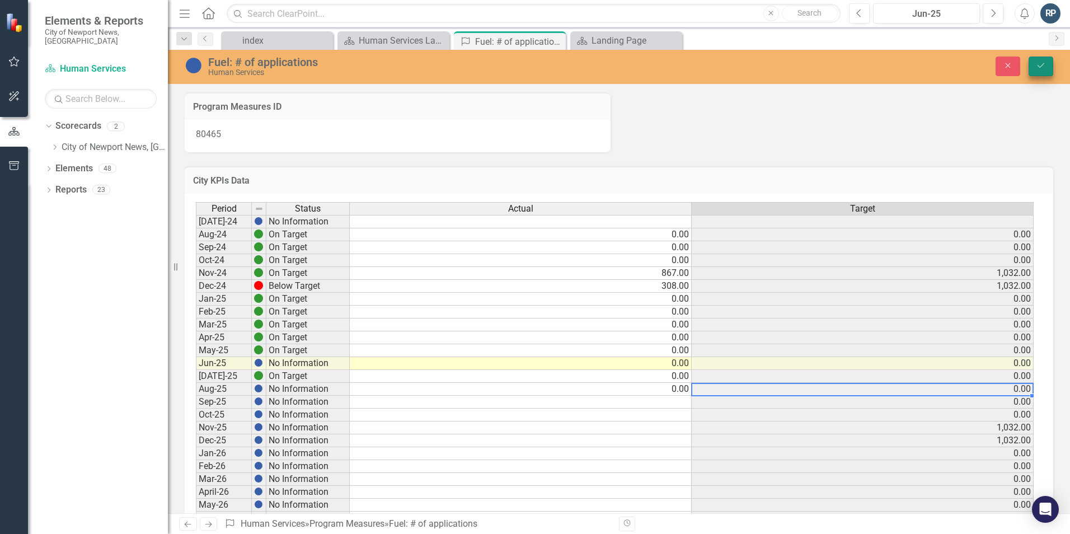
type textarea "0"
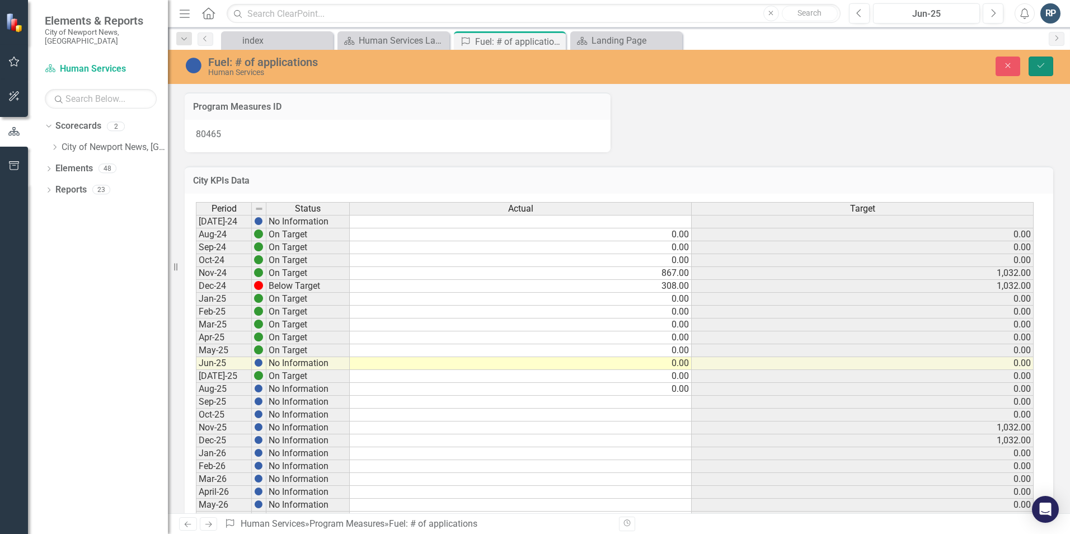
click at [1051, 72] on button "Save" at bounding box center [1040, 67] width 25 height 20
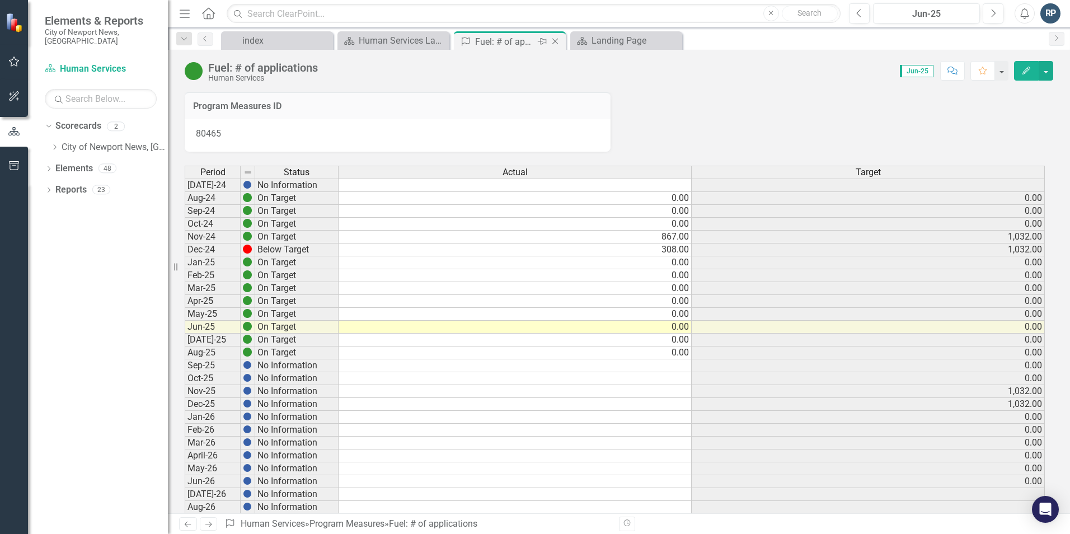
click at [559, 44] on icon "Close" at bounding box center [554, 41] width 11 height 9
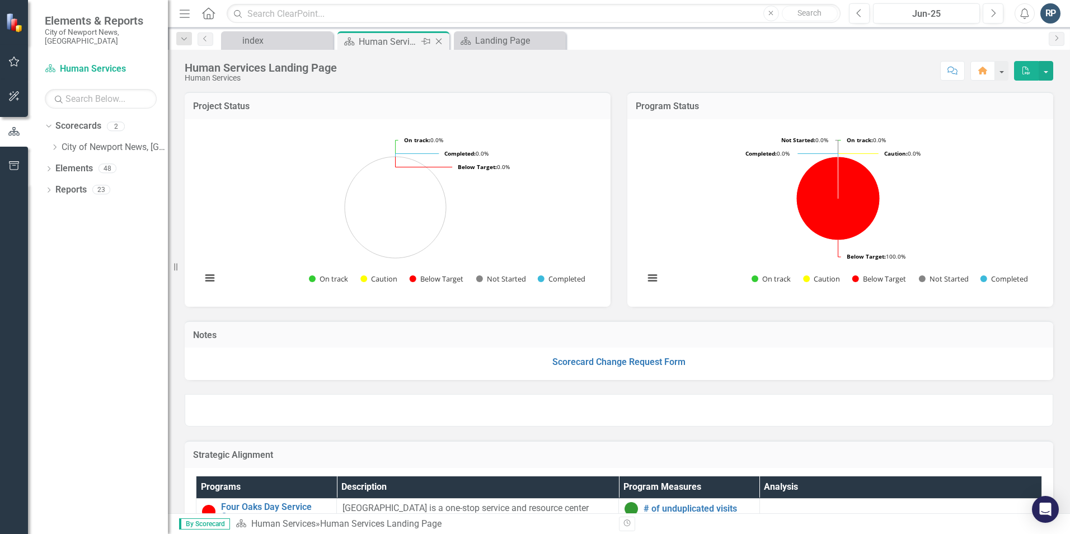
click at [398, 44] on div "Human Services Landing Page" at bounding box center [389, 42] width 60 height 14
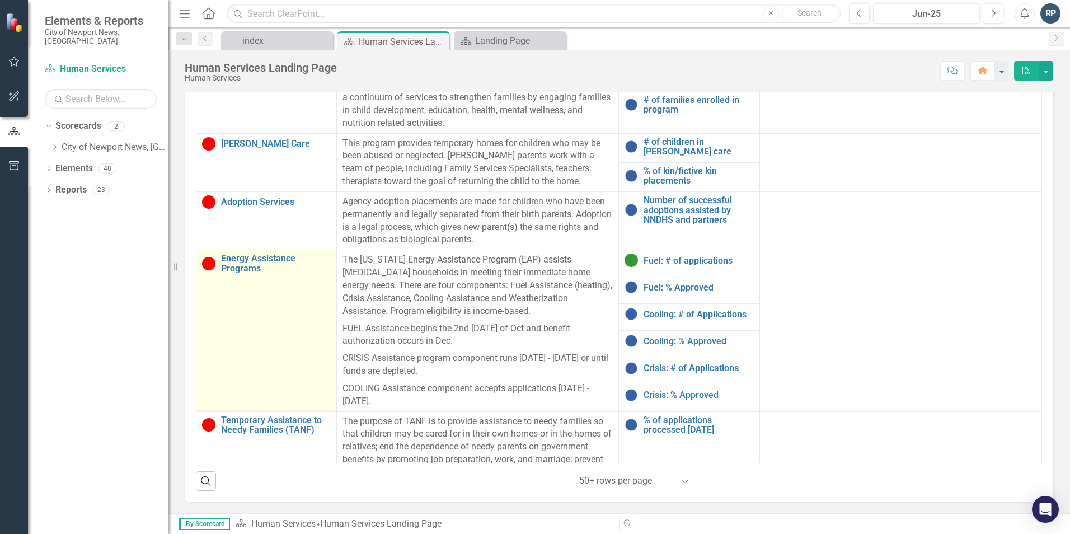
scroll to position [224, 0]
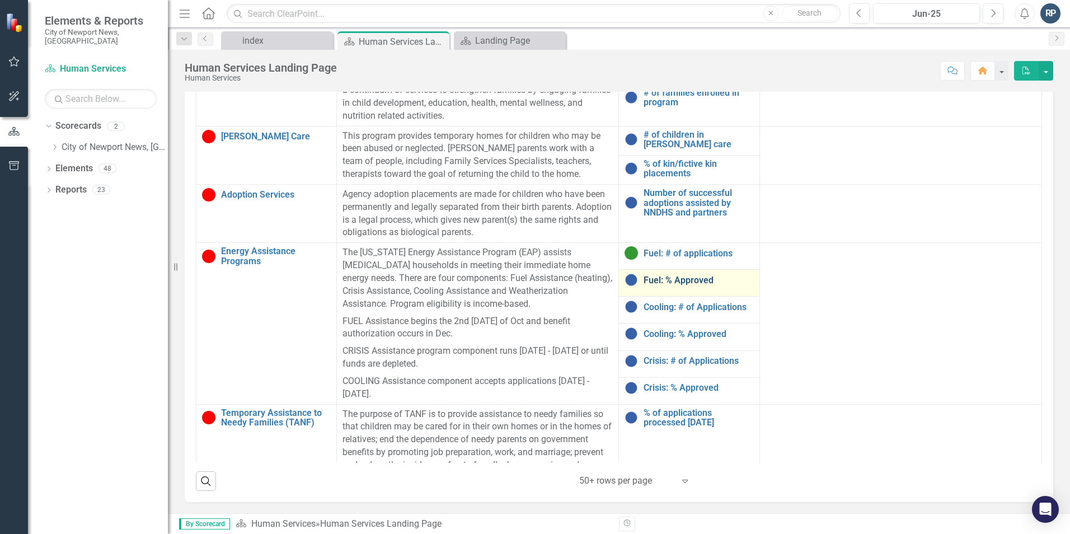
click at [669, 277] on link "Fuel: % Approved" at bounding box center [698, 280] width 110 height 10
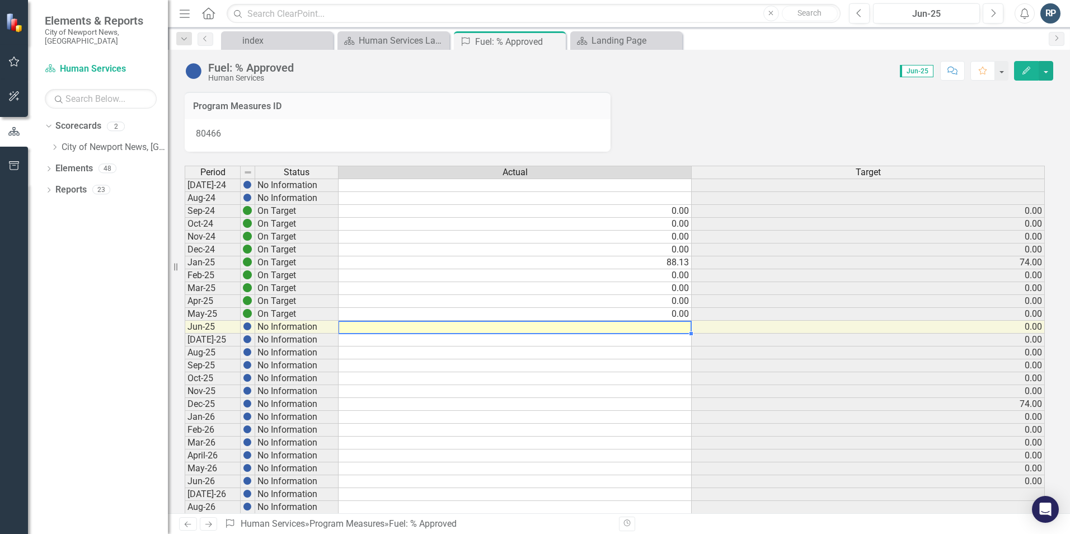
click at [677, 327] on td at bounding box center [514, 327] width 353 height 13
type textarea "0"
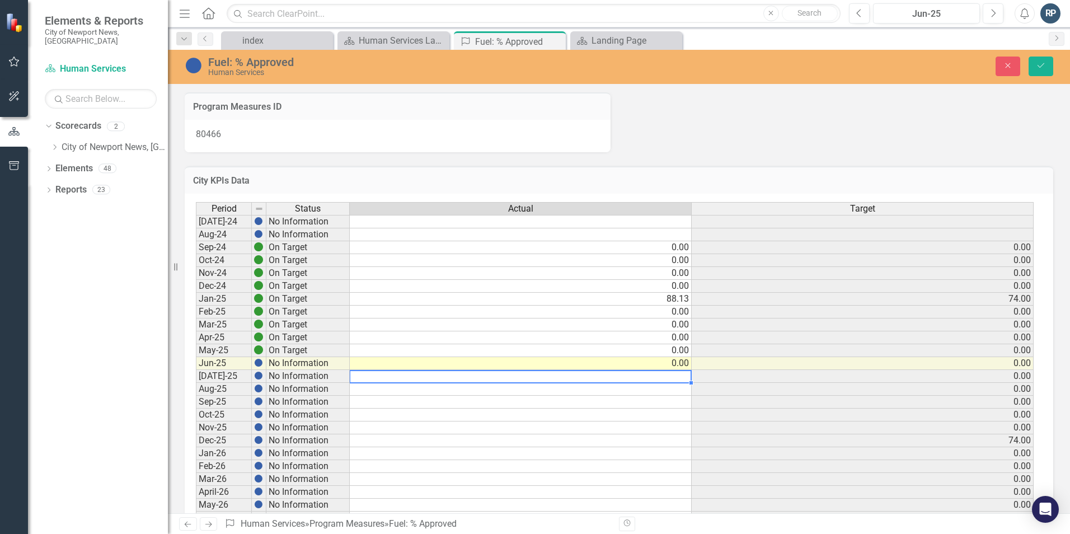
type textarea "0"
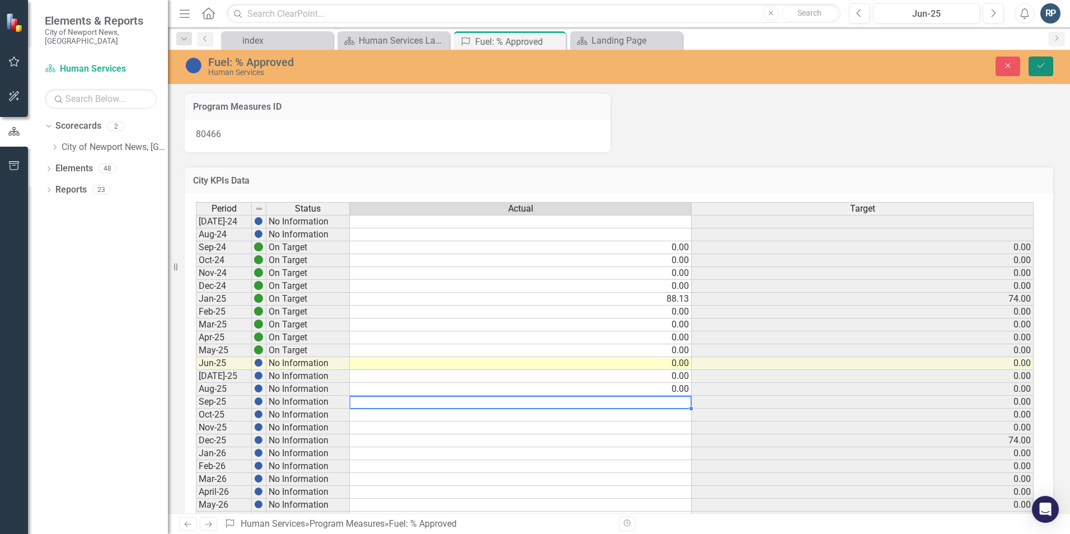
click at [1039, 68] on icon "Save" at bounding box center [1040, 66] width 10 height 8
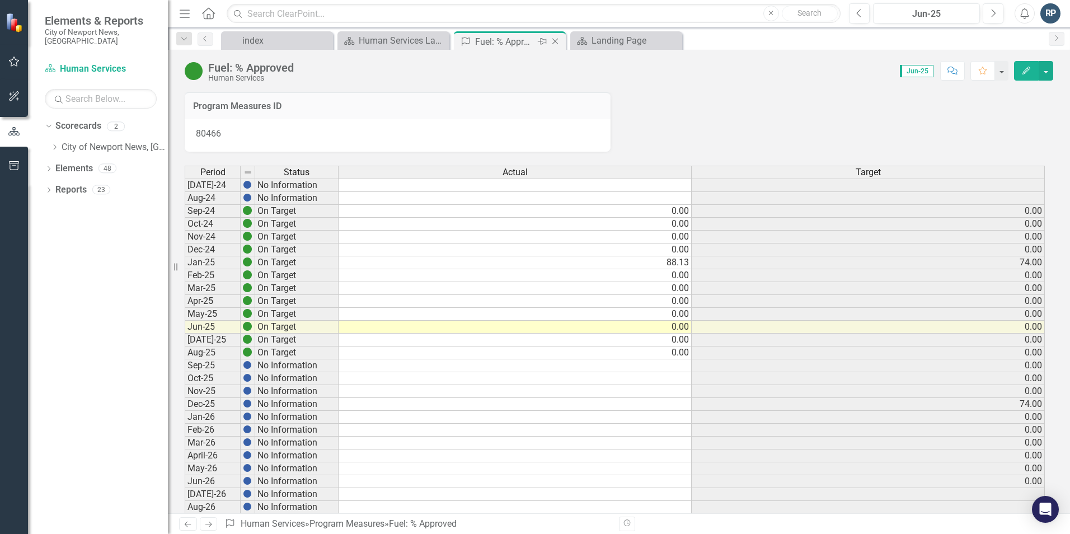
click at [554, 41] on icon at bounding box center [555, 42] width 6 height 6
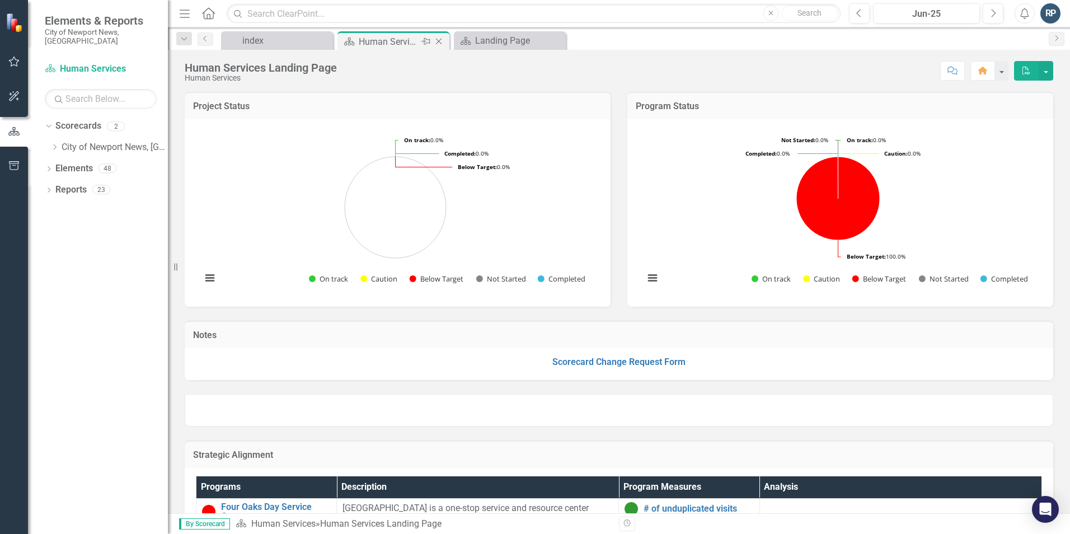
click at [386, 41] on div "Human Services Landing Page" at bounding box center [389, 42] width 60 height 14
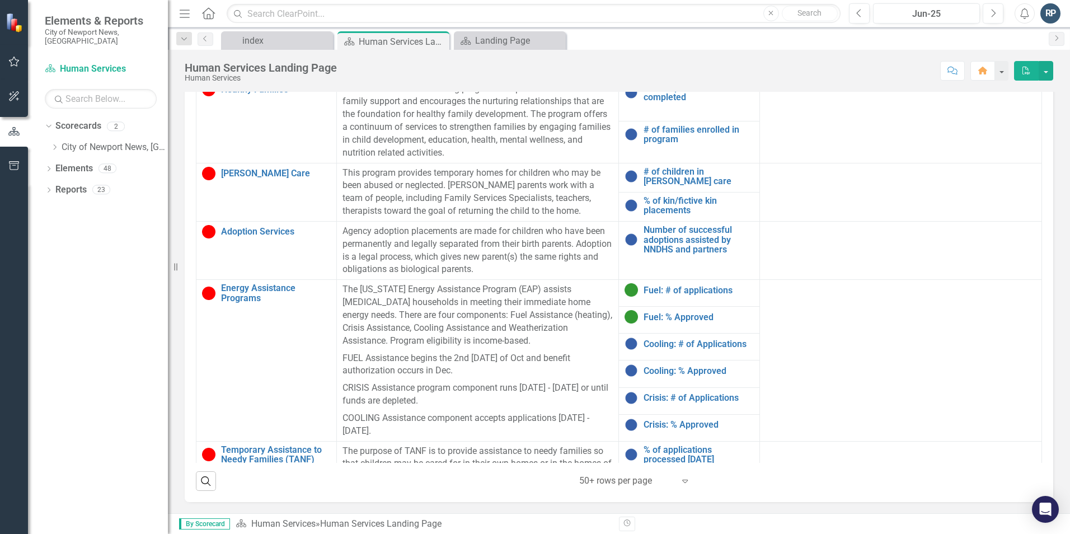
scroll to position [224, 0]
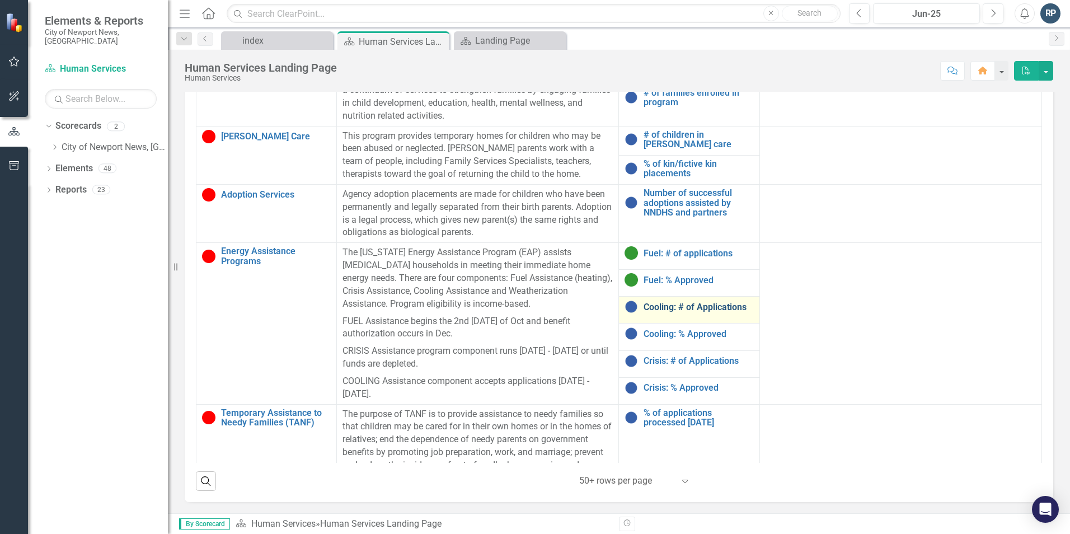
click at [690, 304] on link "Cooling: # of Applications" at bounding box center [698, 307] width 110 height 10
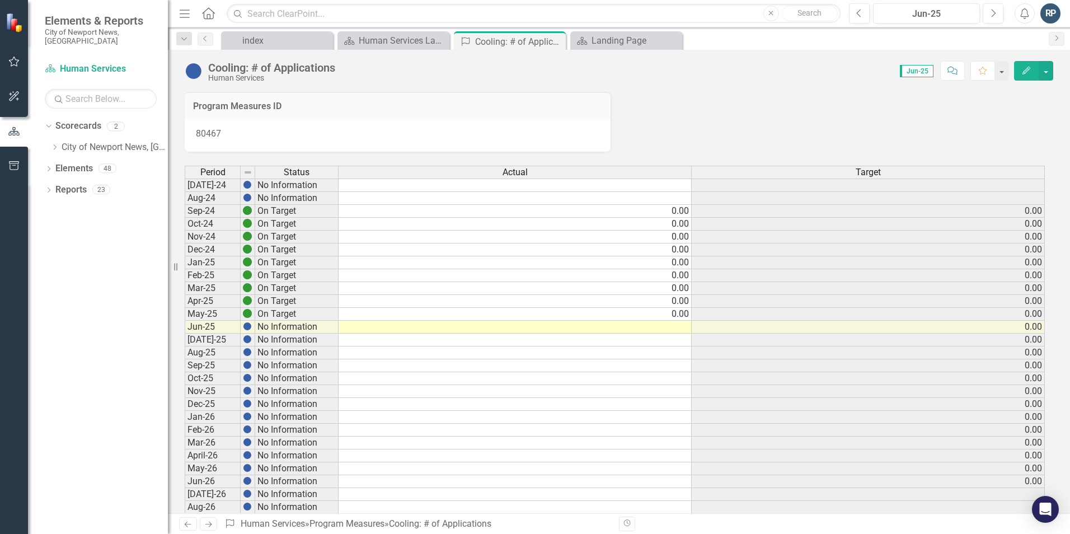
click at [657, 330] on td at bounding box center [514, 327] width 353 height 13
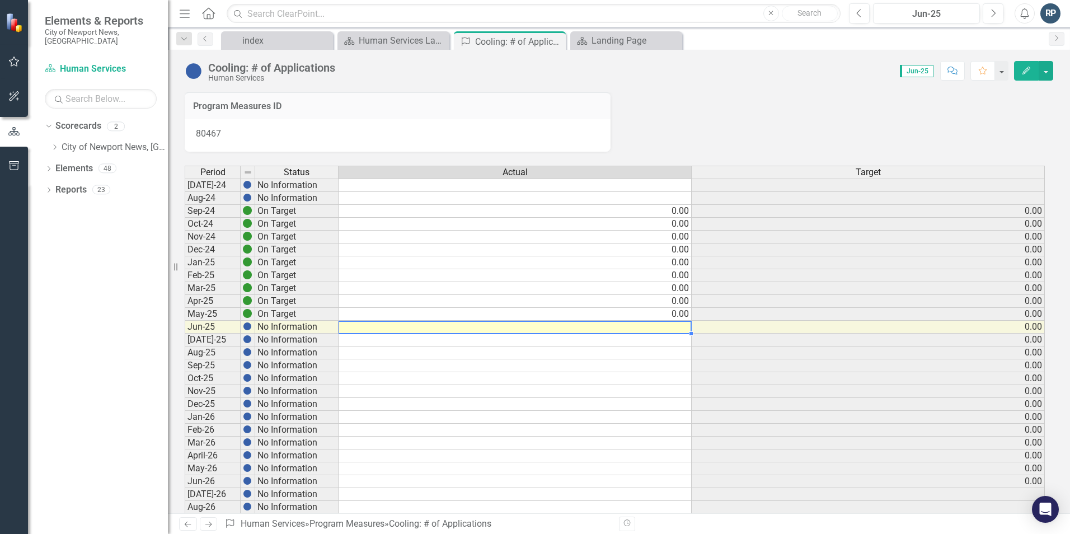
click at [666, 331] on td at bounding box center [514, 327] width 353 height 13
click at [669, 328] on td at bounding box center [514, 327] width 353 height 13
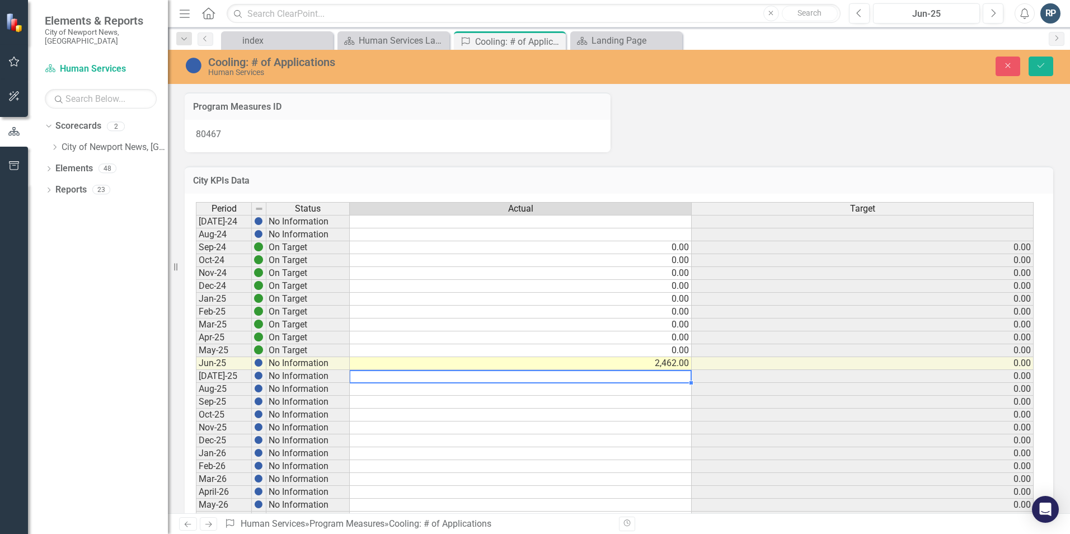
click at [670, 374] on td at bounding box center [521, 376] width 342 height 13
click at [667, 373] on td at bounding box center [521, 376] width 342 height 13
click at [671, 387] on td at bounding box center [521, 389] width 342 height 13
click at [680, 389] on td at bounding box center [521, 389] width 342 height 13
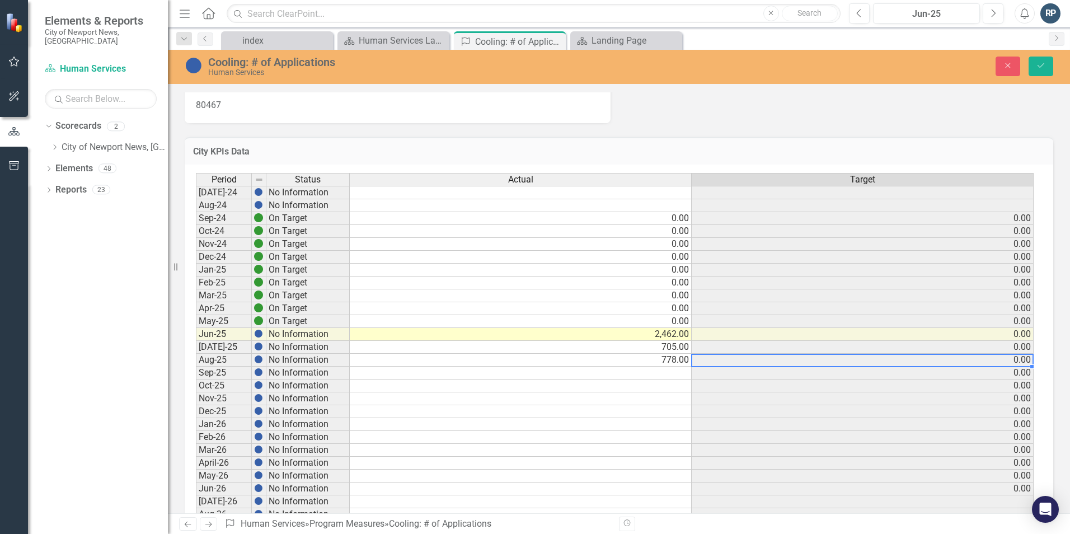
scroll to position [56, 0]
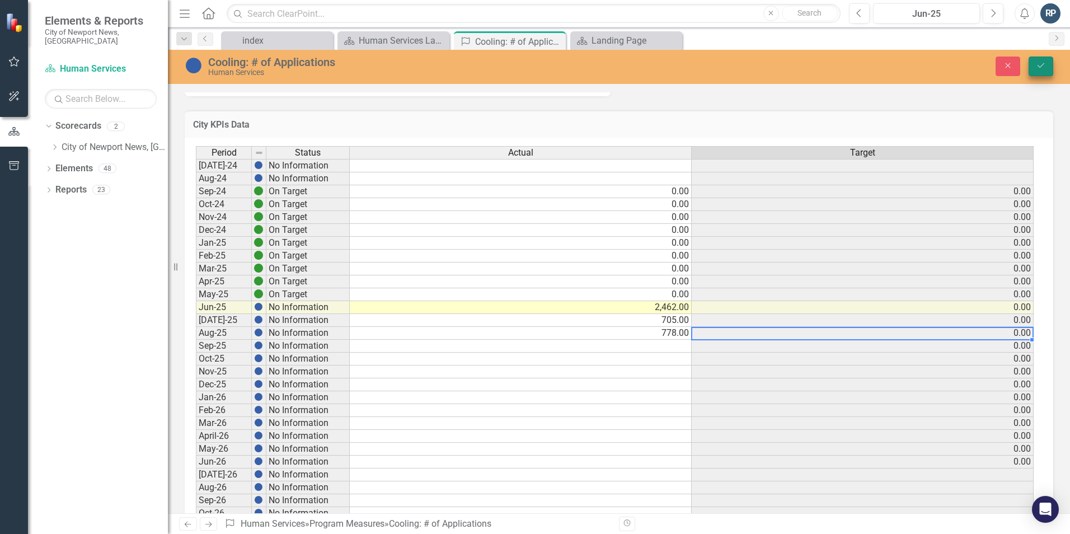
type textarea "778"
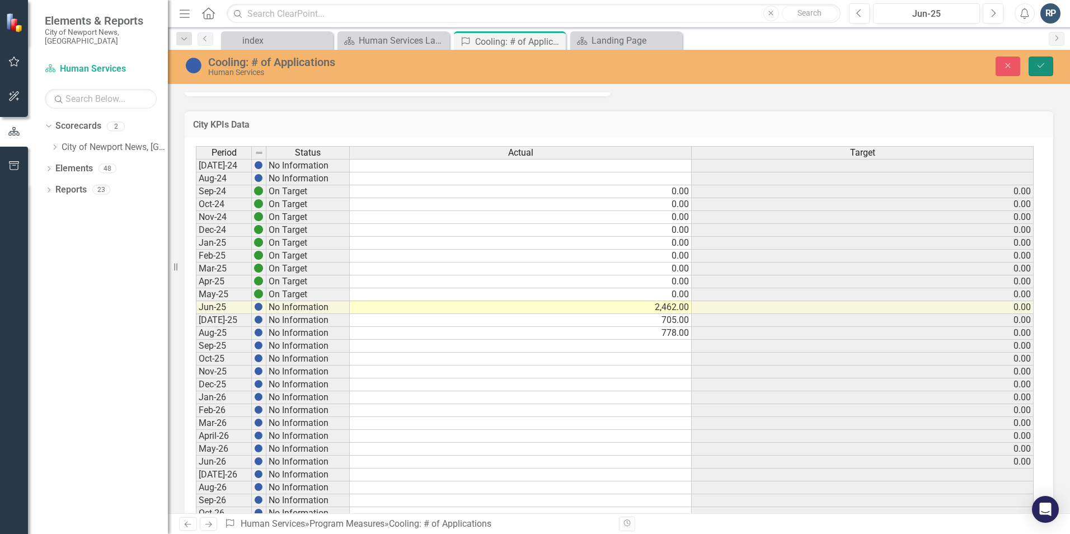
click at [1038, 69] on icon "Save" at bounding box center [1040, 66] width 10 height 8
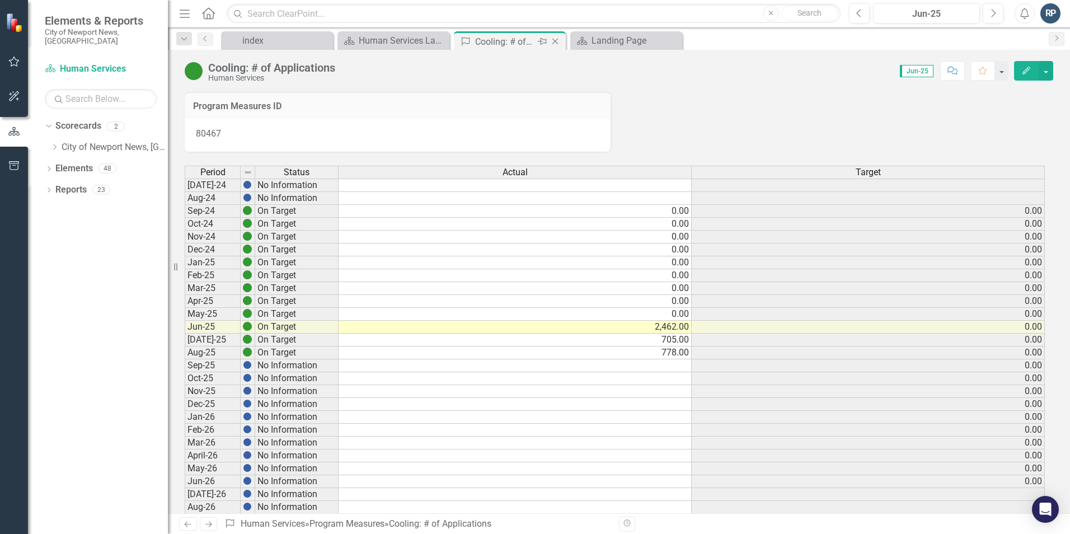
click at [557, 39] on icon "Close" at bounding box center [554, 41] width 11 height 9
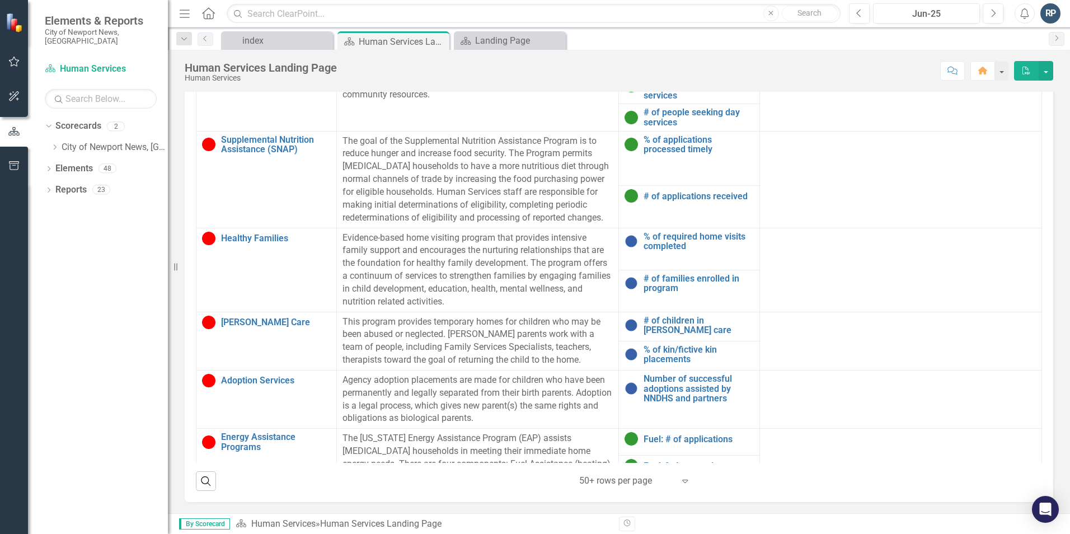
scroll to position [56, 0]
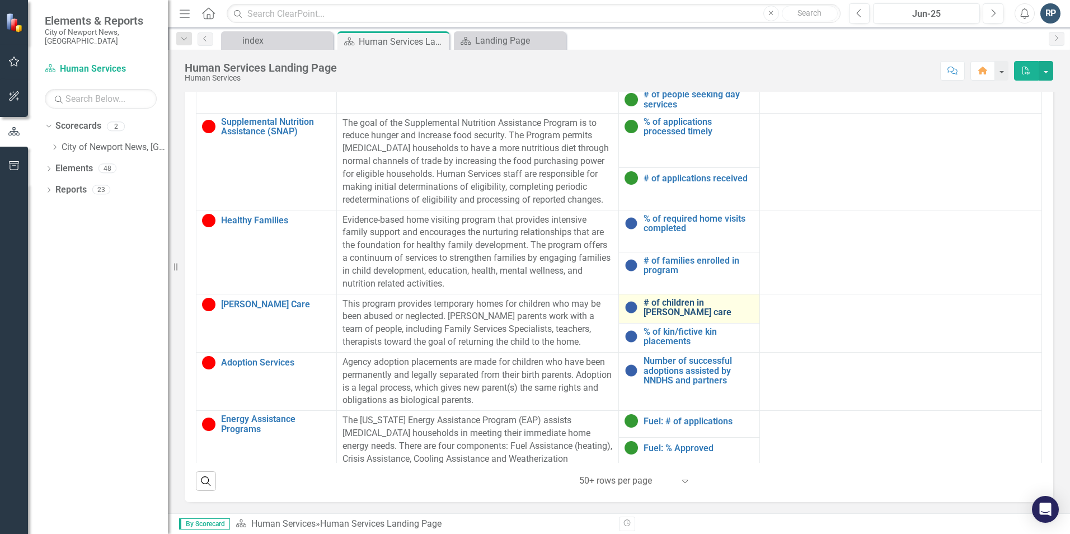
click at [686, 304] on link "# of children in [PERSON_NAME] care" at bounding box center [698, 308] width 110 height 20
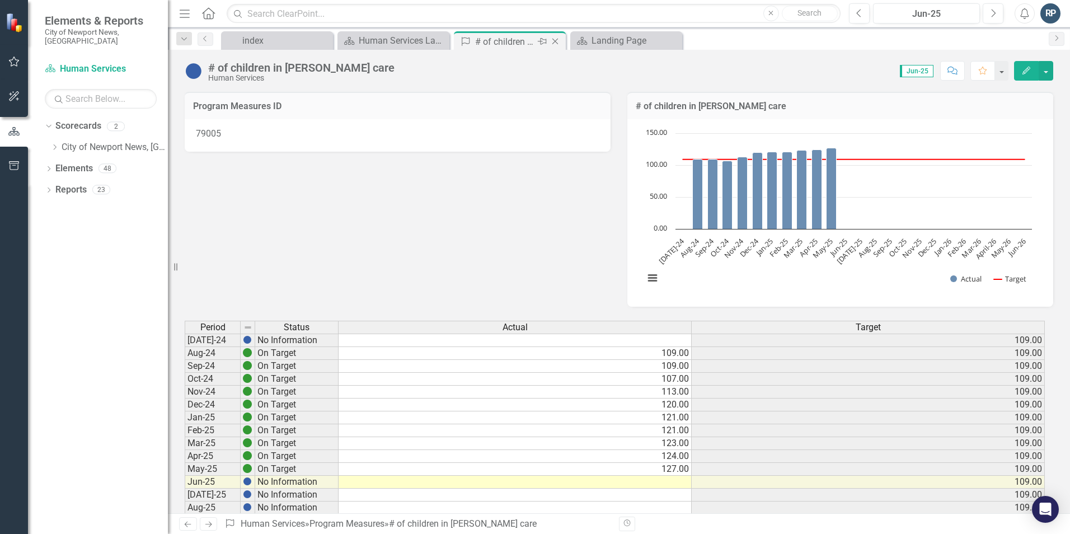
click at [556, 40] on icon "Close" at bounding box center [554, 41] width 11 height 9
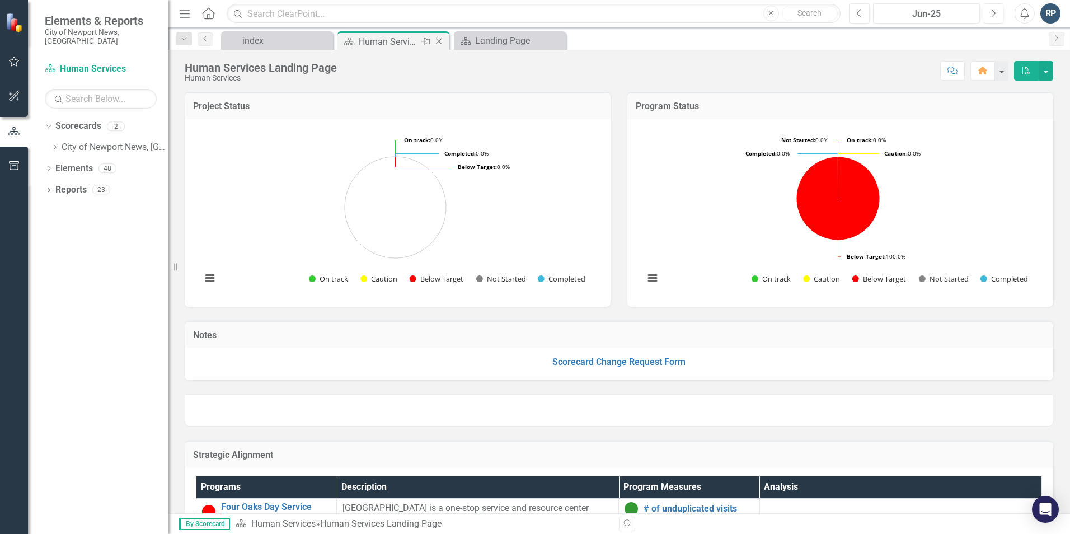
click at [393, 37] on div "Human Services Landing Page" at bounding box center [389, 42] width 60 height 14
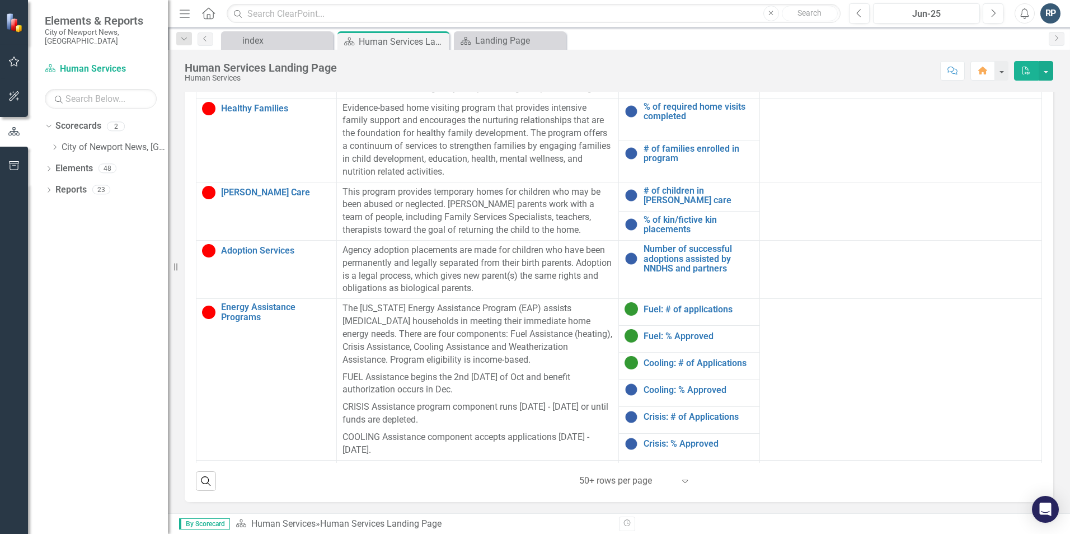
scroll to position [280, 0]
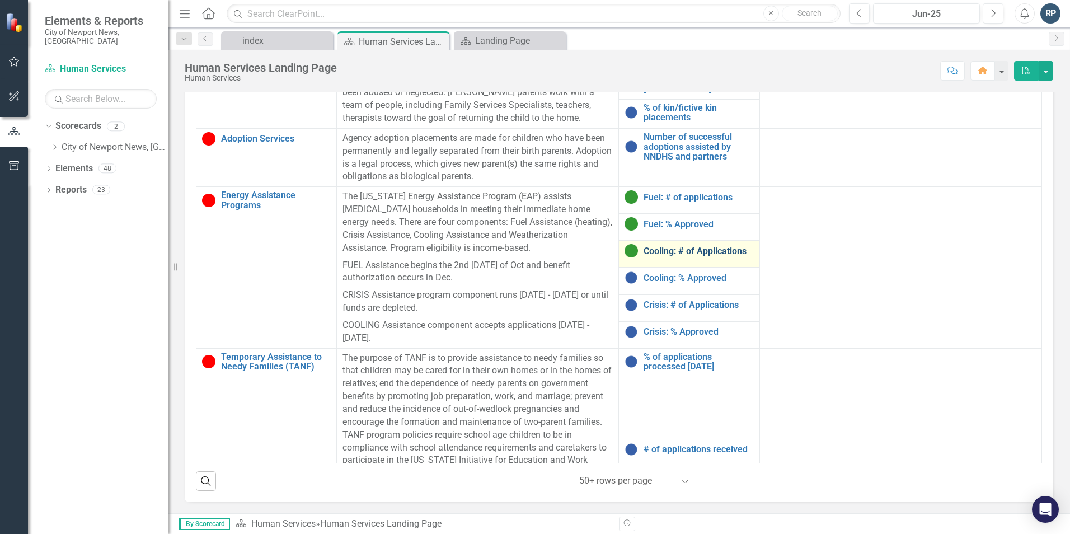
click at [715, 251] on link "Cooling: # of Applications" at bounding box center [698, 251] width 110 height 10
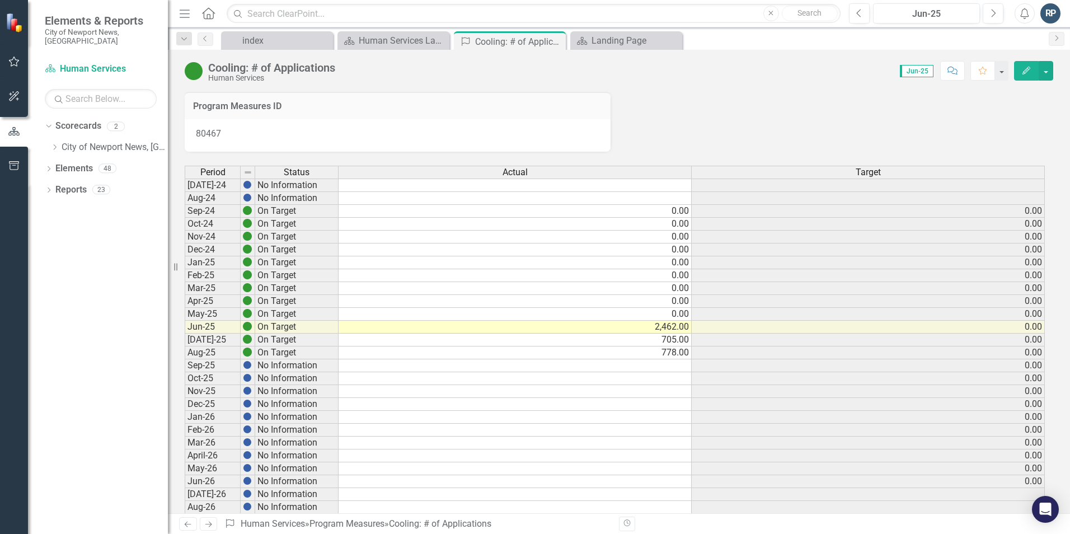
click at [667, 338] on td "705.00" at bounding box center [514, 339] width 353 height 13
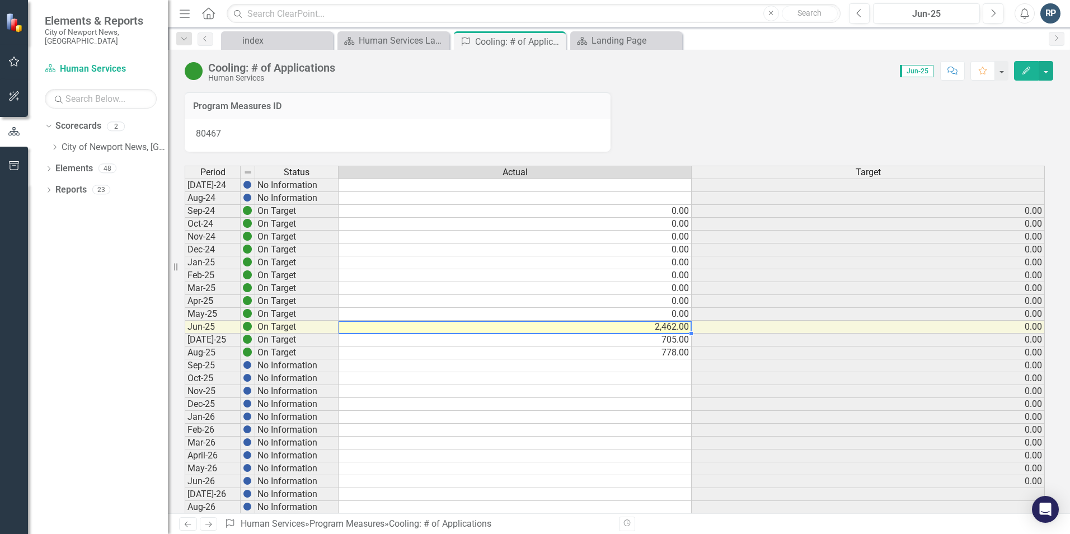
click at [657, 325] on td "2,462.00" at bounding box center [514, 327] width 353 height 13
click at [670, 340] on td "705.00" at bounding box center [514, 339] width 353 height 13
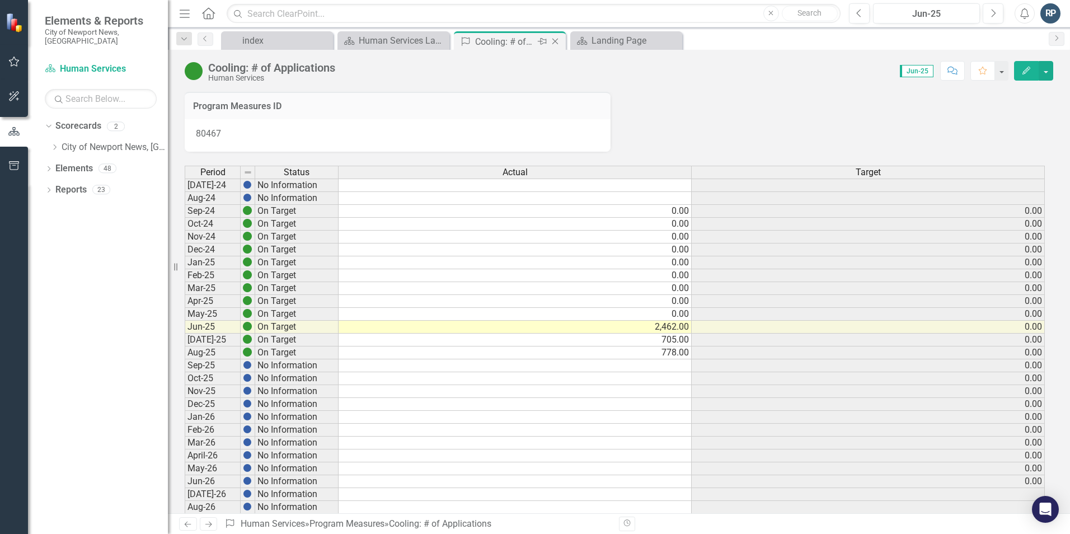
click at [556, 43] on icon "Close" at bounding box center [554, 41] width 11 height 9
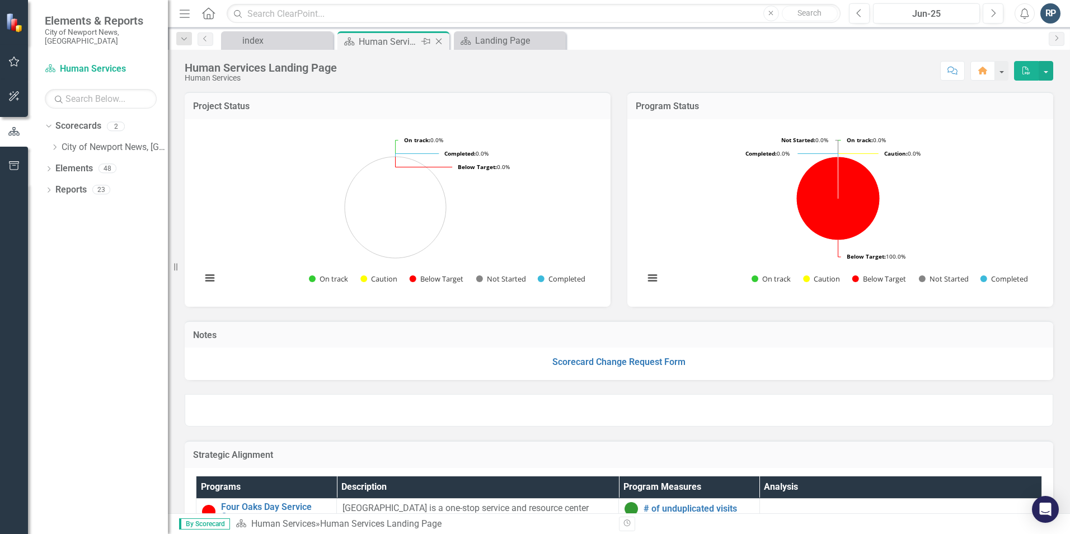
click at [384, 41] on div "Human Services Landing Page" at bounding box center [389, 42] width 60 height 14
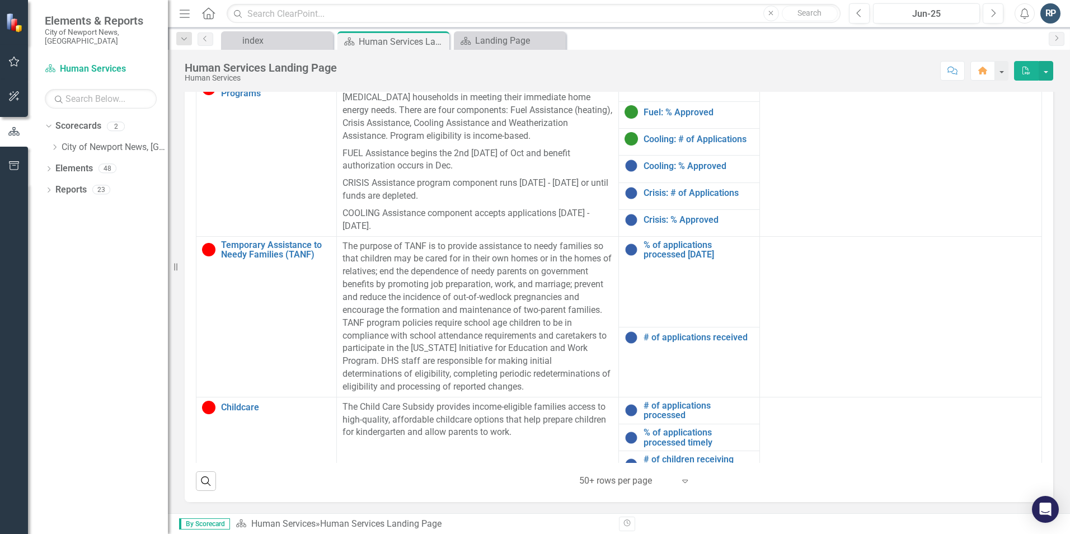
scroll to position [336, 0]
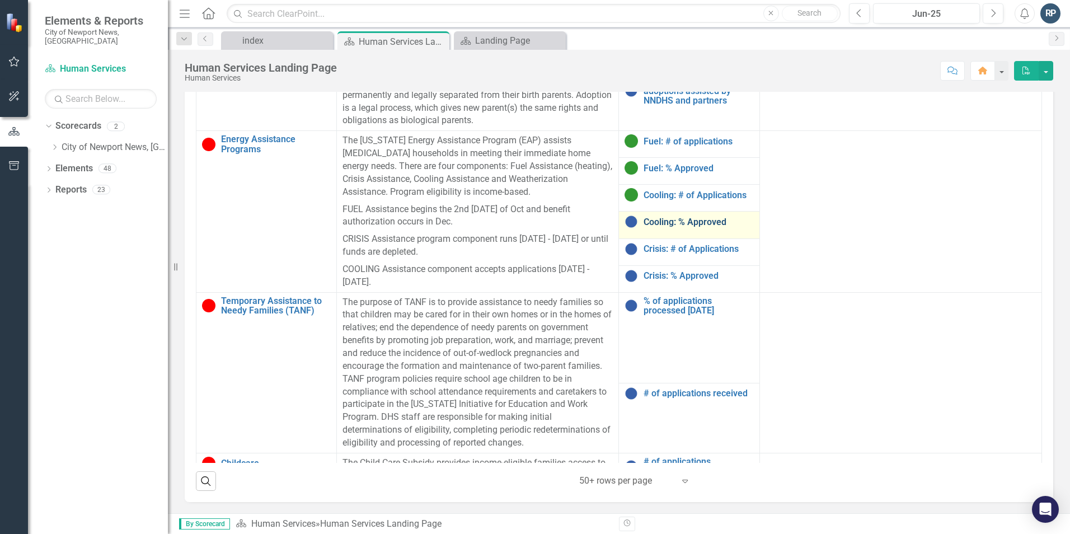
click at [675, 224] on link "Cooling: % Approved" at bounding box center [698, 222] width 110 height 10
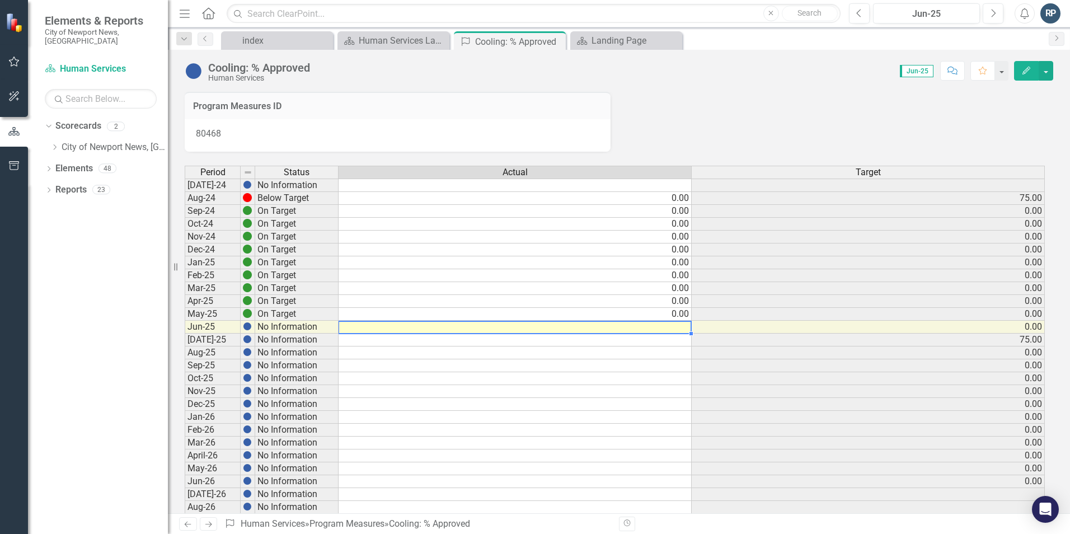
click at [662, 329] on td at bounding box center [514, 327] width 353 height 13
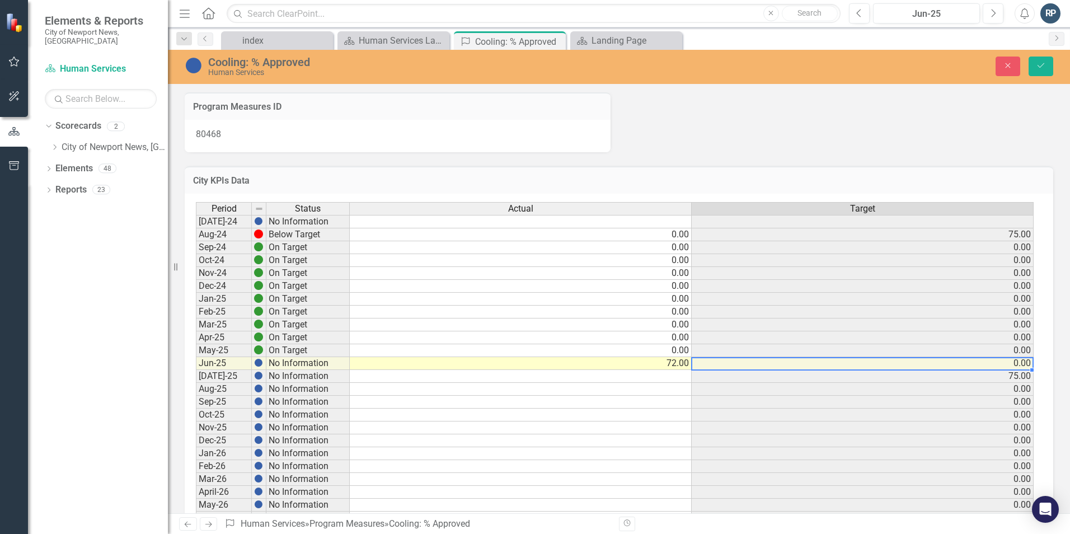
type textarea "72"
click at [1039, 72] on button "Save" at bounding box center [1040, 67] width 25 height 20
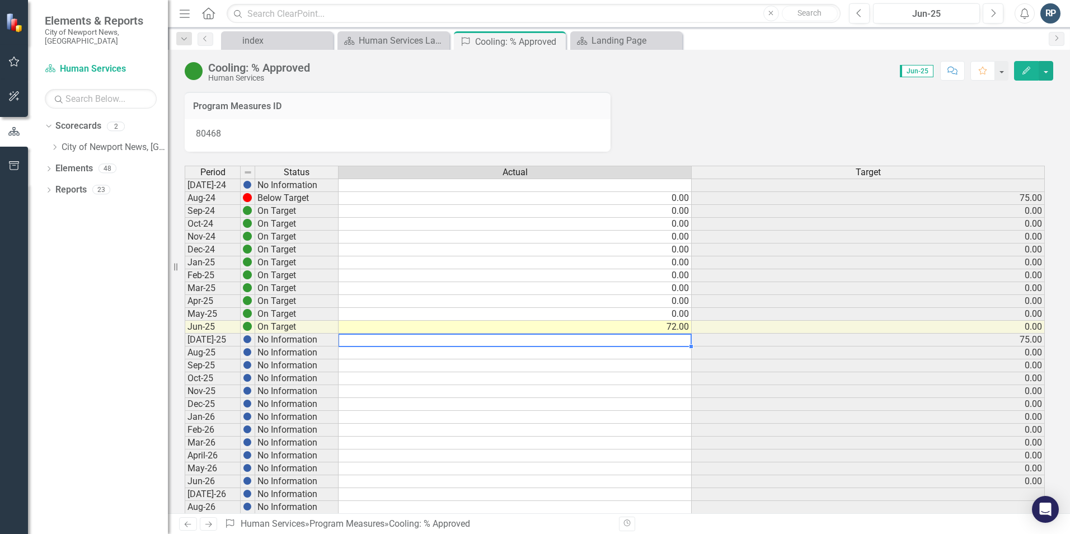
click at [647, 340] on td at bounding box center [514, 339] width 353 height 13
click at [682, 326] on td "72.00" at bounding box center [514, 327] width 353 height 13
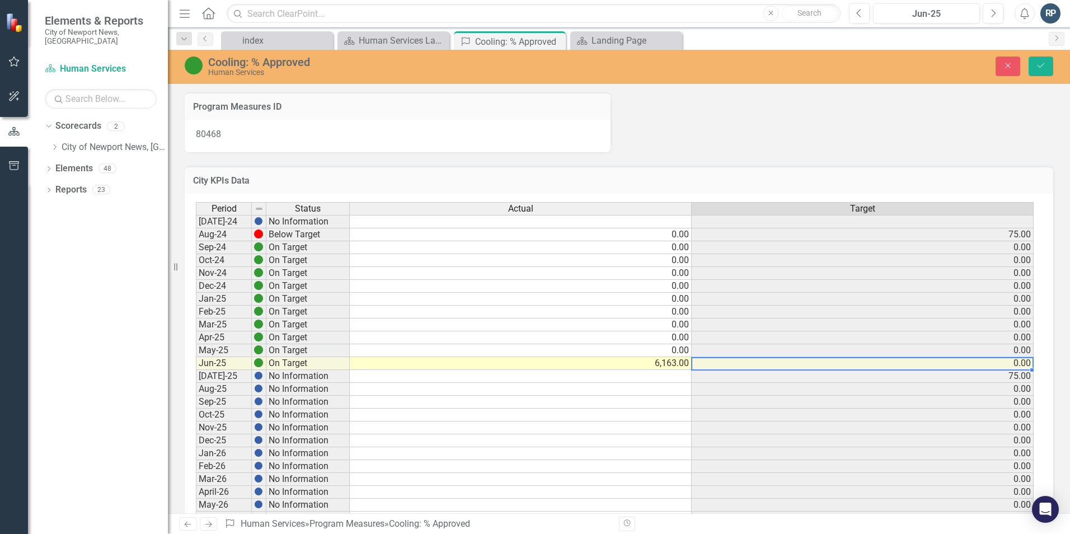
type textarea "6163"
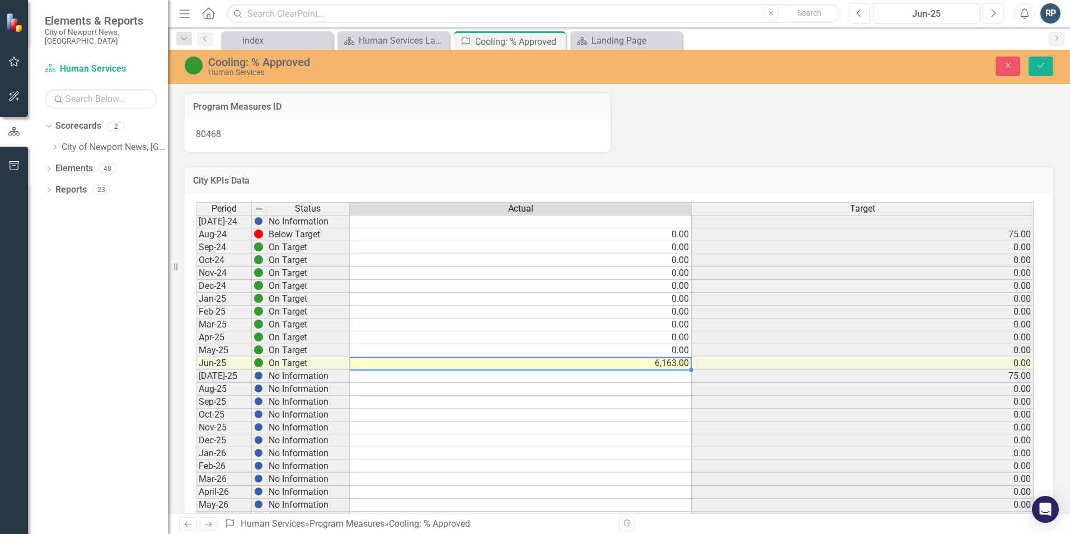
click at [658, 366] on td "6,163.00" at bounding box center [521, 363] width 342 height 13
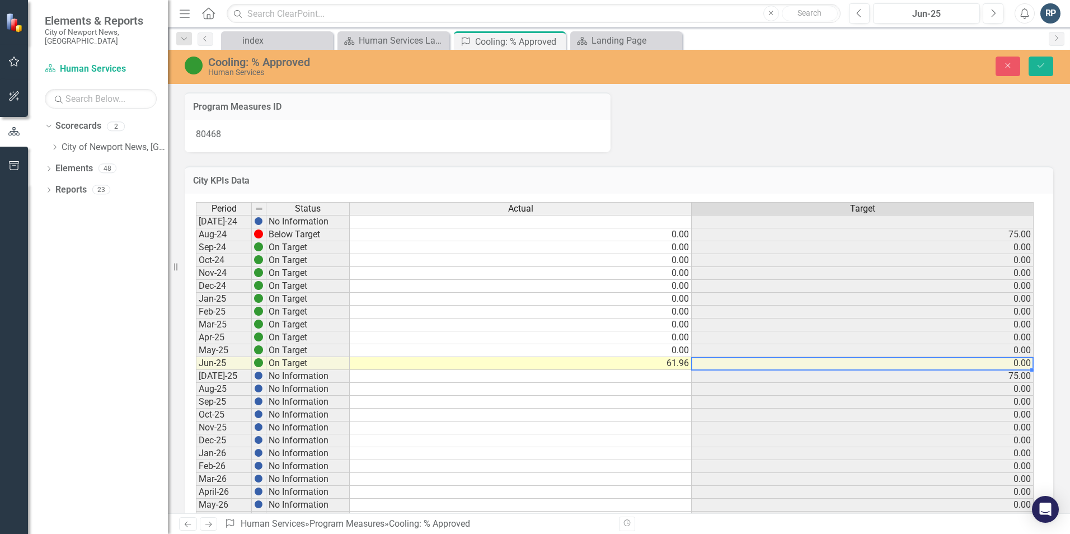
click at [658, 366] on td "61.96" at bounding box center [521, 363] width 342 height 13
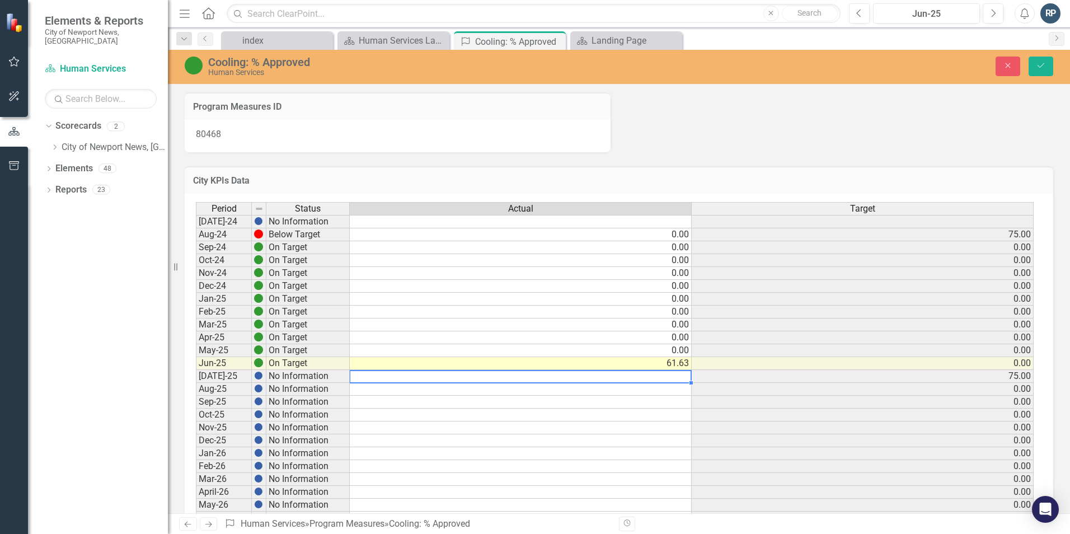
click at [660, 376] on td at bounding box center [521, 376] width 342 height 13
click at [669, 371] on td at bounding box center [521, 376] width 342 height 13
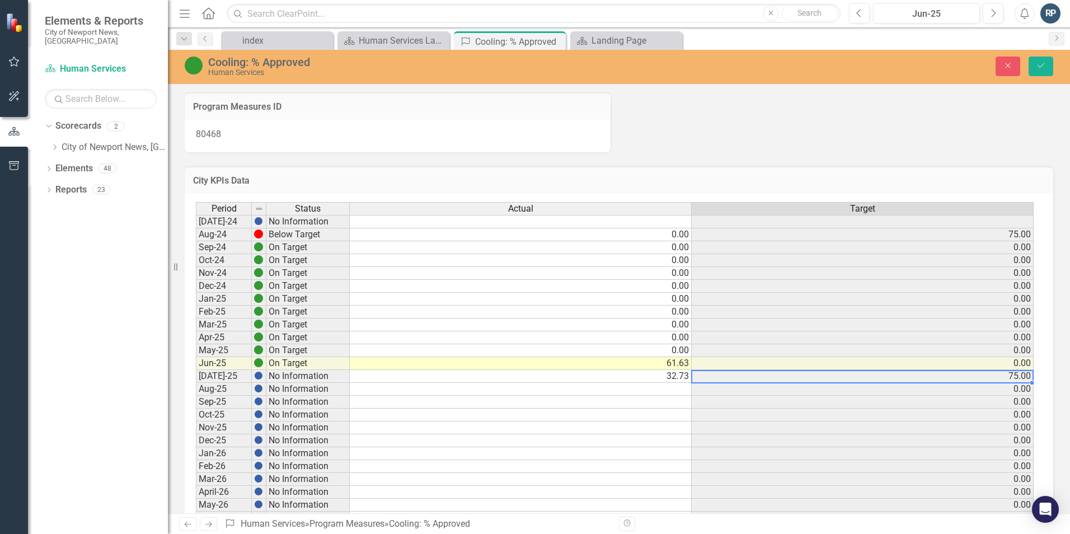
click at [664, 389] on td at bounding box center [521, 389] width 342 height 13
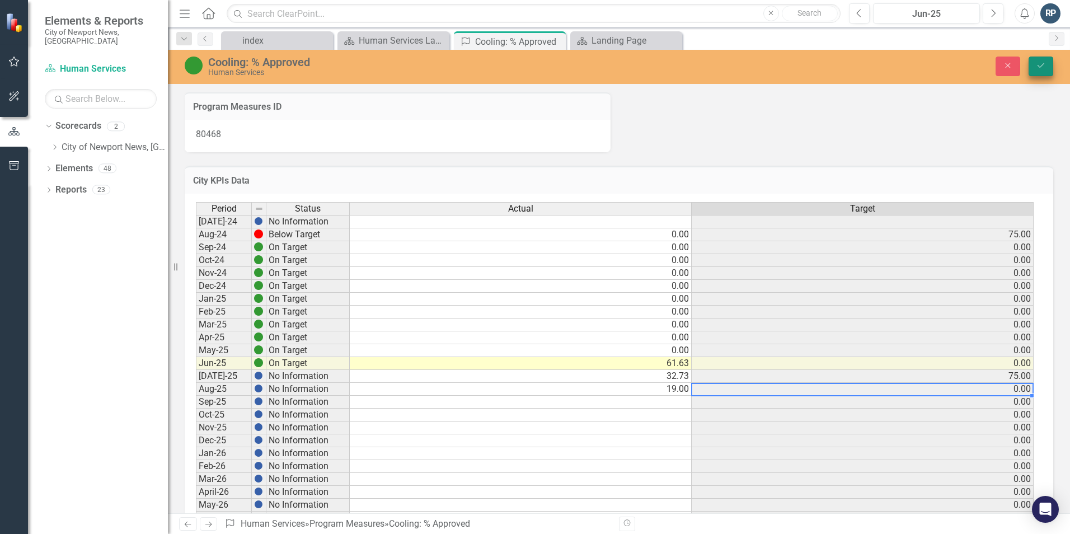
type textarea "19"
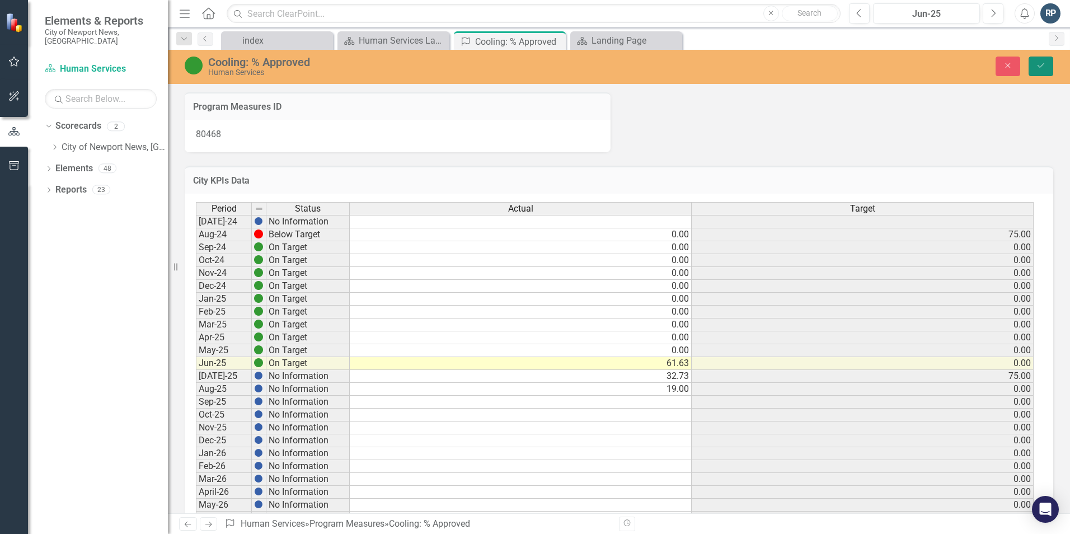
click at [1043, 64] on icon "submit" at bounding box center [1040, 65] width 7 height 4
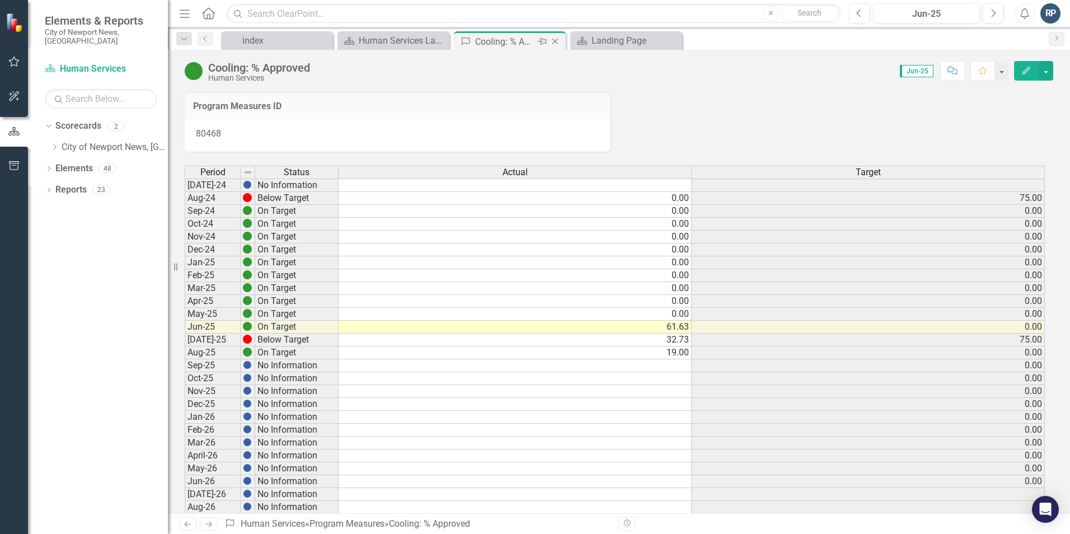
click at [557, 44] on icon "Close" at bounding box center [554, 41] width 11 height 9
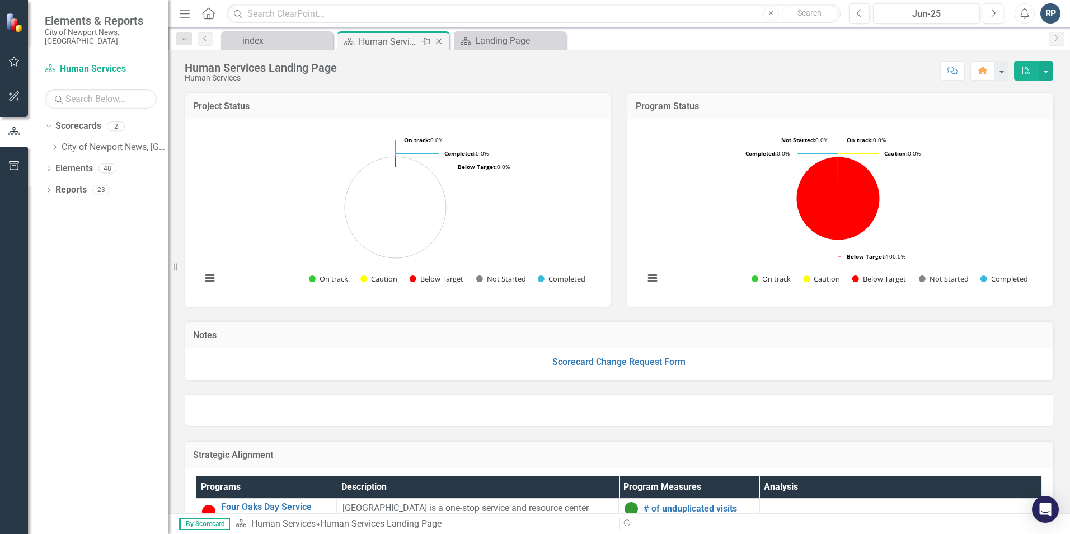
click at [409, 49] on div "Scorecard Human Services Landing Page Pin Close" at bounding box center [393, 40] width 112 height 18
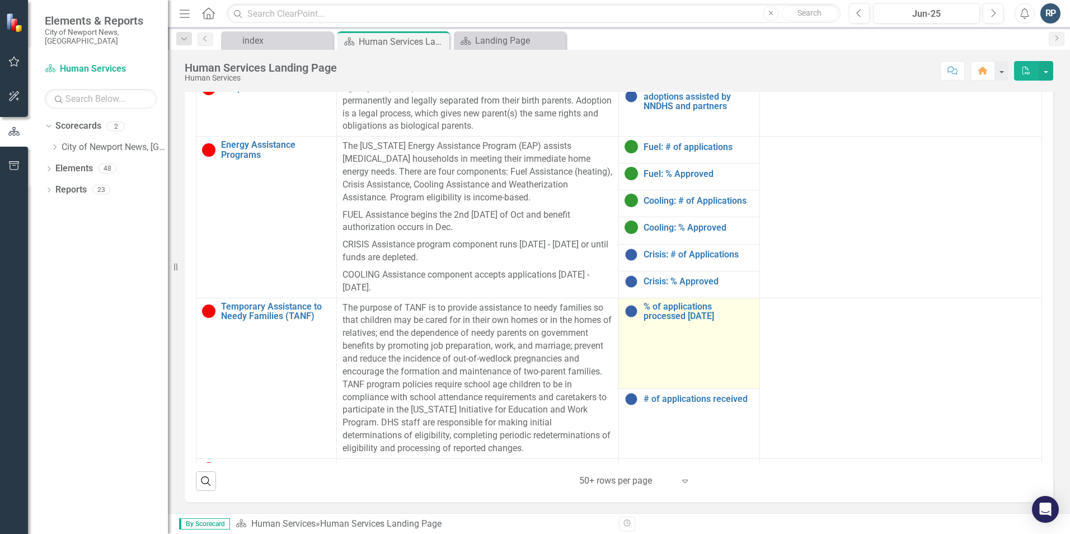
scroll to position [336, 0]
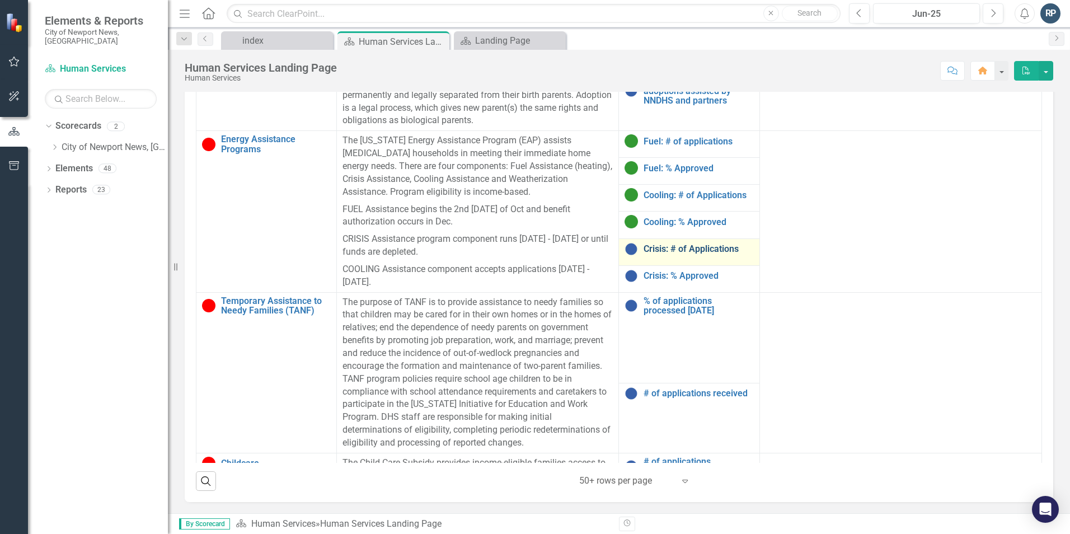
click at [699, 251] on link "Crisis: # of Applications" at bounding box center [698, 249] width 110 height 10
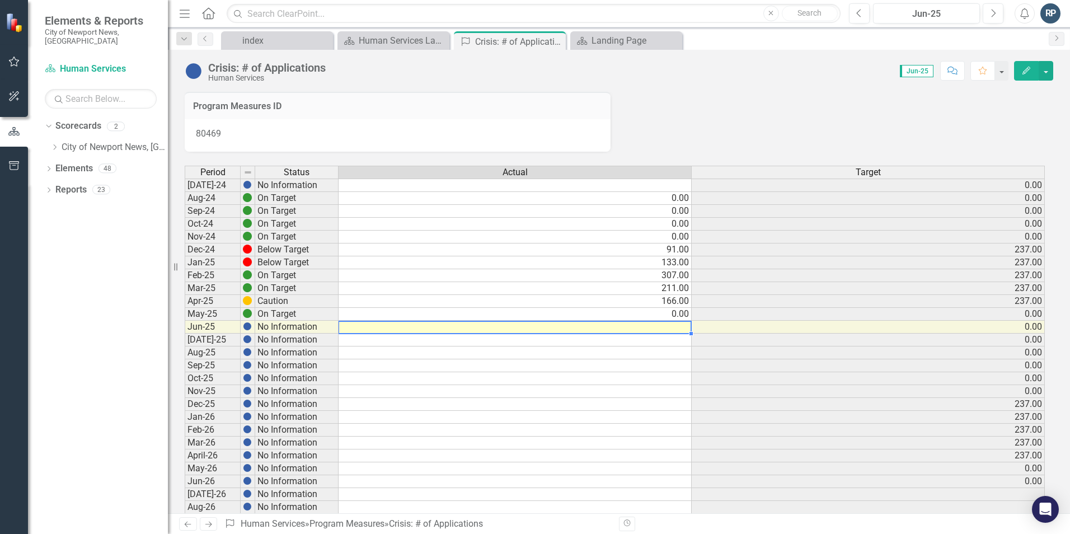
click at [676, 324] on td at bounding box center [514, 327] width 353 height 13
type textarea "0"
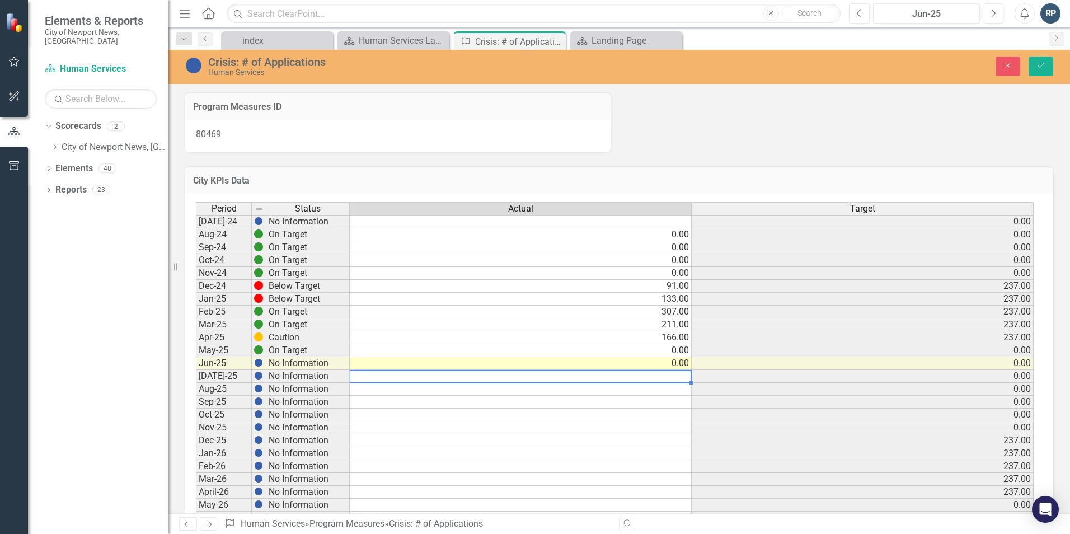
type textarea "0"
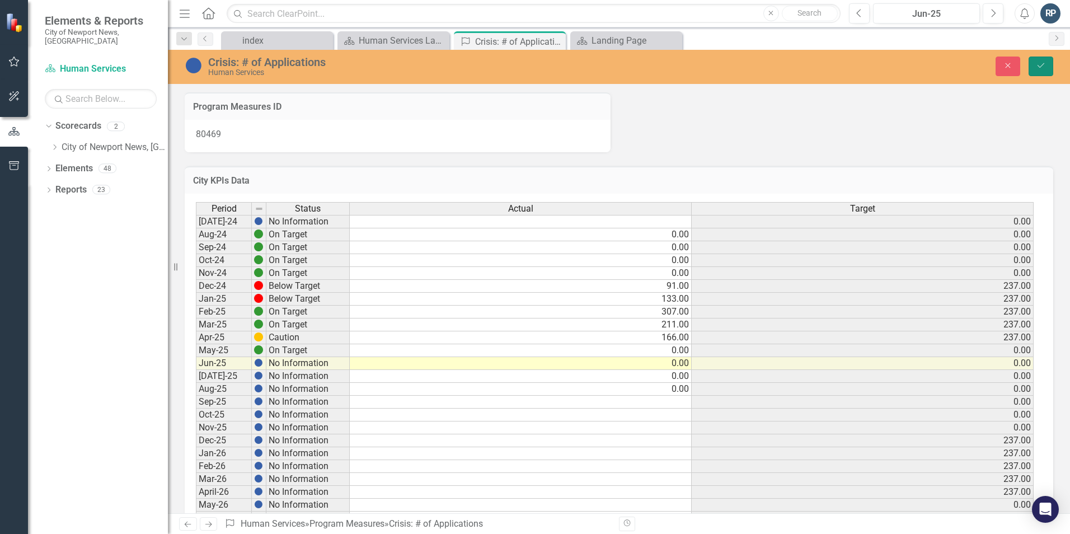
click at [1039, 59] on button "Save" at bounding box center [1040, 67] width 25 height 20
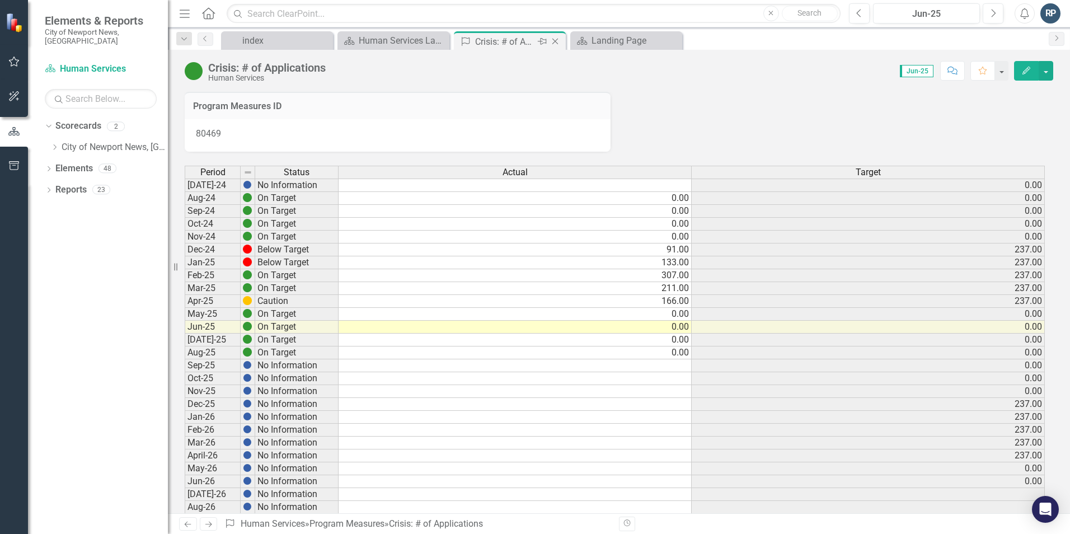
click at [557, 39] on icon "Close" at bounding box center [554, 41] width 11 height 9
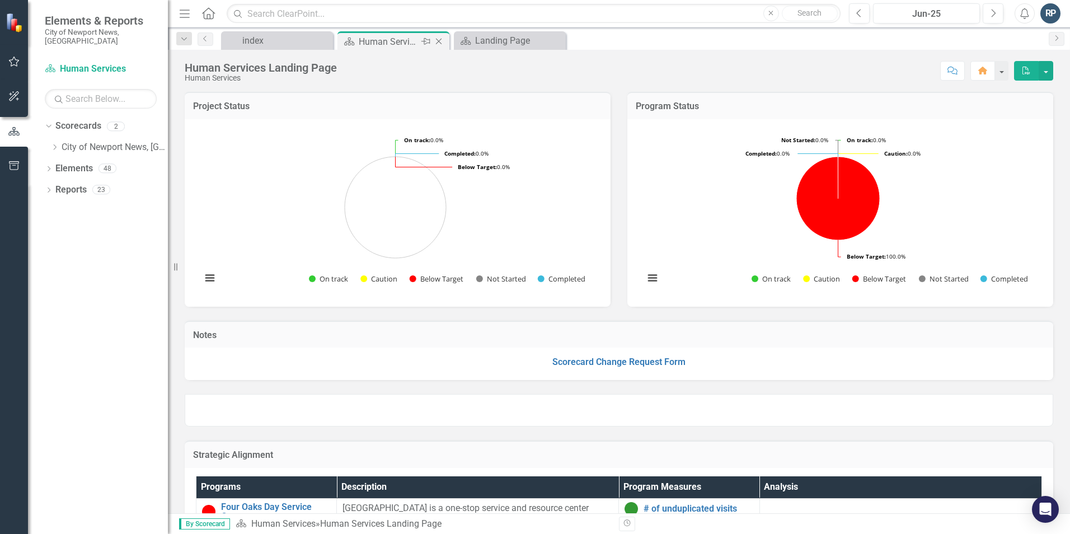
click at [383, 32] on div "Scorecard Human Services Landing Page Pin Close" at bounding box center [393, 40] width 112 height 18
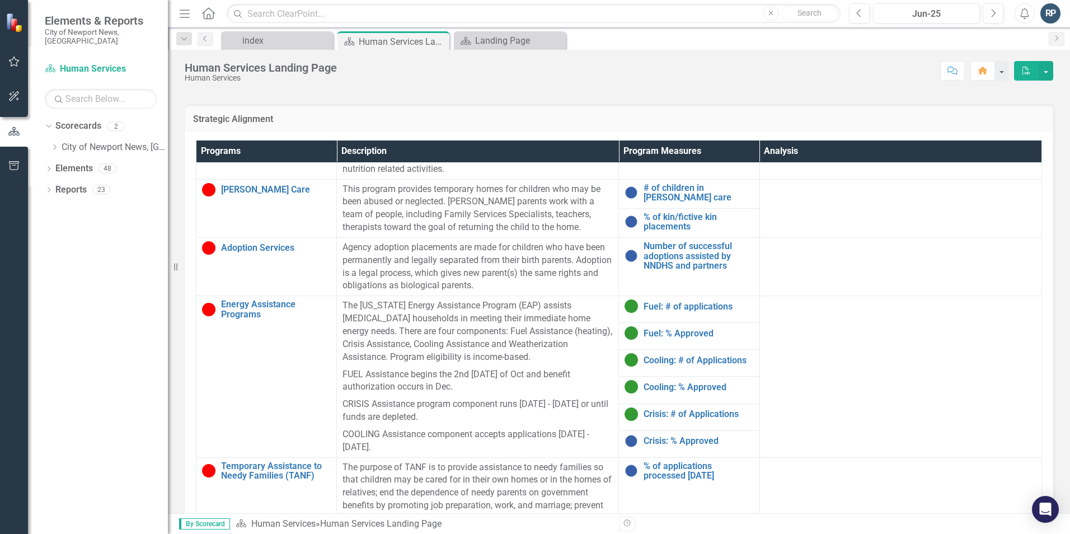
scroll to position [280, 0]
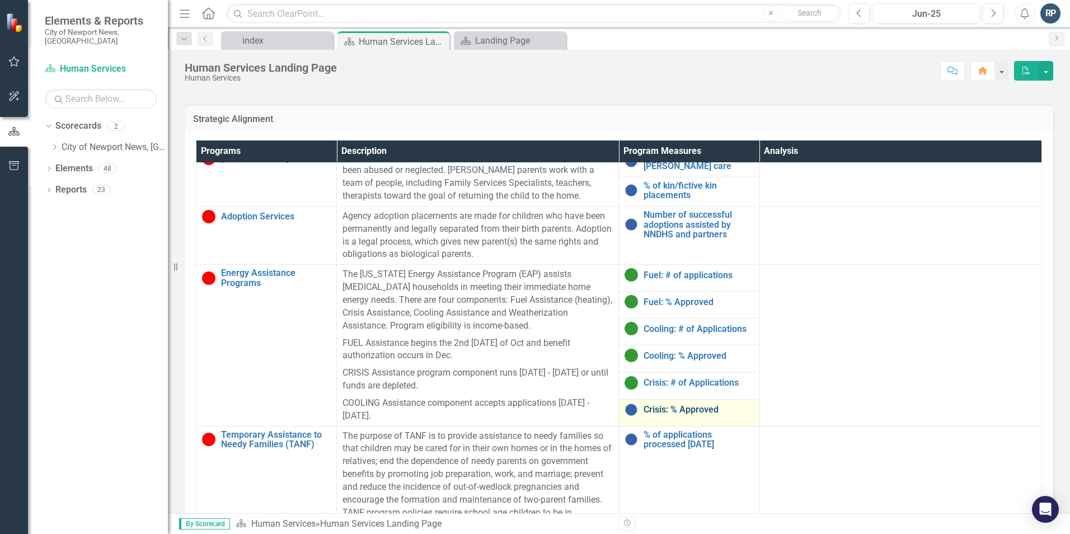
click at [672, 411] on link "Crisis: % Approved" at bounding box center [698, 409] width 110 height 10
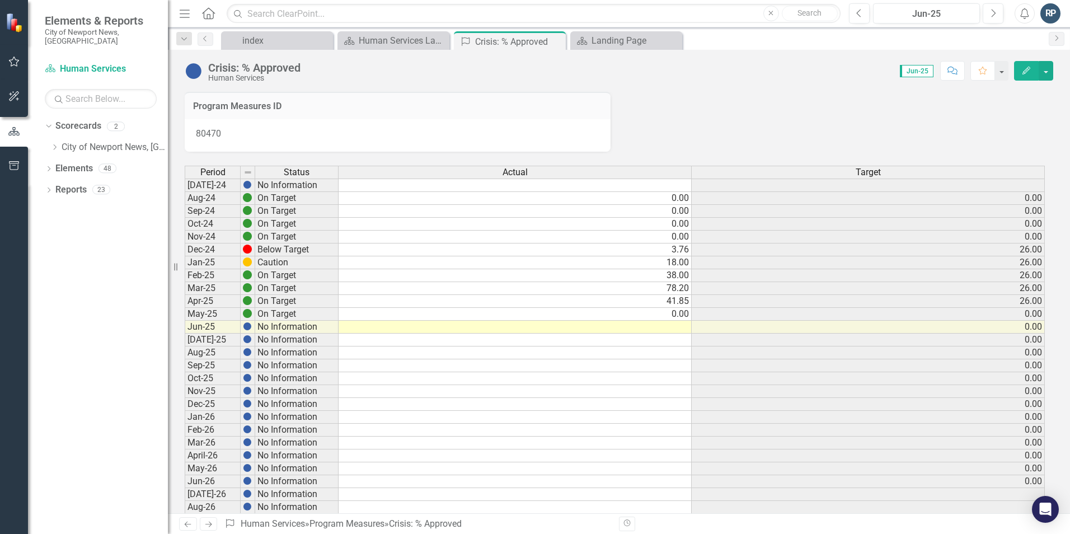
click at [678, 324] on td at bounding box center [514, 327] width 353 height 13
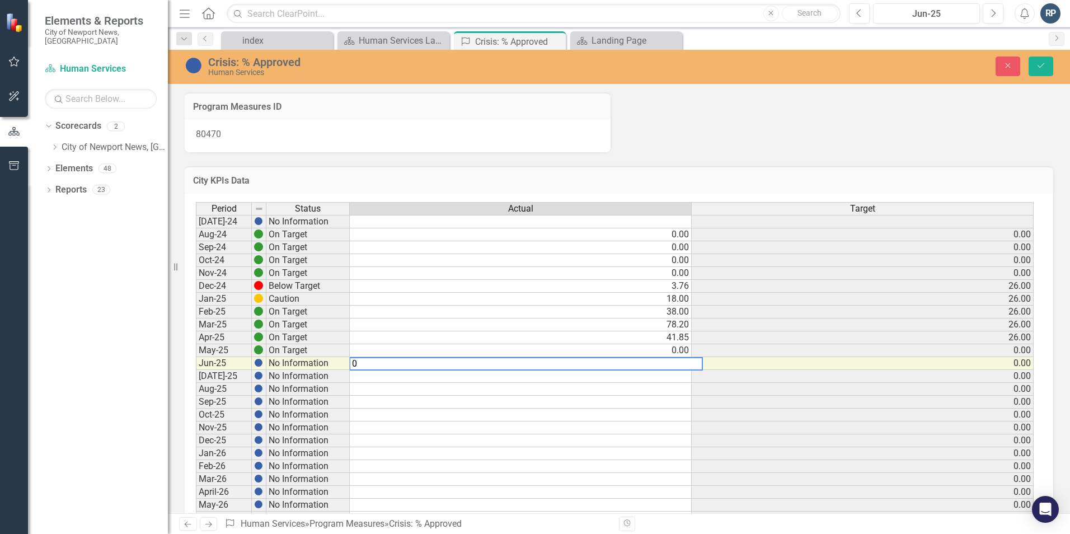
click at [654, 363] on textarea "0" at bounding box center [526, 363] width 354 height 13
type textarea "0"
click at [672, 375] on td at bounding box center [521, 376] width 342 height 13
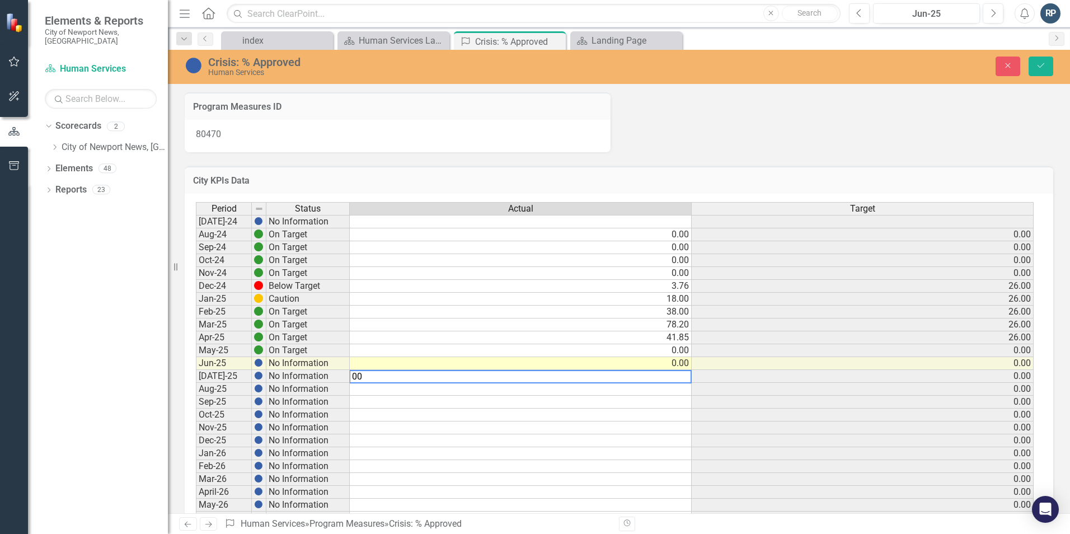
type textarea "00"
click at [672, 389] on td at bounding box center [521, 389] width 342 height 13
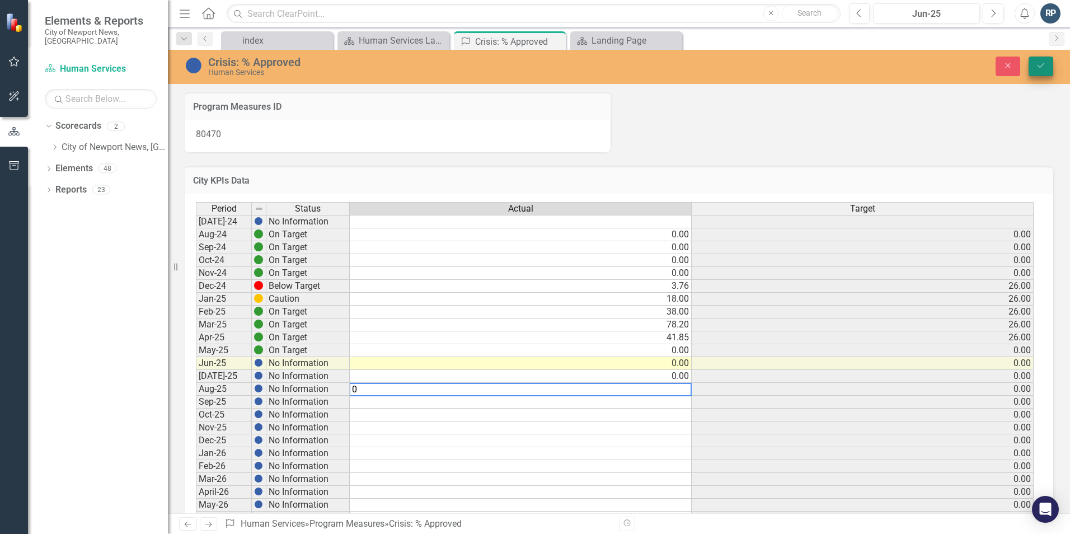
type textarea "0"
click at [1047, 63] on button "Save" at bounding box center [1040, 67] width 25 height 20
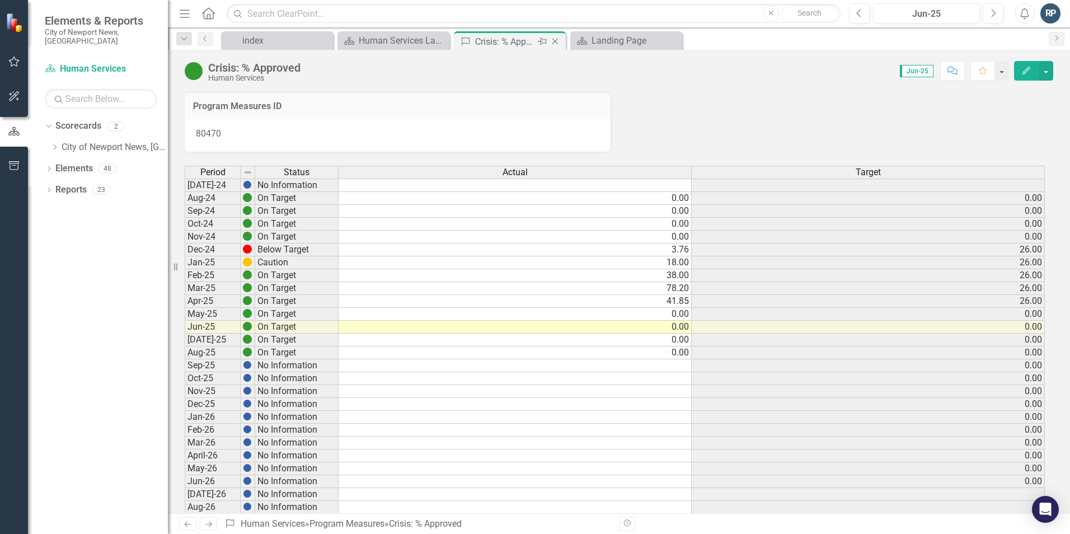
click at [557, 40] on icon "Close" at bounding box center [554, 41] width 11 height 9
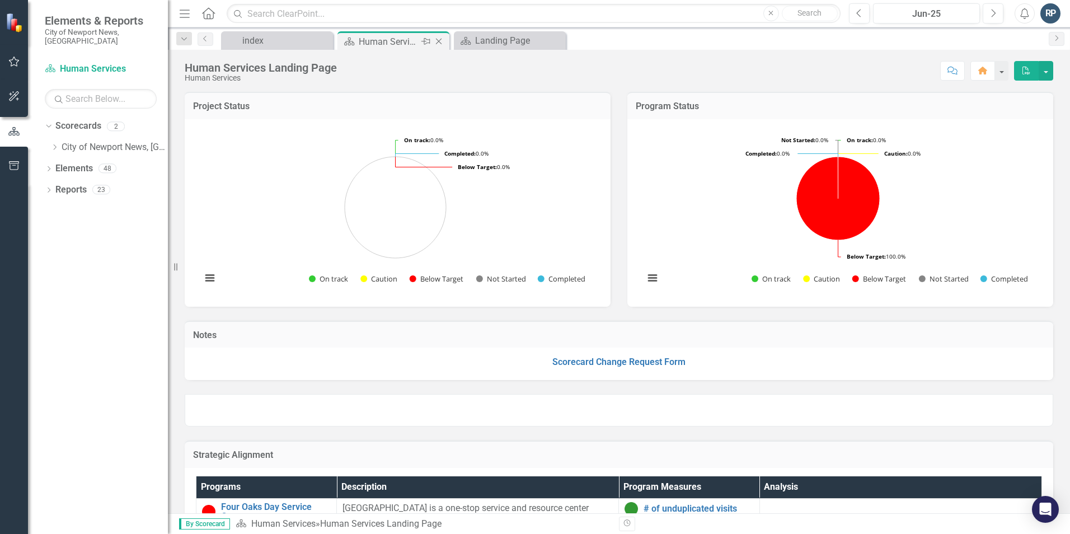
click at [380, 41] on div "Human Services Landing Page" at bounding box center [389, 42] width 60 height 14
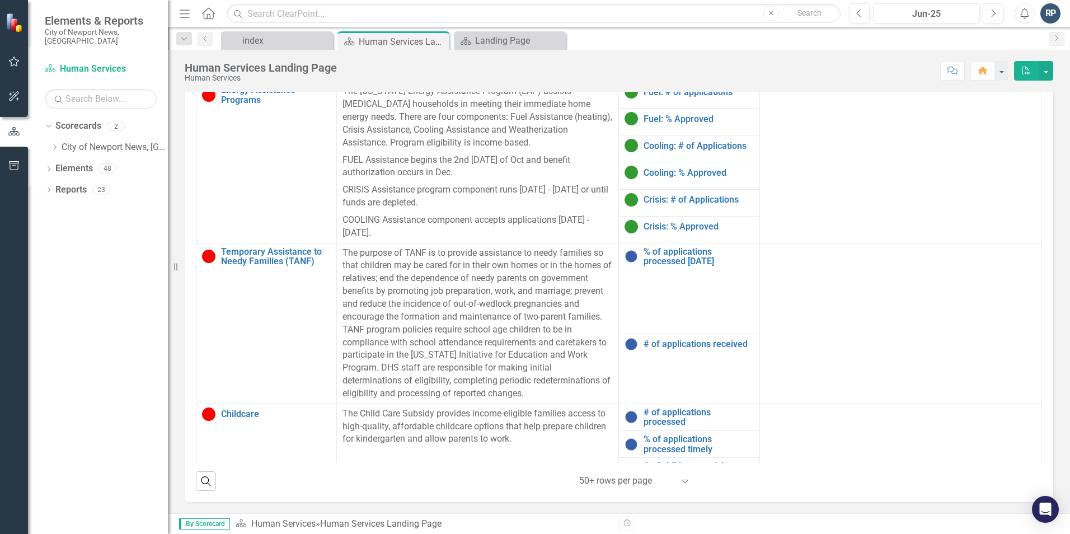
scroll to position [392, 0]
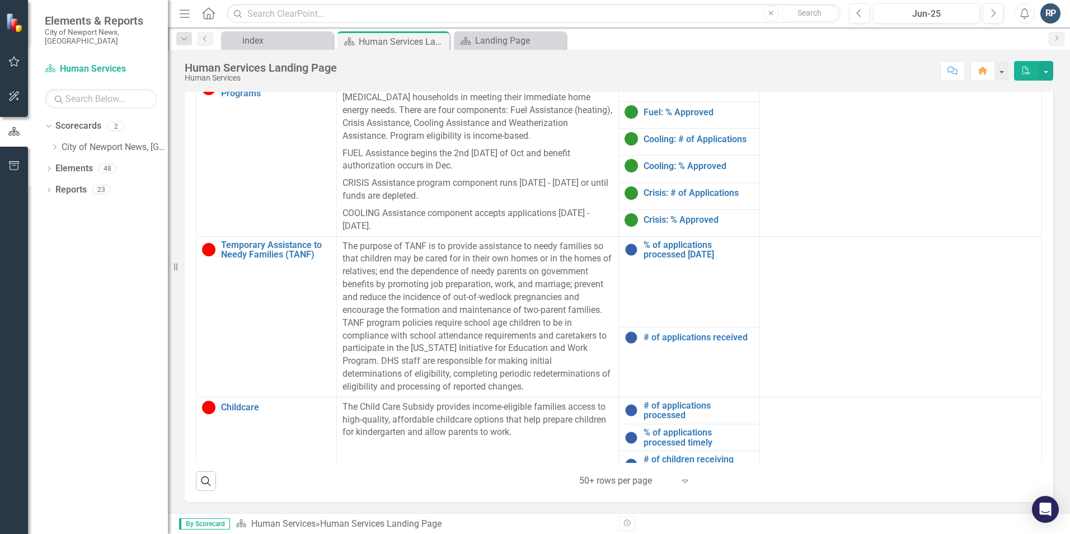
click at [439, 303] on div "The purpose of TANF is to provide assistance to needy families so that children…" at bounding box center [477, 316] width 270 height 153
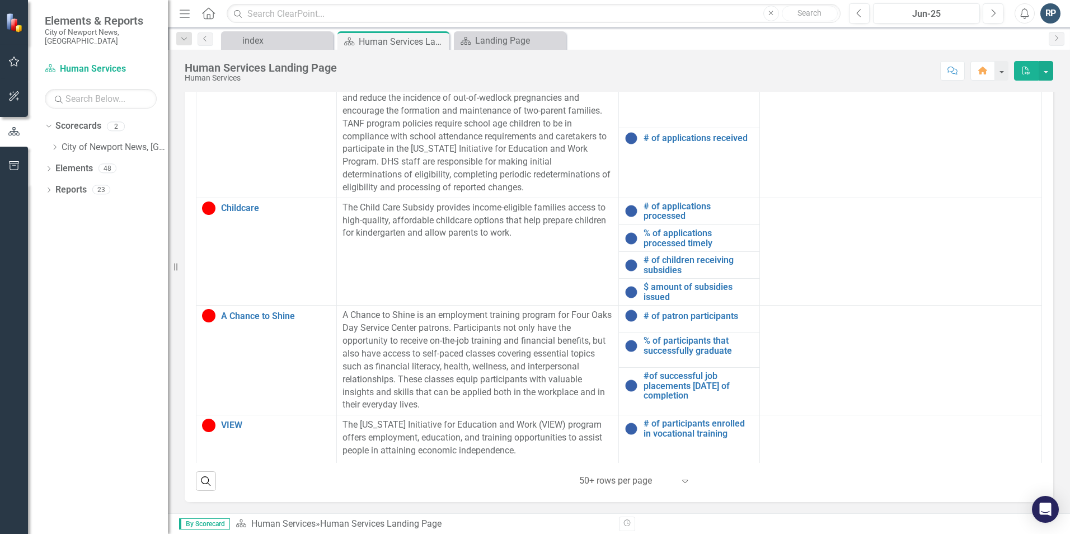
scroll to position [575, 0]
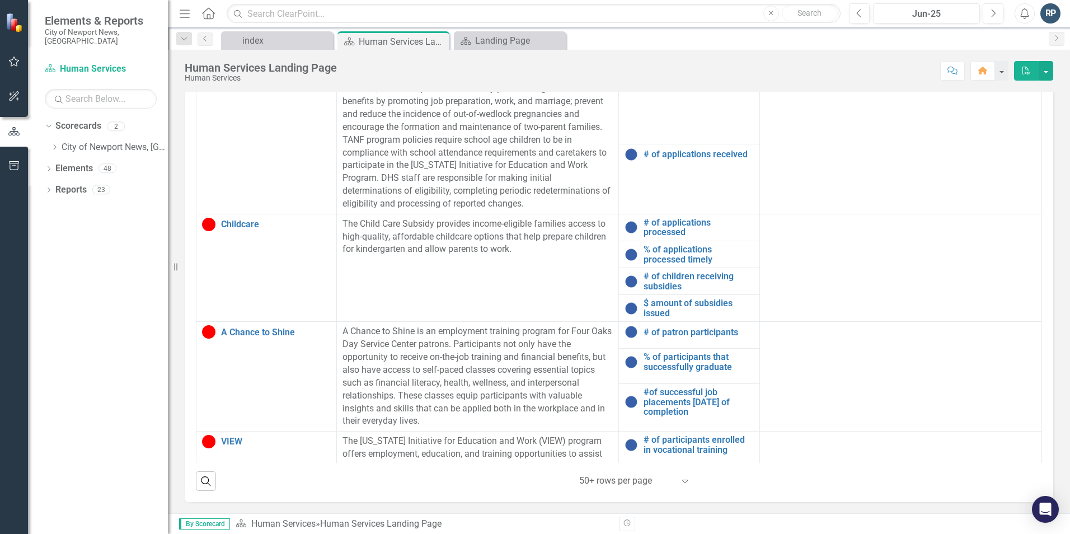
click at [509, 256] on td "The Child Care Subsidy provides income-eligible families access to high-quality…" at bounding box center [478, 268] width 282 height 108
click at [681, 223] on link "# of applications processed" at bounding box center [698, 228] width 110 height 20
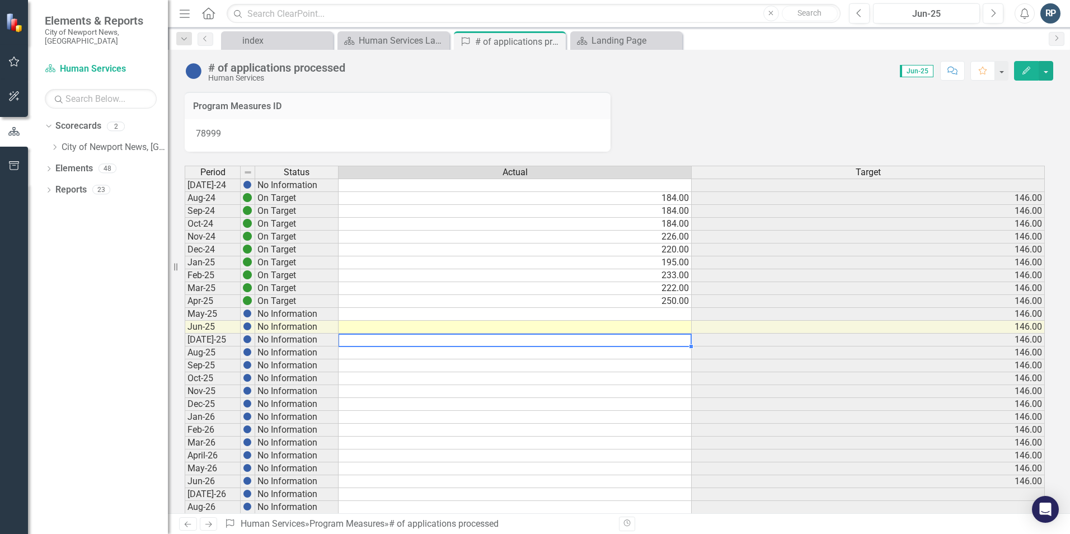
click at [671, 340] on td at bounding box center [514, 339] width 353 height 13
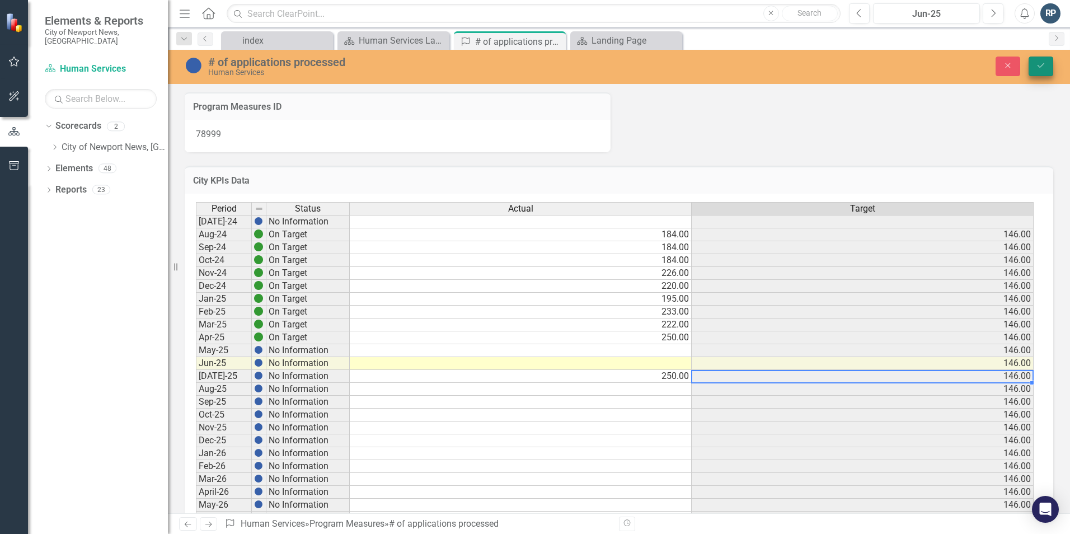
type textarea "250"
click at [1049, 68] on button "Save" at bounding box center [1040, 67] width 25 height 20
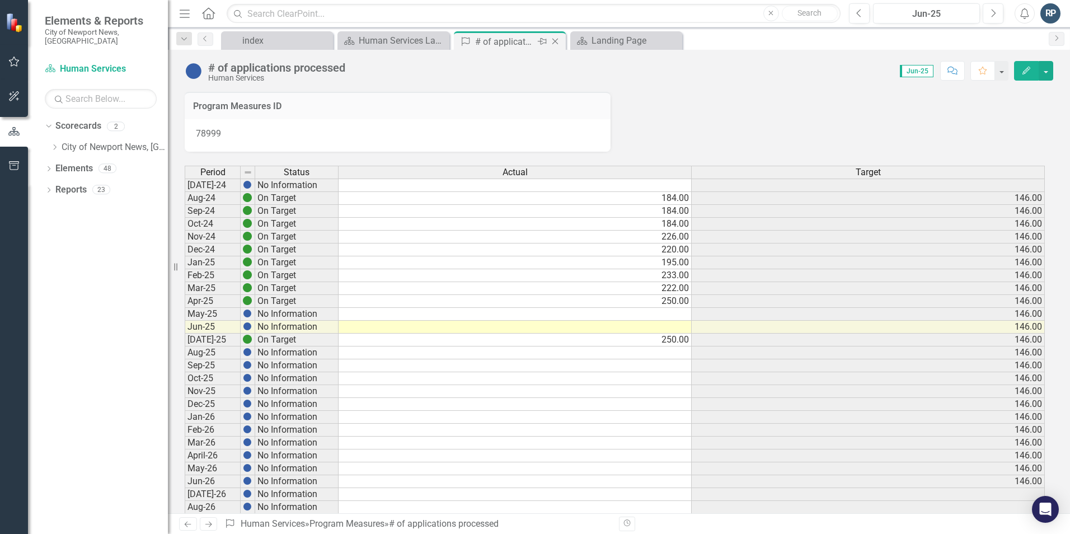
click at [555, 40] on icon "Close" at bounding box center [554, 41] width 11 height 9
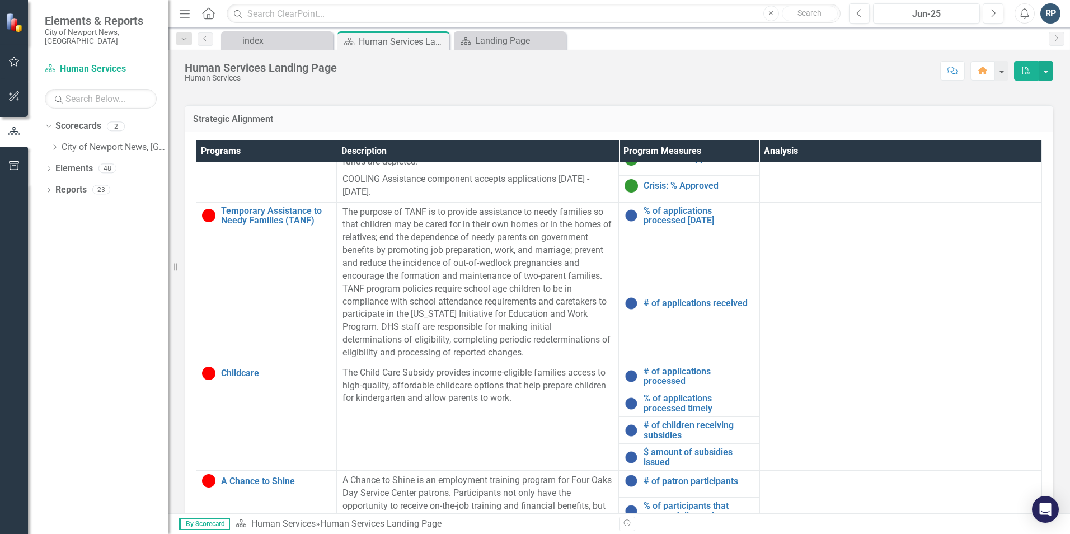
scroll to position [559, 0]
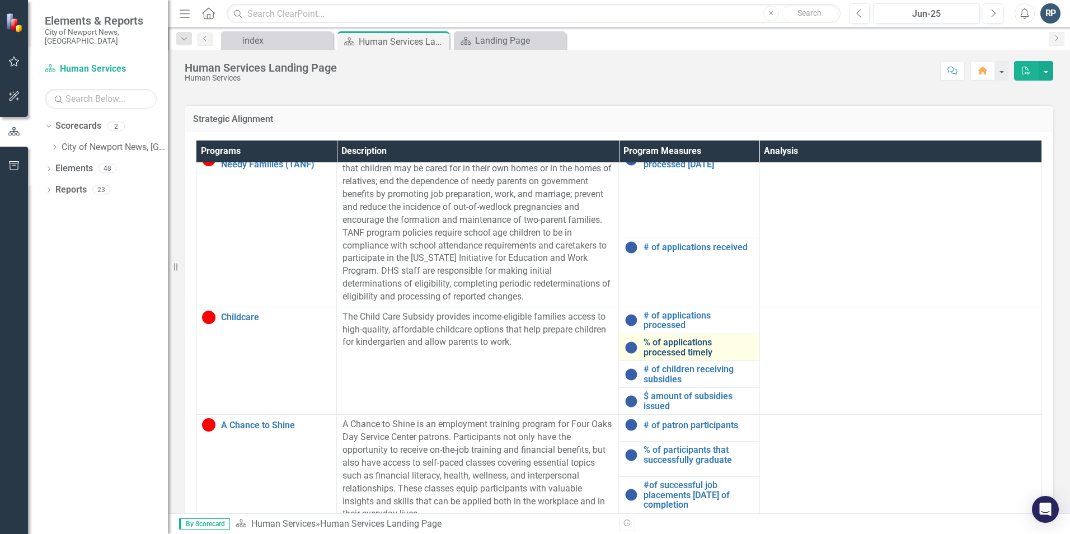
click at [676, 343] on link "% of applications processed timely" at bounding box center [698, 347] width 110 height 20
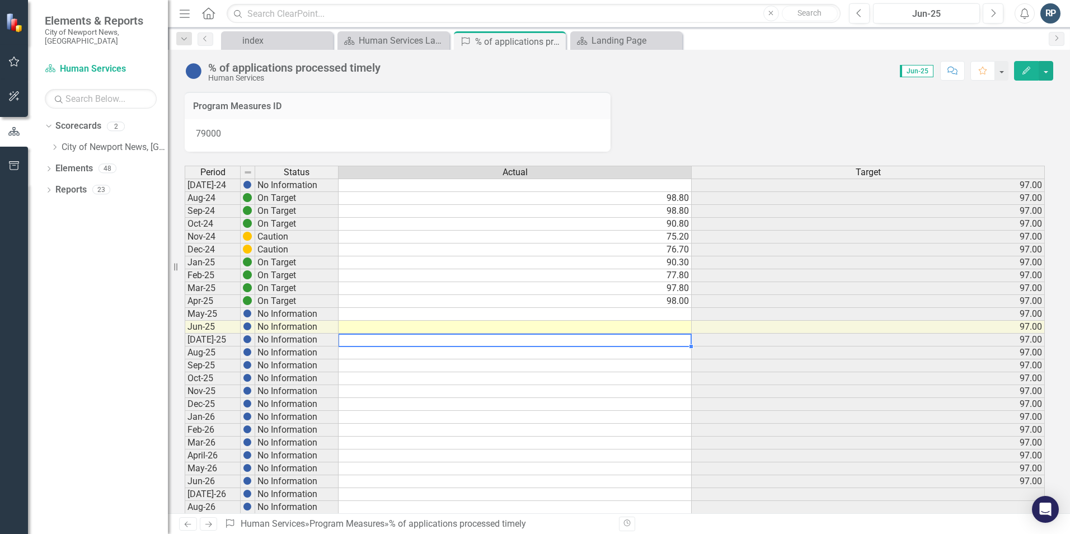
click at [662, 335] on td at bounding box center [514, 339] width 353 height 13
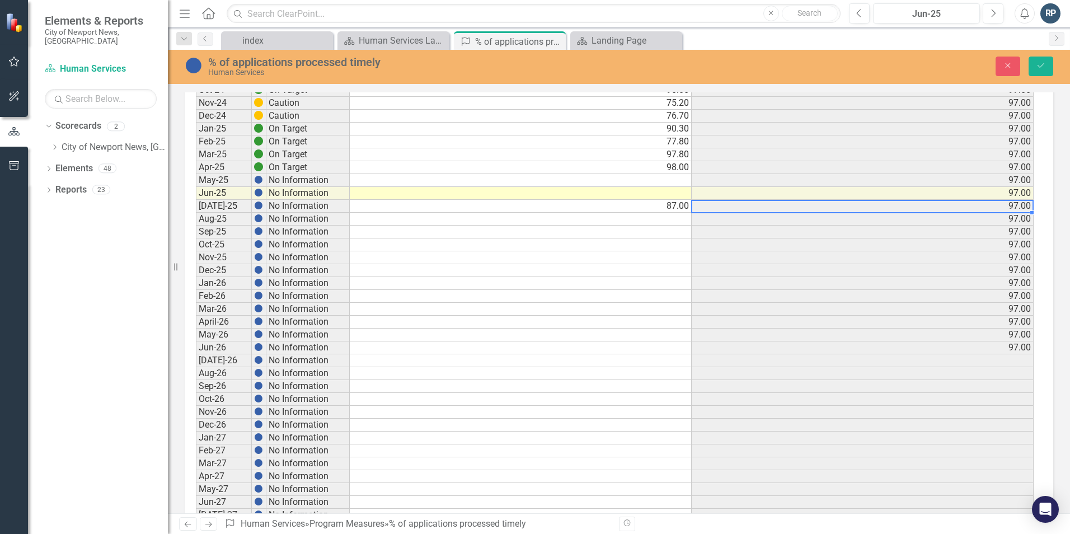
scroll to position [270, 0]
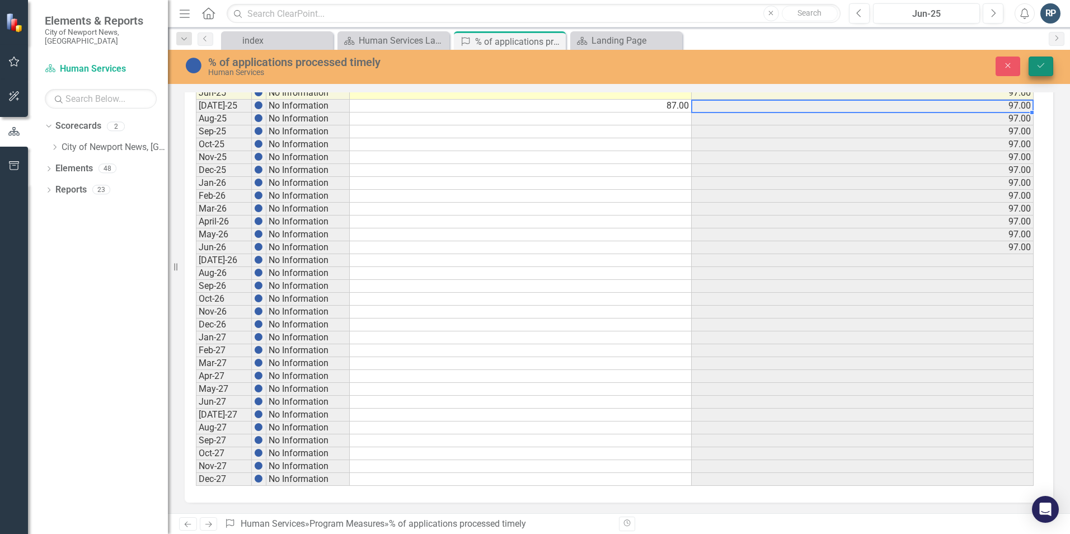
type textarea "87"
click at [1045, 65] on icon "Save" at bounding box center [1040, 66] width 10 height 8
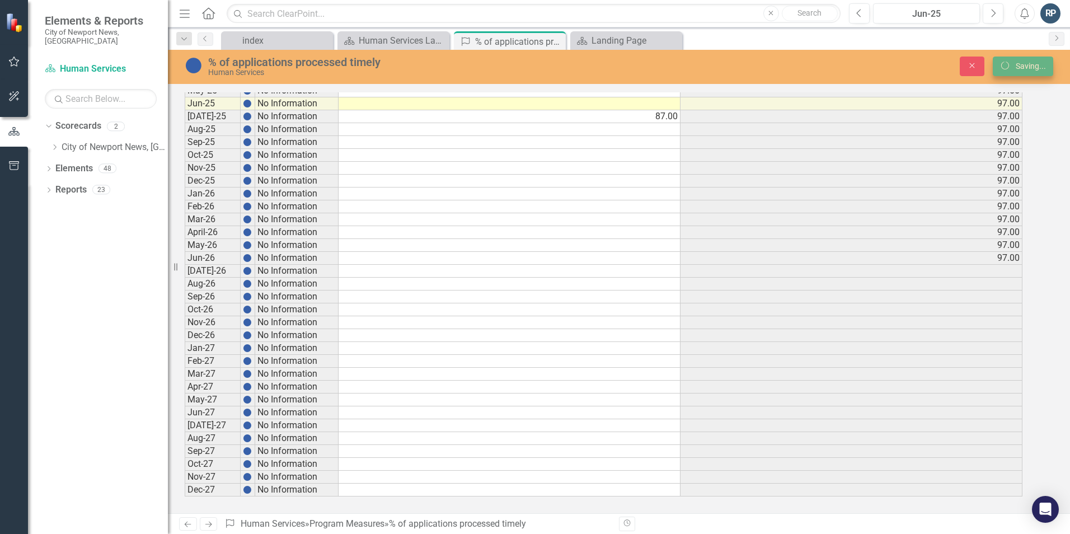
scroll to position [224, 0]
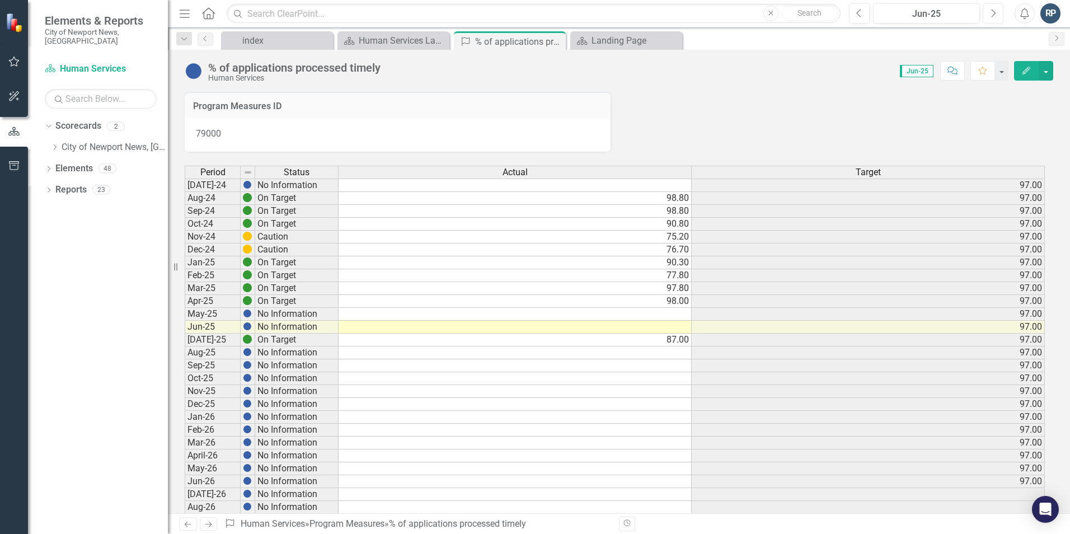
click at [997, 17] on button "Next" at bounding box center [992, 13] width 21 height 20
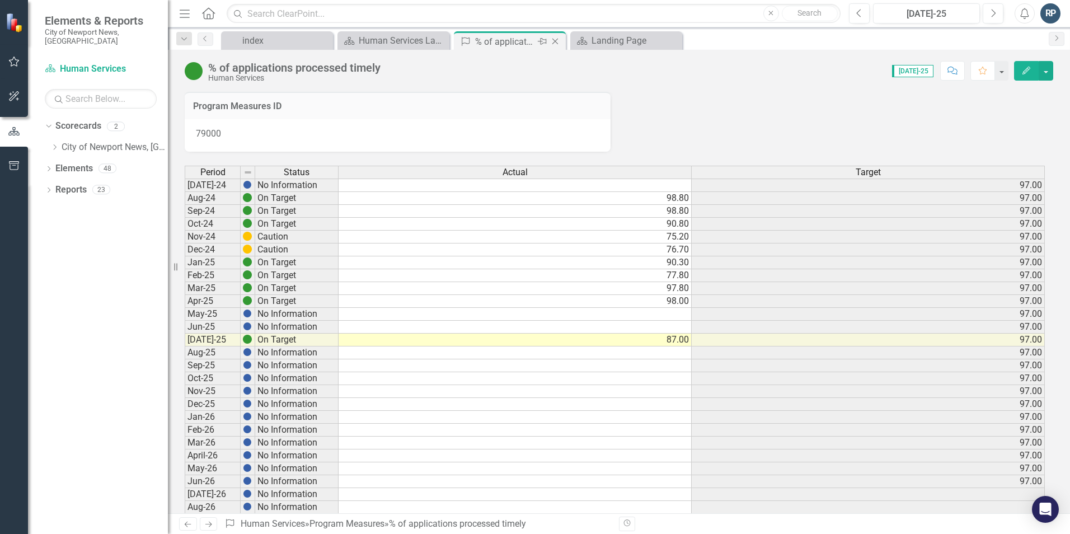
click at [559, 40] on icon "Close" at bounding box center [554, 41] width 11 height 9
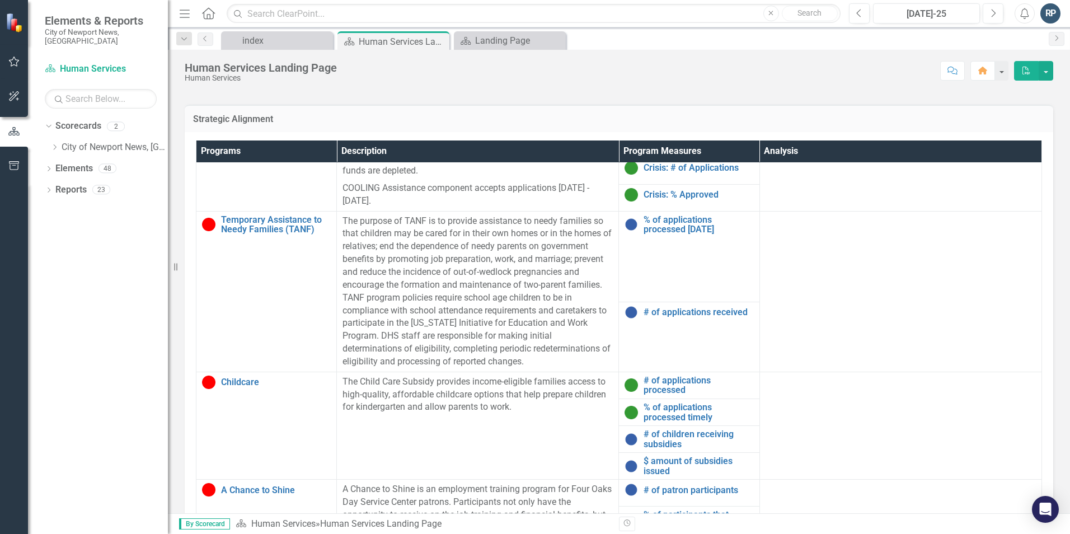
scroll to position [503, 0]
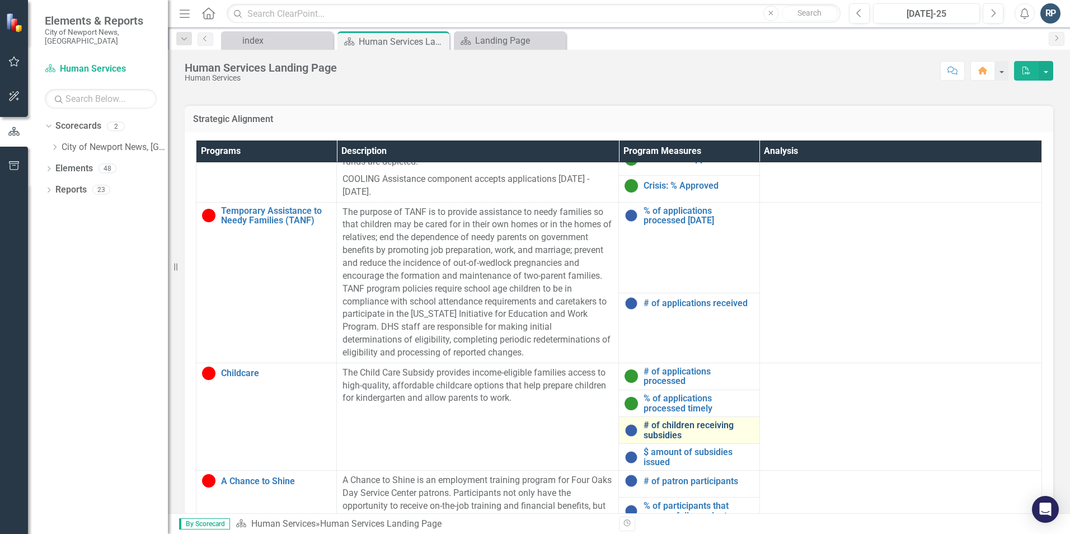
click at [665, 431] on link "# of children receiving subsidies" at bounding box center [698, 430] width 110 height 20
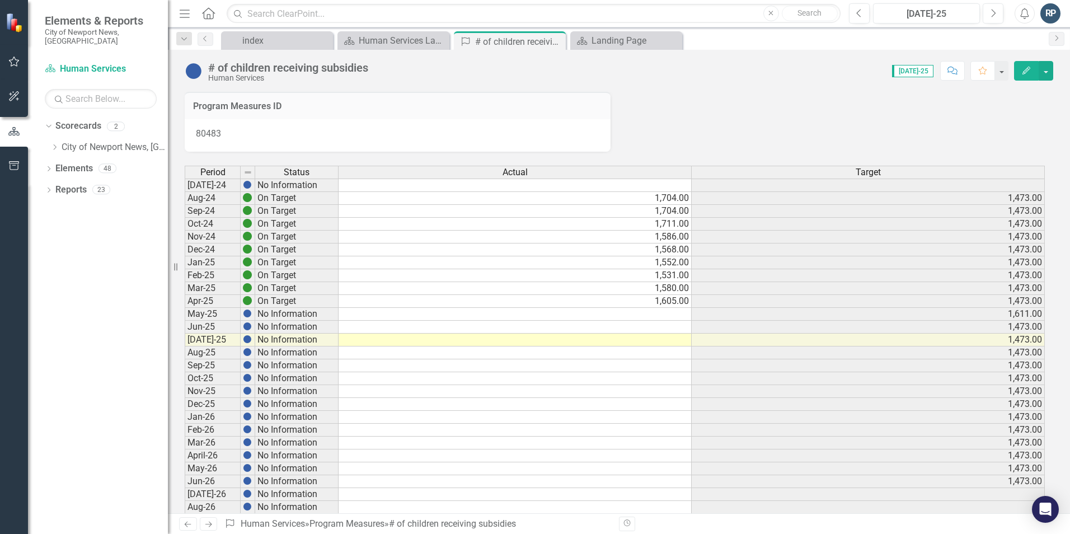
click at [655, 342] on td at bounding box center [514, 339] width 353 height 13
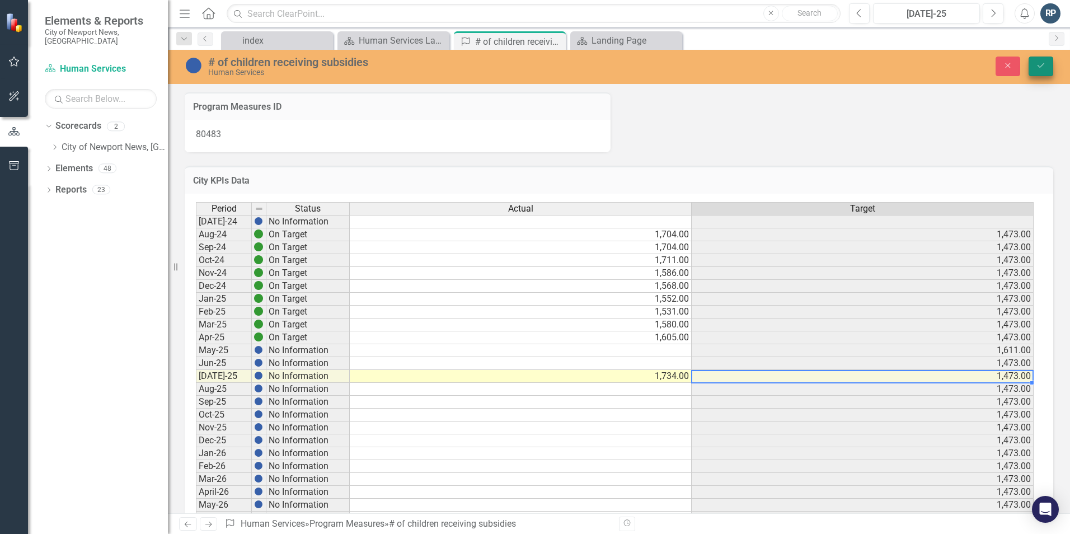
type textarea "1734"
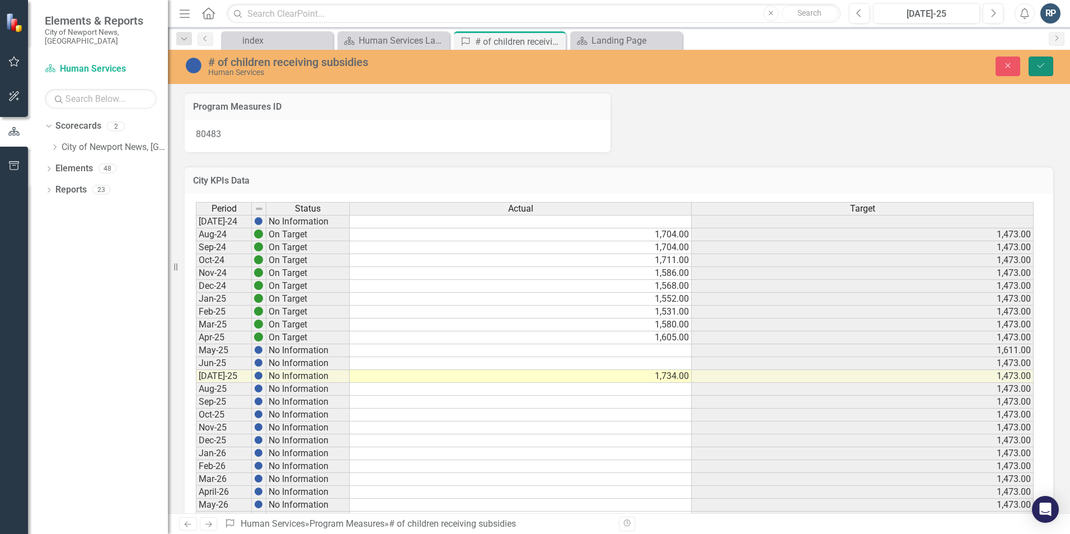
click at [1035, 69] on button "Save" at bounding box center [1040, 67] width 25 height 20
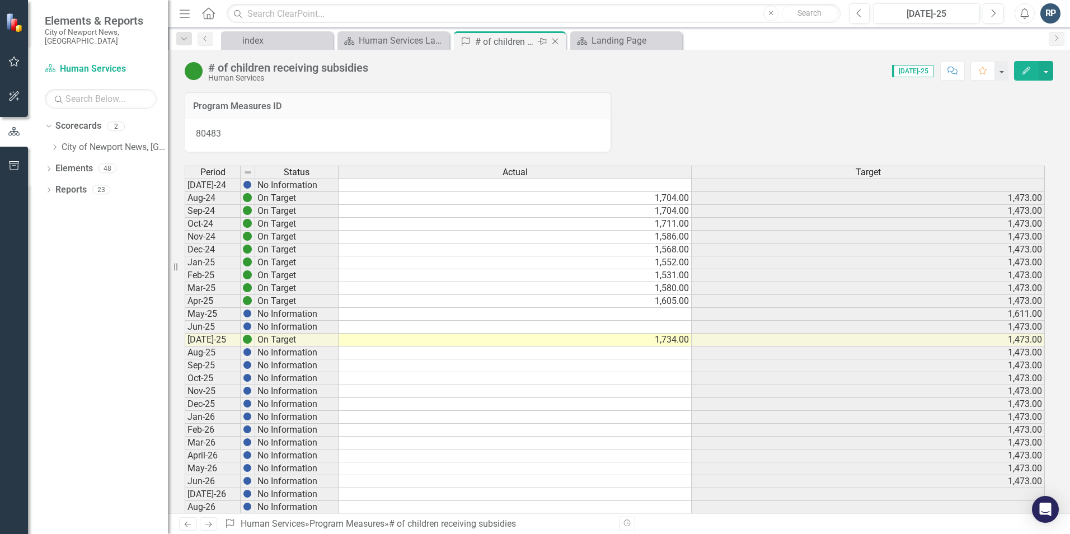
click at [553, 40] on icon "Close" at bounding box center [554, 41] width 11 height 9
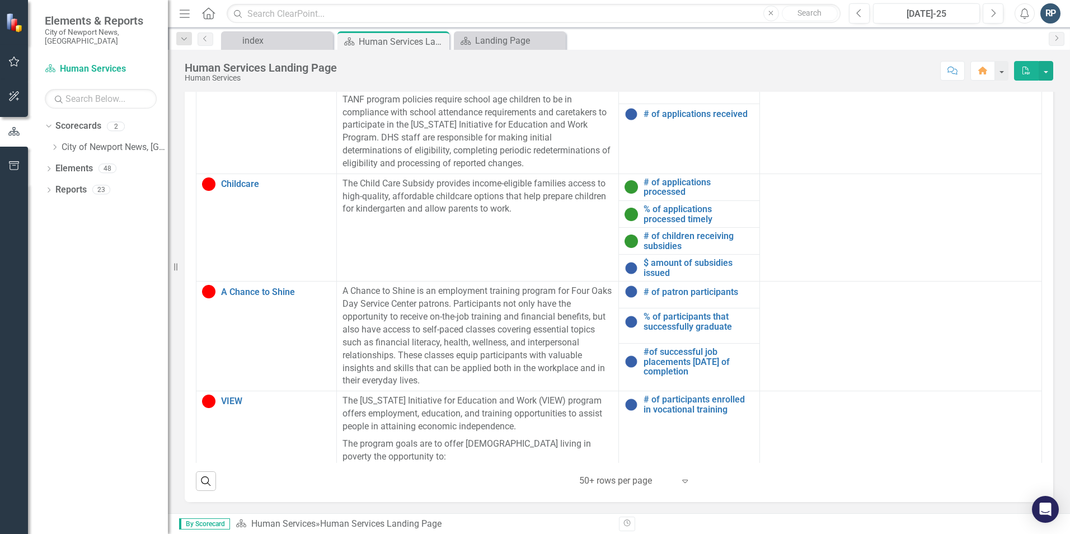
scroll to position [615, 0]
click at [662, 267] on link "$ amount of subsidies issued" at bounding box center [698, 267] width 110 height 20
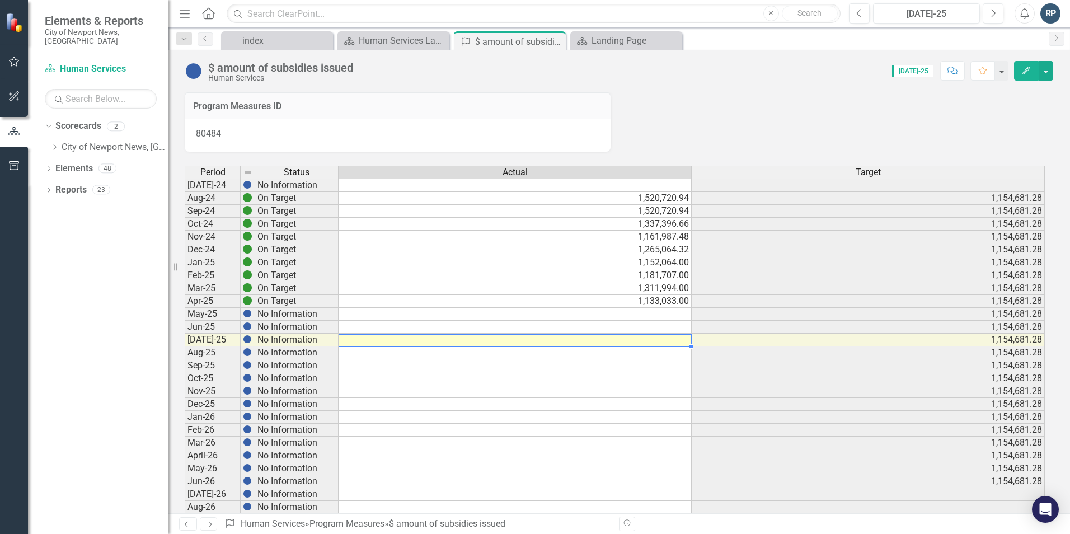
click at [665, 337] on td at bounding box center [514, 339] width 353 height 13
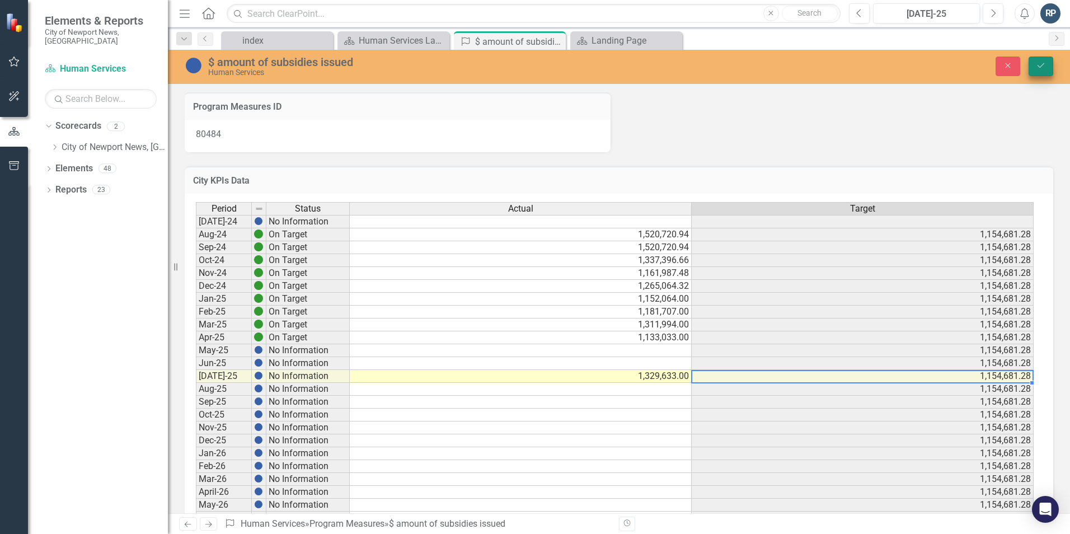
type textarea "1329633"
click at [1039, 67] on icon "Save" at bounding box center [1040, 66] width 10 height 8
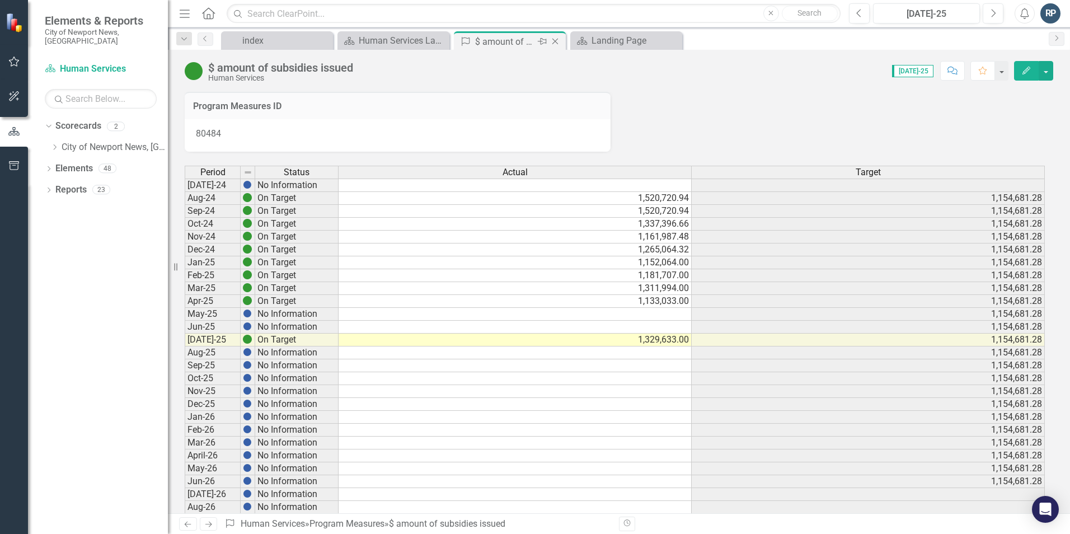
click at [554, 39] on icon "Close" at bounding box center [554, 41] width 11 height 9
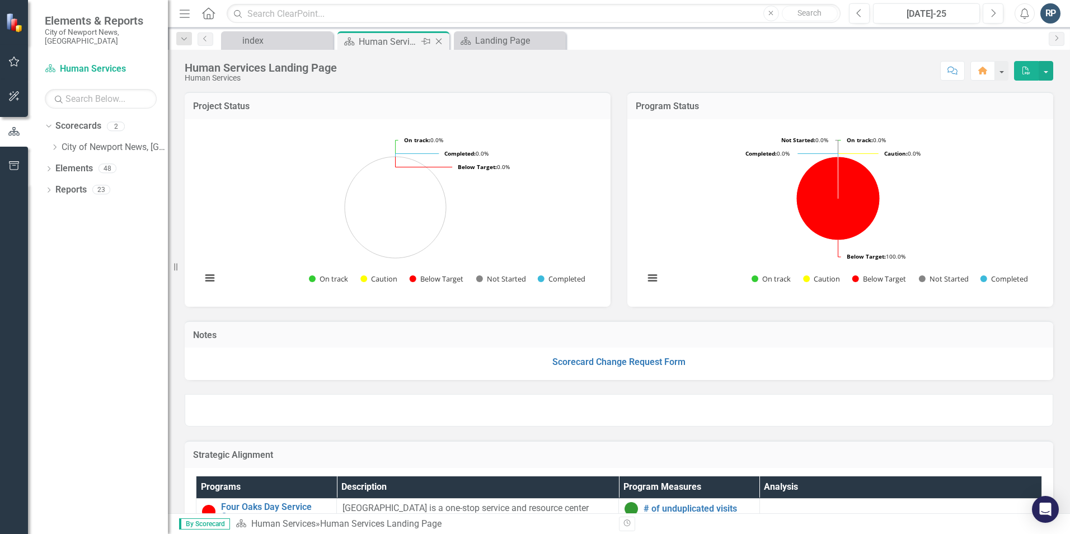
click at [378, 36] on div "Human Services Landing Page" at bounding box center [389, 42] width 60 height 14
click at [455, 362] on p "Scorecard Change Request Form" at bounding box center [619, 362] width 846 height 13
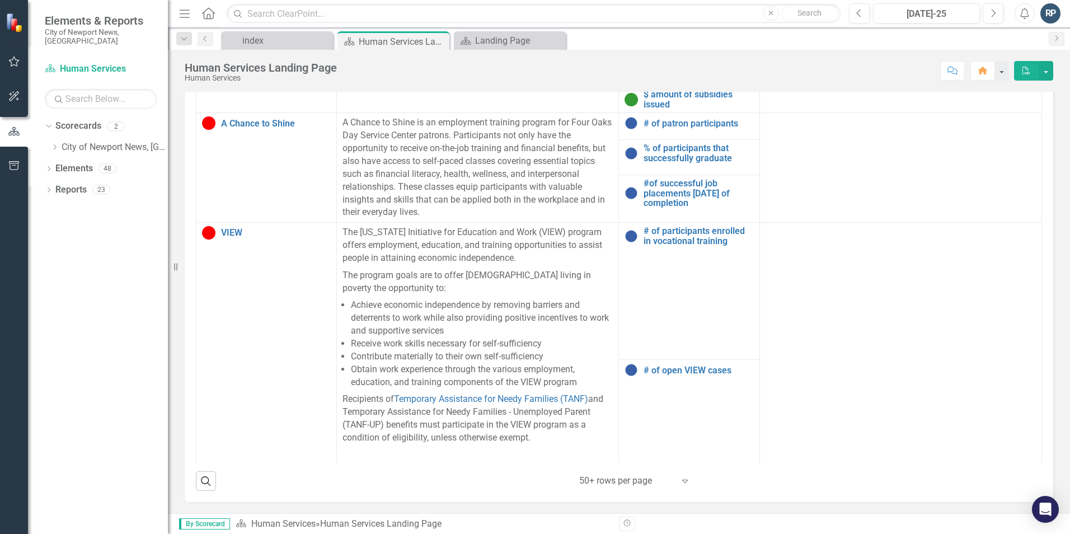
scroll to position [798, 0]
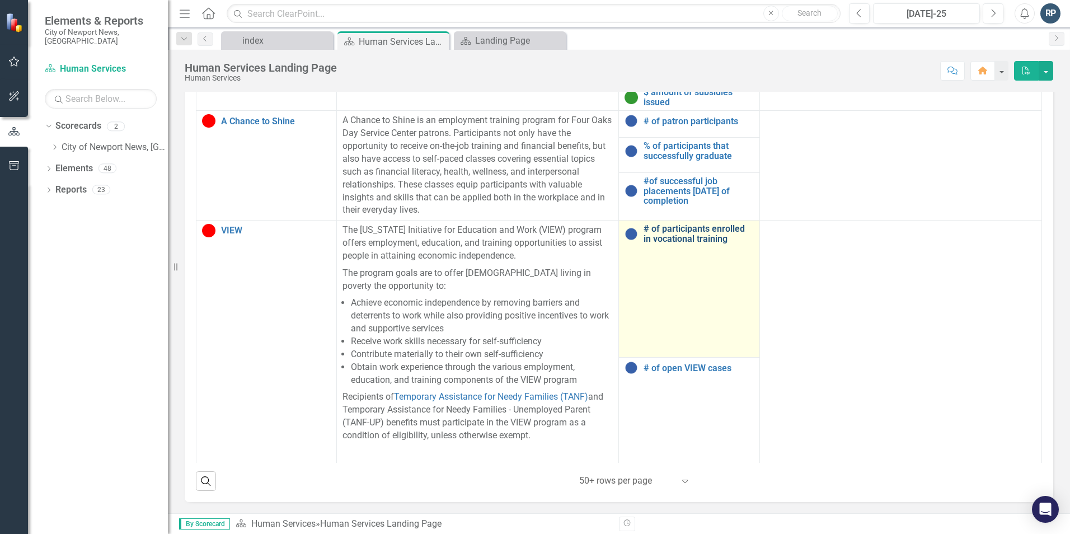
click at [674, 224] on link "# of participants enrolled in vocational training" at bounding box center [698, 234] width 110 height 20
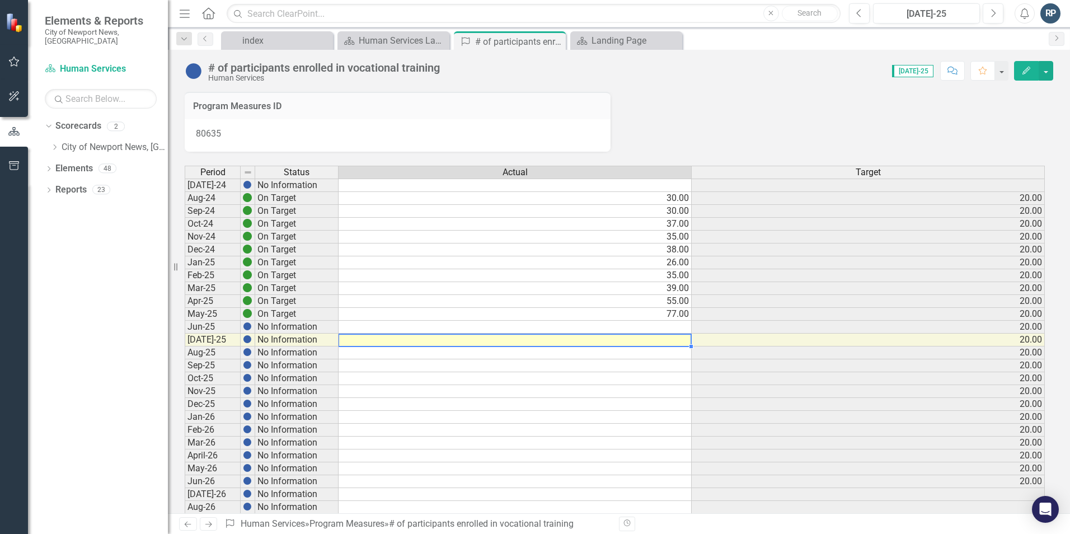
click at [656, 340] on td at bounding box center [514, 339] width 353 height 13
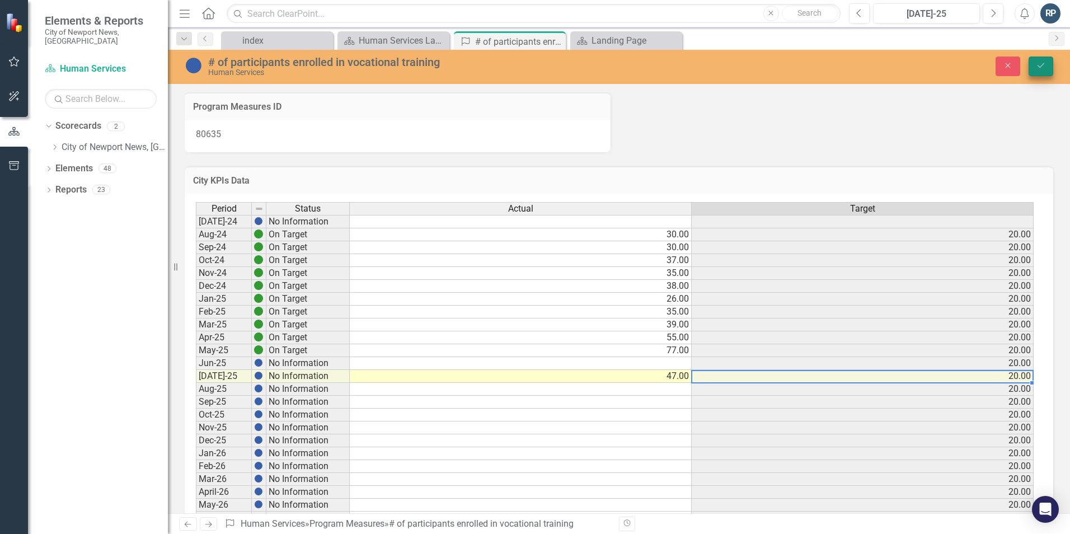
type textarea "47"
click at [1043, 63] on icon "Save" at bounding box center [1040, 66] width 10 height 8
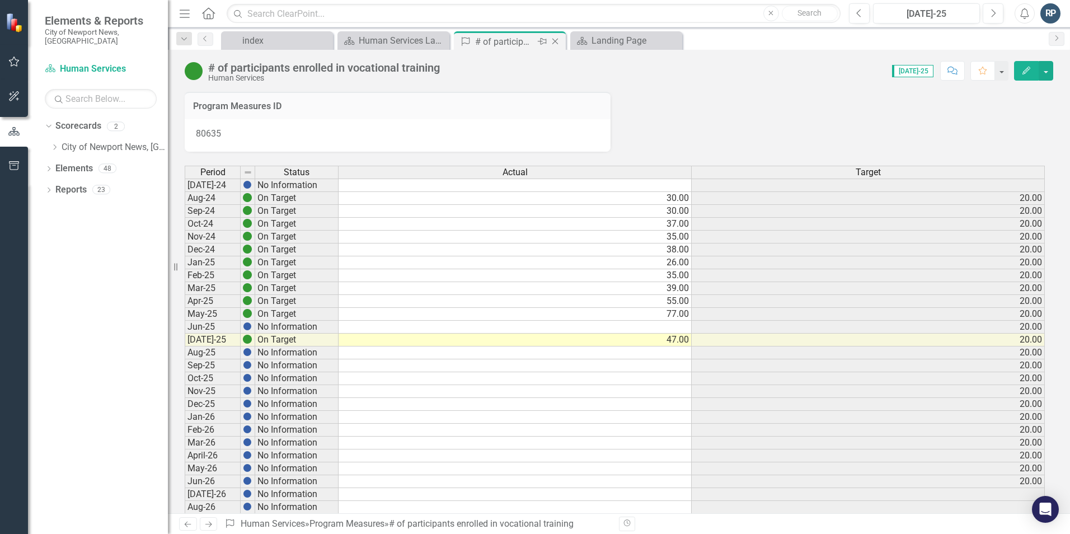
click at [558, 39] on icon "Close" at bounding box center [554, 41] width 11 height 9
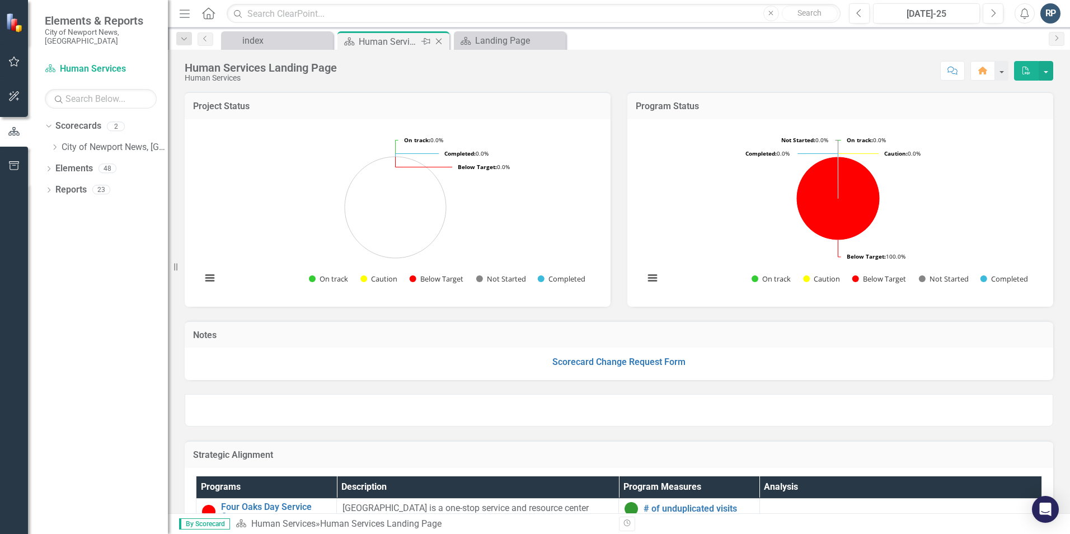
click at [392, 37] on div "Human Services Landing Page" at bounding box center [389, 42] width 60 height 14
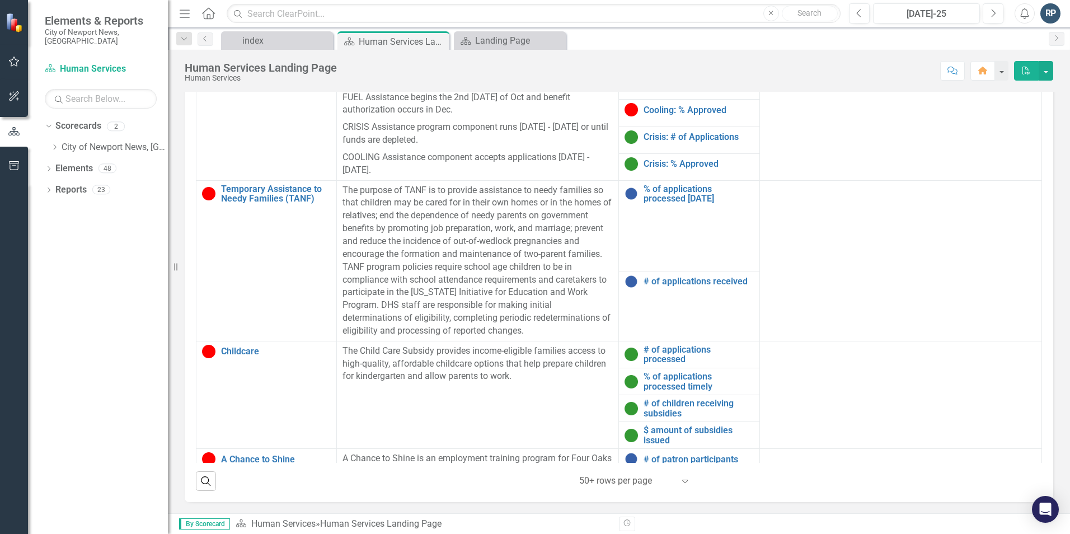
scroll to position [798, 0]
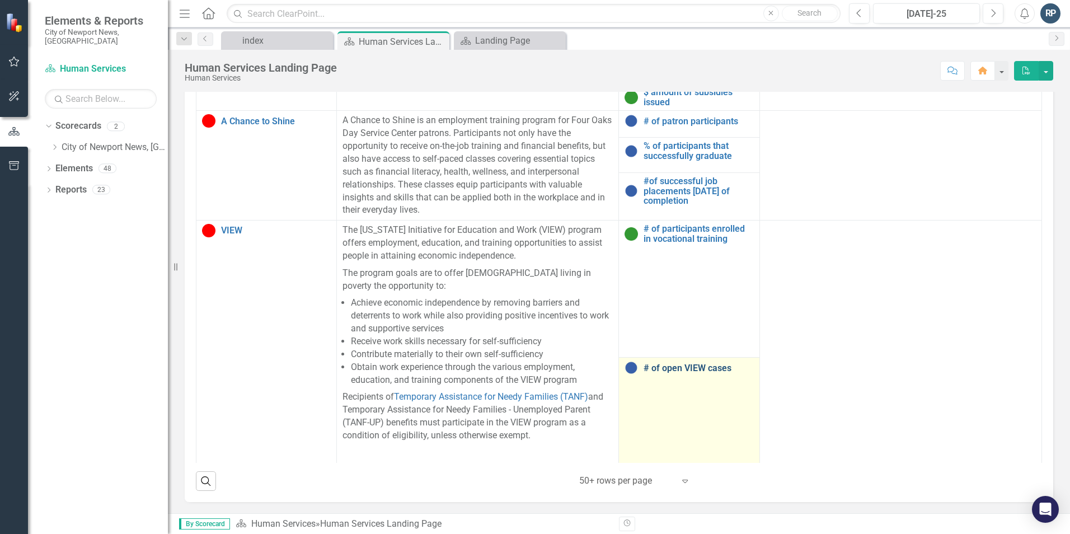
click at [677, 363] on link "# of open VIEW cases" at bounding box center [698, 368] width 110 height 10
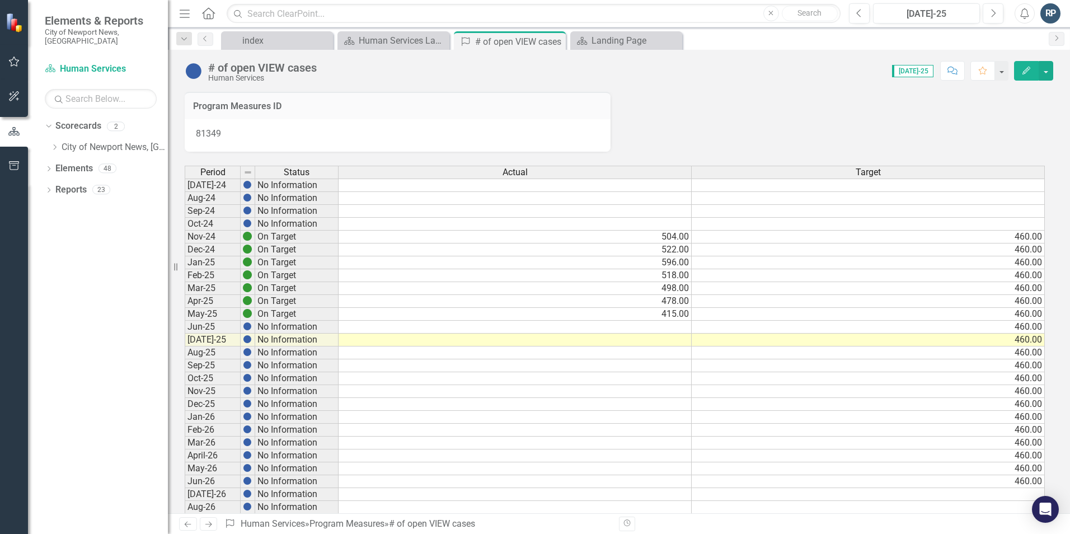
click at [658, 337] on td at bounding box center [514, 339] width 353 height 13
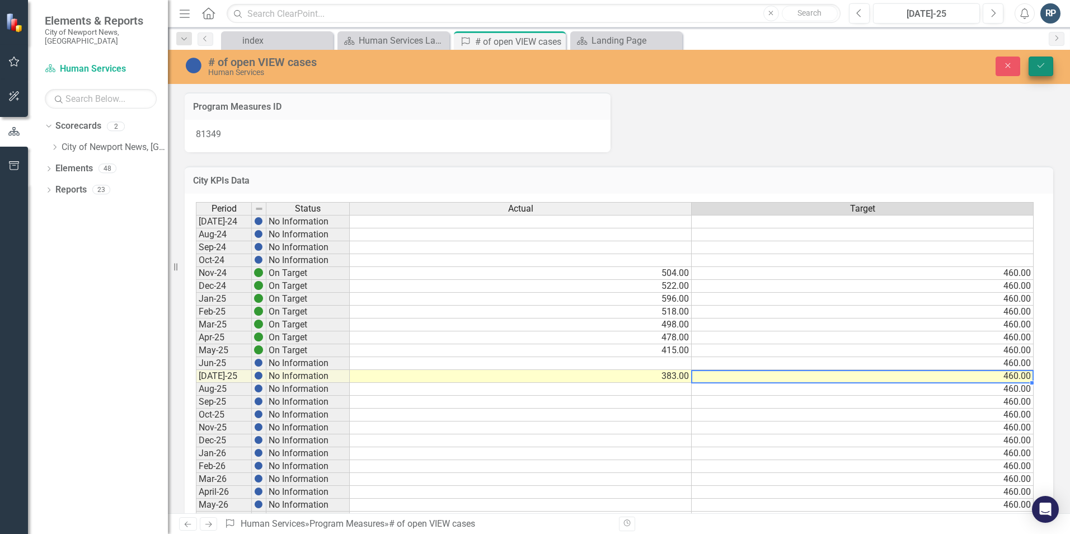
type textarea "460"
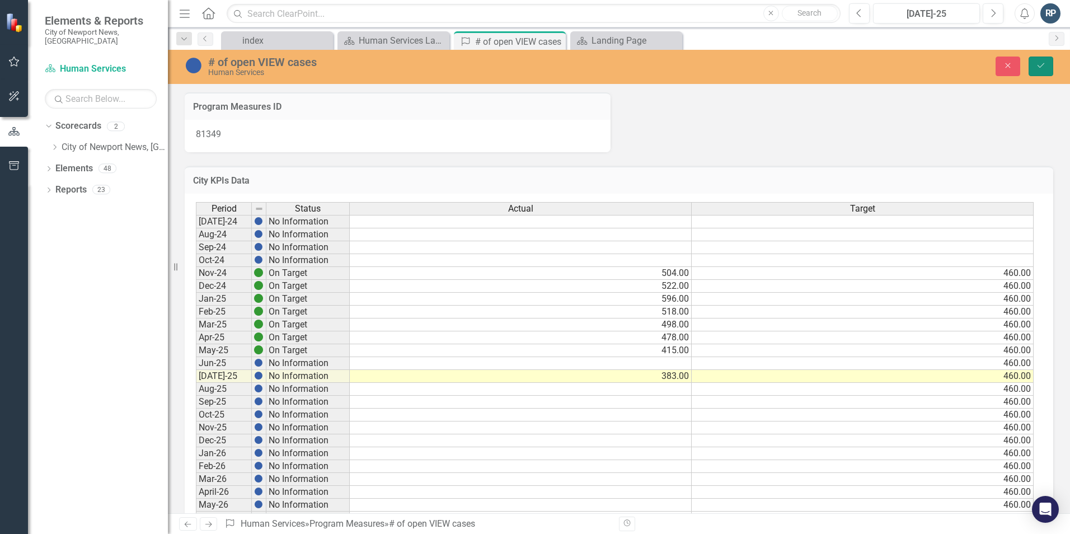
click at [1039, 68] on icon "Save" at bounding box center [1040, 66] width 10 height 8
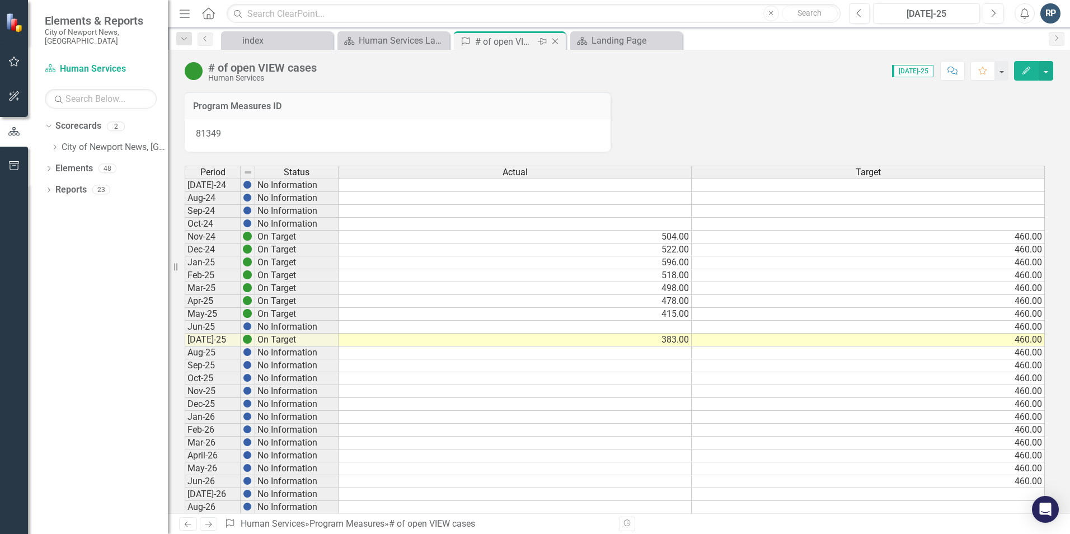
click at [558, 39] on icon at bounding box center [555, 42] width 6 height 6
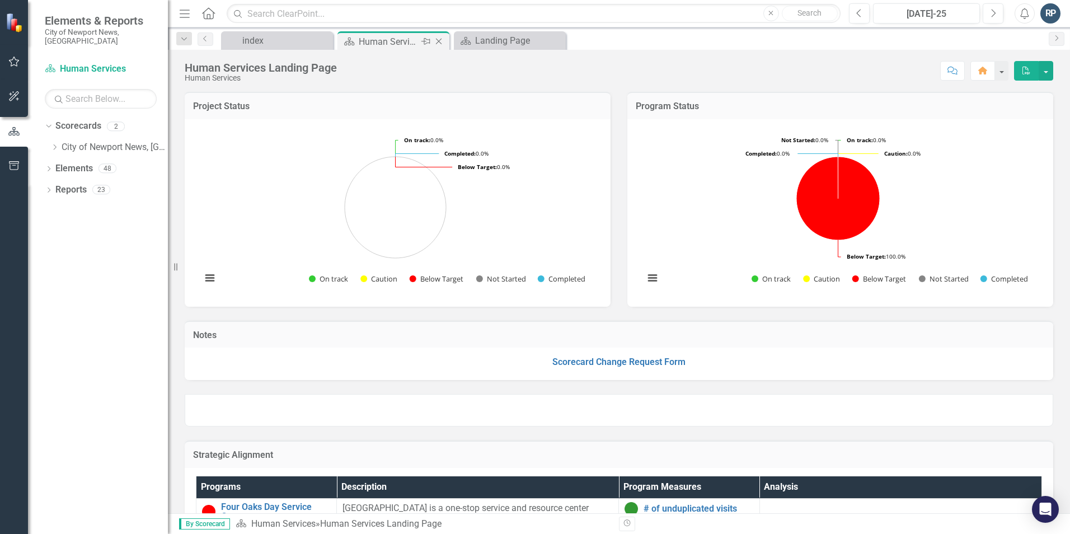
click at [376, 47] on div "Human Services Landing Page" at bounding box center [389, 42] width 60 height 14
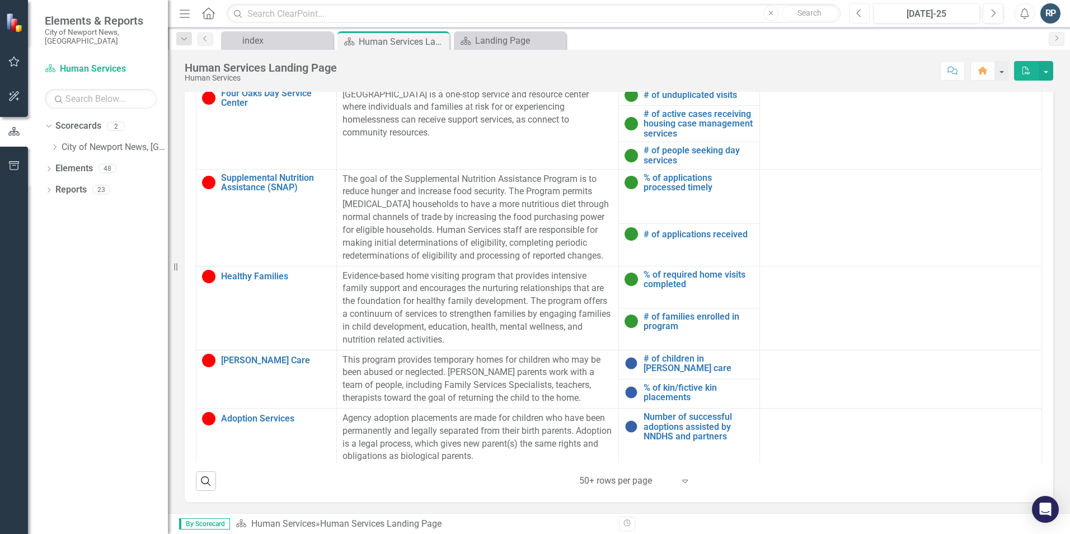
click at [858, 14] on icon "button" at bounding box center [858, 13] width 4 height 8
click at [995, 11] on icon "Next" at bounding box center [993, 13] width 6 height 10
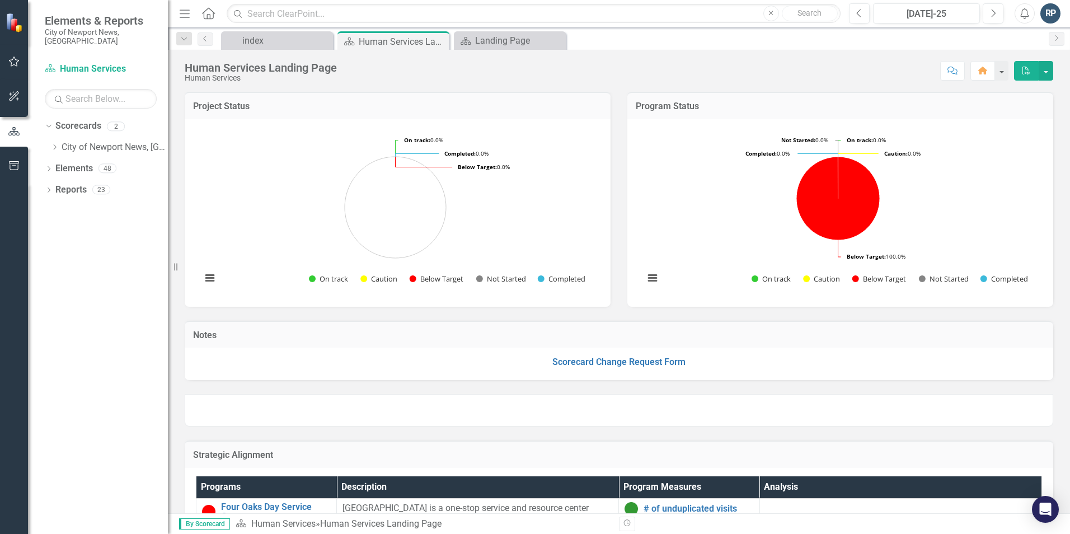
click at [693, 404] on div at bounding box center [619, 410] width 868 height 32
click at [1048, 12] on div "RP" at bounding box center [1050, 13] width 20 height 20
click at [994, 147] on link "Logout Log Out" at bounding box center [1015, 141] width 88 height 21
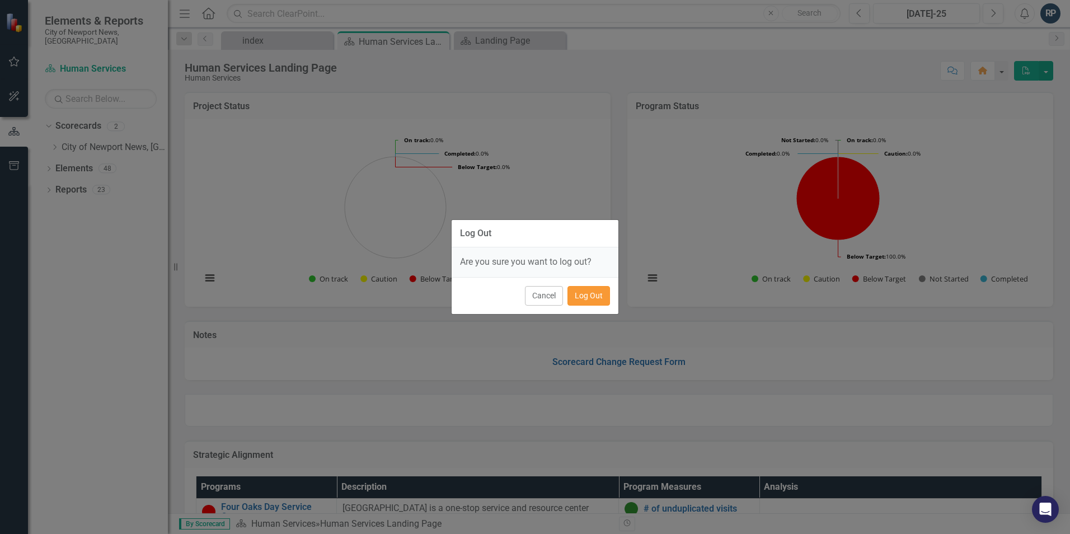
click at [583, 296] on button "Log Out" at bounding box center [588, 296] width 43 height 20
